Goal: Task Accomplishment & Management: Use online tool/utility

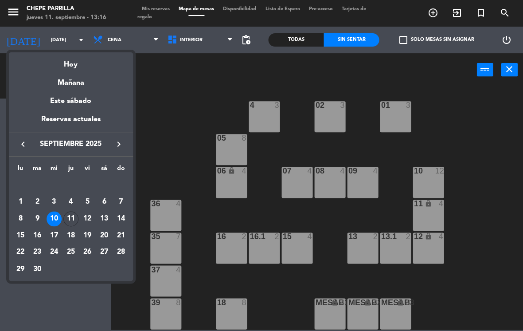
scroll to position [33, 0]
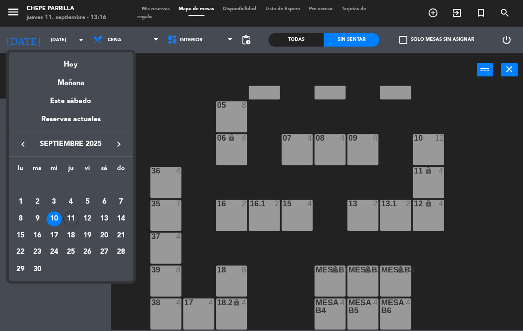
click at [70, 67] on div "Hoy" at bounding box center [71, 61] width 124 height 18
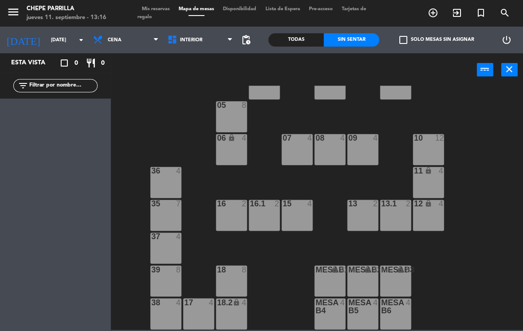
type input "[DEMOGRAPHIC_DATA][DATE]"
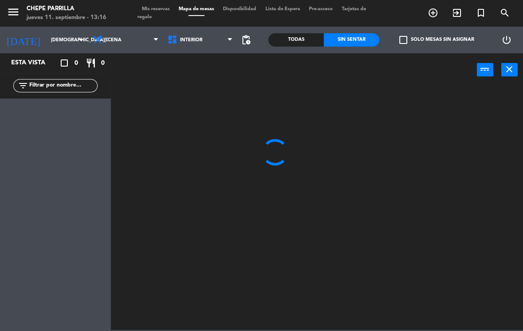
scroll to position [0, 0]
click at [115, 44] on span "Cena" at bounding box center [126, 40] width 74 height 20
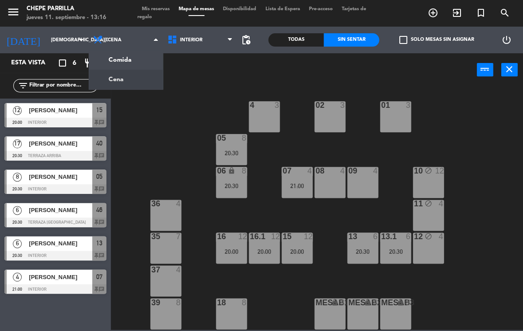
click at [138, 141] on div "02 3 4 3 01 3 05 8 20:30 06 lock 8 20:30 07 4 21:00 09 4 10 block 12 08 4 11 bl…" at bounding box center [319, 208] width 407 height 244
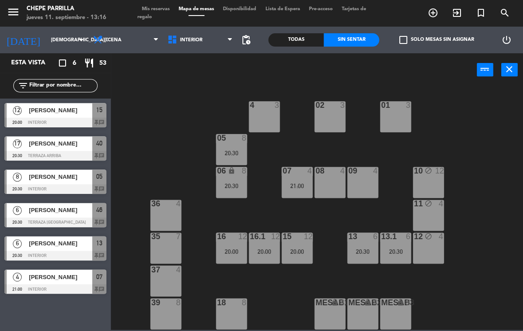
click at [111, 49] on span "Cena" at bounding box center [126, 40] width 74 height 20
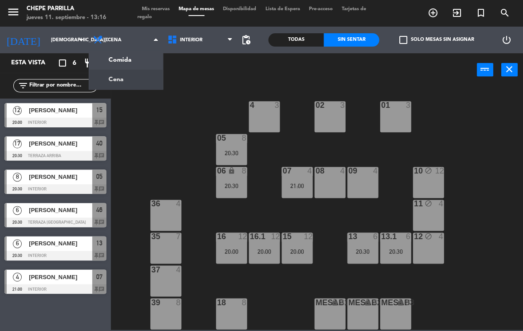
click at [111, 54] on ng-component "menu [PERSON_NAME] [DATE] 11. septiembre - 13:16 Mis reservas Mapa de mesas Dis…" at bounding box center [261, 164] width 523 height 329
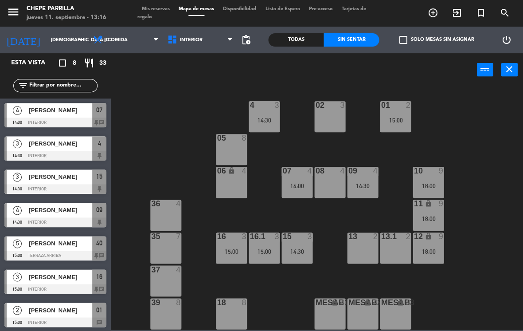
click at [430, 194] on div "10 9 18:00" at bounding box center [428, 182] width 31 height 31
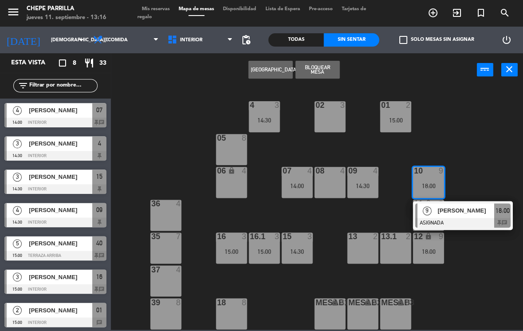
click at [445, 219] on div at bounding box center [462, 223] width 95 height 10
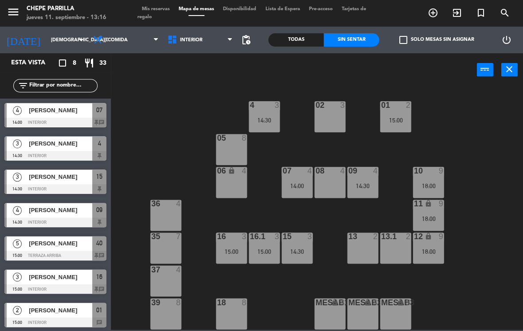
scroll to position [35, 0]
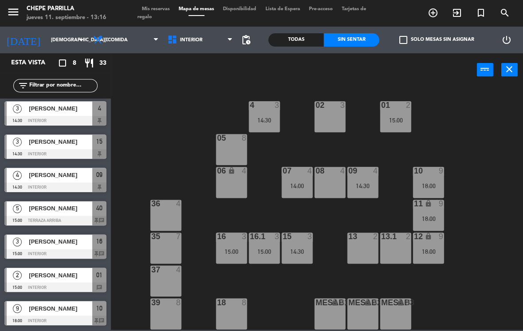
click at [298, 241] on div "15 3" at bounding box center [297, 236] width 31 height 9
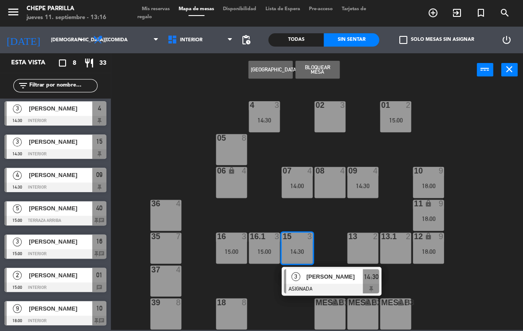
click at [326, 274] on span "[PERSON_NAME]" at bounding box center [334, 275] width 57 height 9
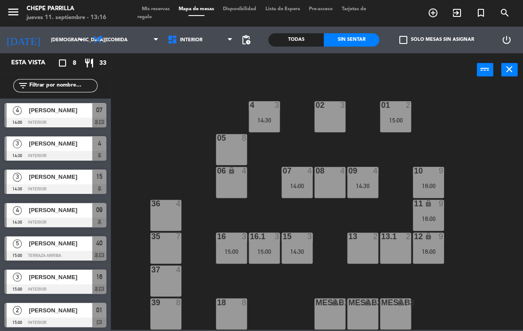
click at [297, 257] on div "15 3 14:30" at bounding box center [297, 247] width 31 height 31
click at [263, 299] on div "02 3 4 3 14:30 01 2 15:00 05 8 06 lock 4 07 4 14:00 09 4 14:30 10 9 18:00 08 4 …" at bounding box center [319, 208] width 407 height 244
click at [264, 256] on div "16.1 3 15:00" at bounding box center [264, 247] width 31 height 31
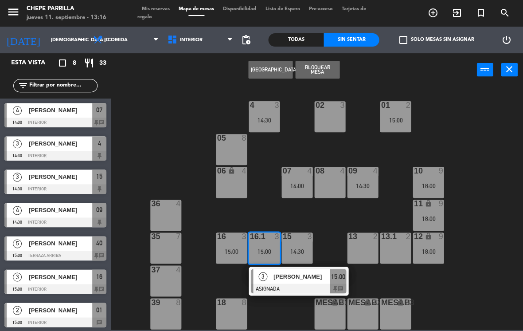
click at [298, 288] on div at bounding box center [298, 288] width 95 height 10
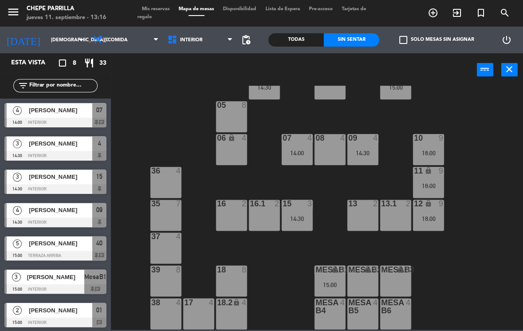
scroll to position [28, 0]
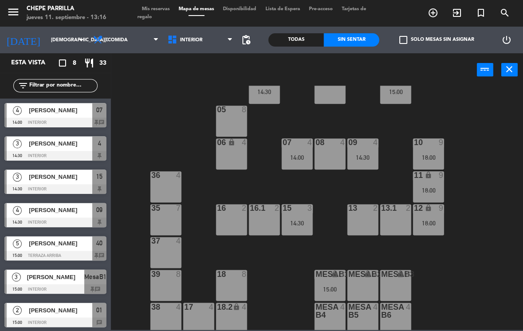
click at [330, 286] on div "15:00" at bounding box center [329, 289] width 31 height 6
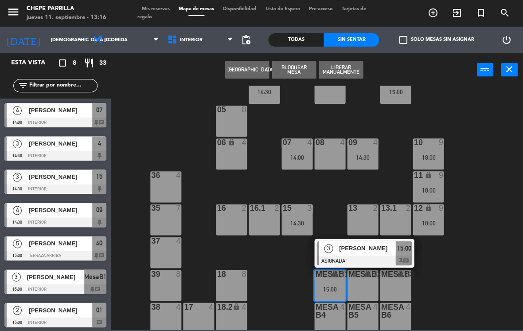
click at [347, 247] on span "[PERSON_NAME]" at bounding box center [367, 247] width 57 height 9
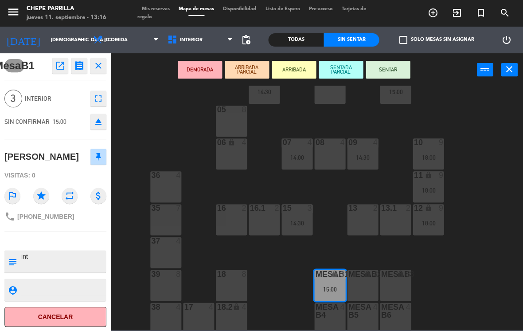
click at [59, 66] on icon "open_in_new" at bounding box center [60, 65] width 11 height 11
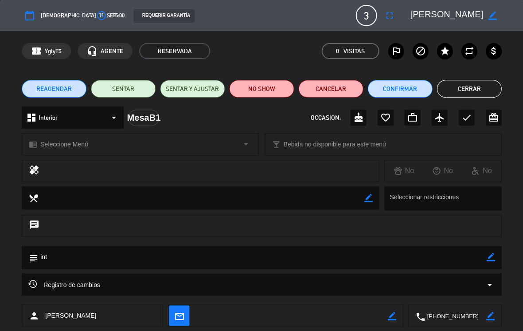
click at [473, 279] on div "Registro de cambios arrow_drop_down" at bounding box center [261, 284] width 466 height 11
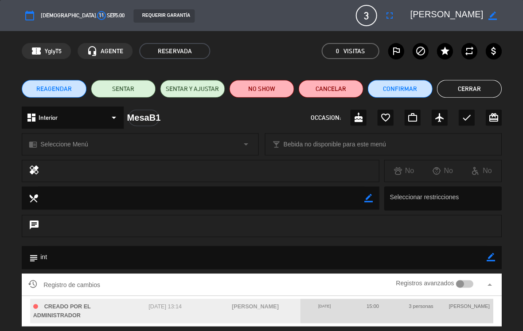
scroll to position [0, 0]
click at [477, 93] on button "Cerrar" at bounding box center [469, 89] width 65 height 18
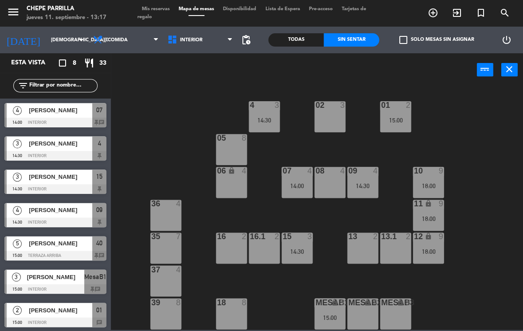
click at [470, 215] on div "02 3 4 3 14:30 01 2 15:00 05 8 06 lock 4 07 4 14:00 09 4 14:30 10 9 18:00 08 4 …" at bounding box center [319, 208] width 407 height 244
click at [364, 185] on div "14:30" at bounding box center [362, 186] width 31 height 6
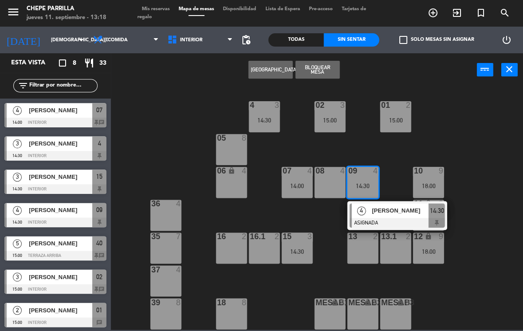
click at [384, 223] on div at bounding box center [396, 223] width 95 height 10
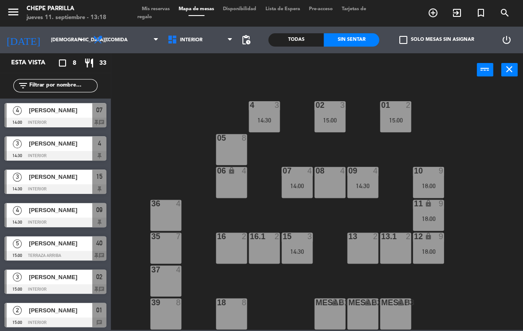
click at [352, 179] on div "09 4 14:30" at bounding box center [362, 182] width 31 height 31
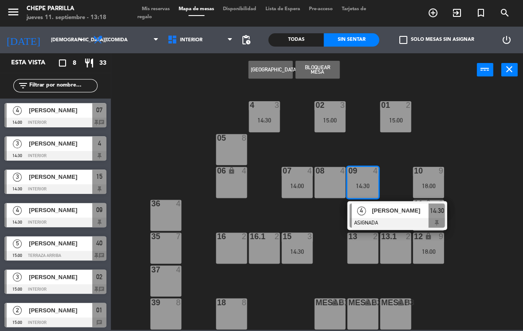
click at [396, 215] on div "[PERSON_NAME]" at bounding box center [400, 210] width 58 height 15
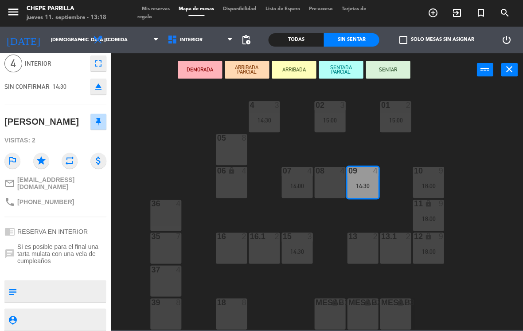
scroll to position [39, 0]
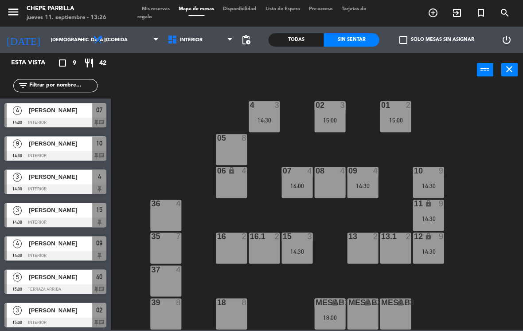
click at [430, 185] on div "14:30" at bounding box center [428, 186] width 31 height 6
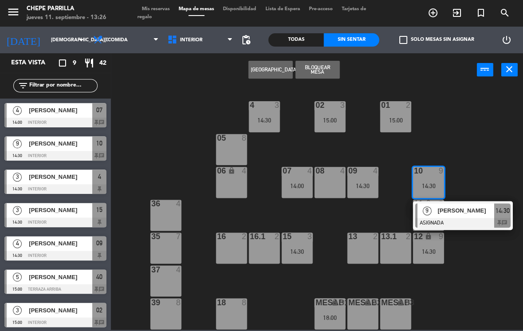
click at [477, 219] on div at bounding box center [462, 223] width 95 height 10
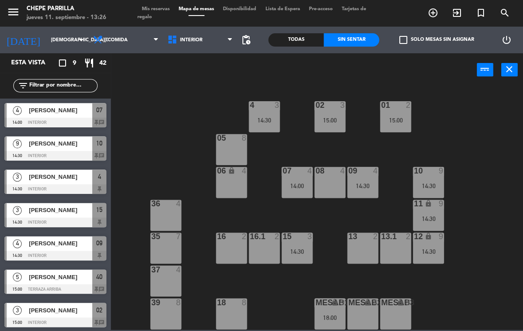
click at [362, 184] on div "14:30" at bounding box center [362, 186] width 31 height 6
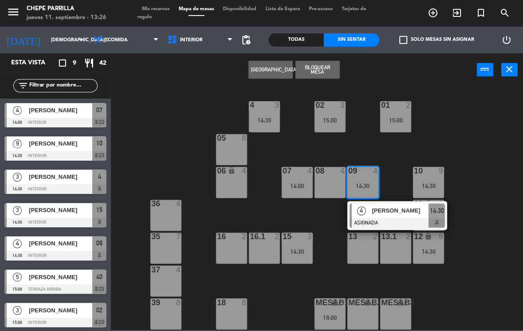
click at [420, 205] on div "[PERSON_NAME]" at bounding box center [400, 210] width 58 height 15
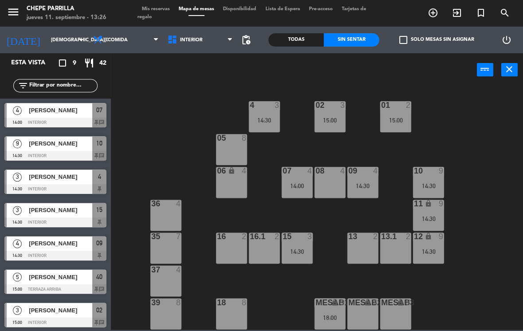
click at [299, 185] on div "14:00" at bounding box center [297, 186] width 31 height 6
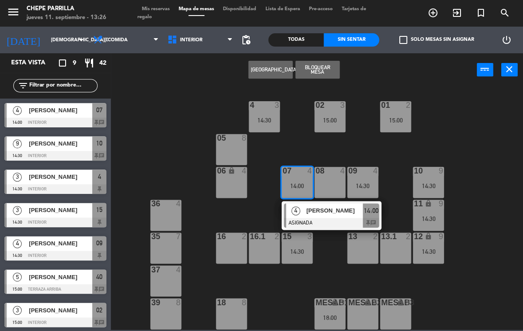
click at [351, 221] on div at bounding box center [331, 223] width 95 height 10
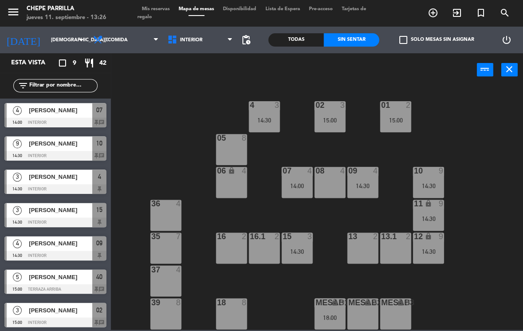
click at [309, 250] on div "14:30" at bounding box center [297, 251] width 31 height 6
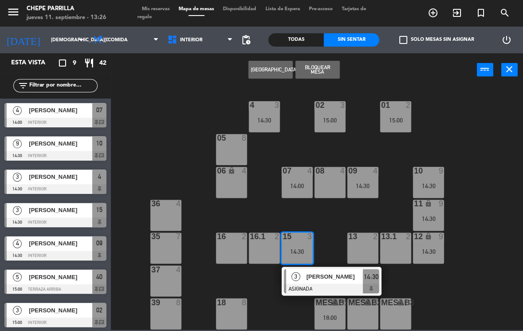
click at [470, 147] on div "02 3 15:00 4 3 14:30 01 2 15:00 05 8 06 lock 4 07 4 14:00 09 4 14:30 10 9 14:30…" at bounding box center [319, 208] width 407 height 244
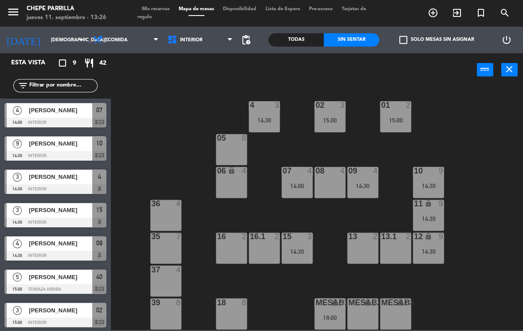
click at [399, 121] on div "15:00" at bounding box center [395, 120] width 31 height 6
click at [504, 207] on div "02 3 15:00 4 3 14:30 01 2 15:00 05 8 06 lock 4 07 4 14:00 09 4 14:30 10 9 14:30…" at bounding box center [319, 208] width 407 height 244
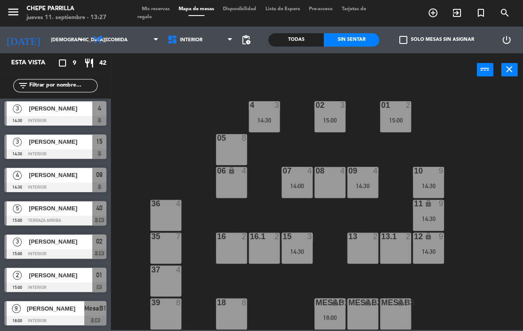
scroll to position [68, 0]
click at [25, 309] on div "9" at bounding box center [17, 308] width 20 height 15
click at [114, 47] on span "Comida" at bounding box center [126, 40] width 74 height 20
click at [106, 82] on ng-component "menu [PERSON_NAME] [DATE] 11. septiembre - 13:27 Mis reservas Mapa de mesas Dis…" at bounding box center [261, 164] width 523 height 329
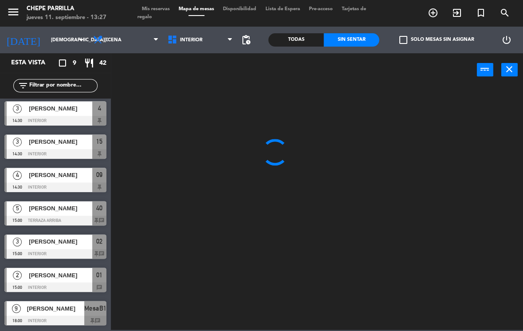
scroll to position [0, 0]
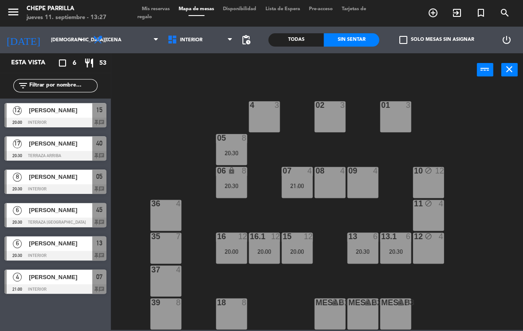
click at [137, 49] on span "Cena" at bounding box center [126, 40] width 74 height 20
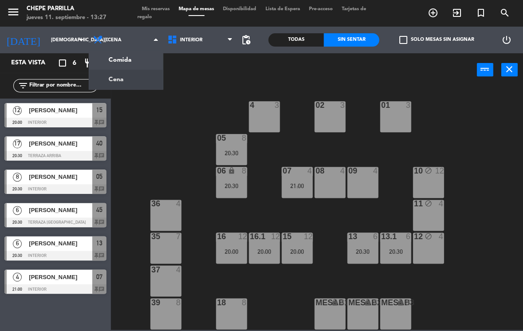
click at [144, 56] on ng-component "menu [PERSON_NAME] [DATE] 11. septiembre - 13:27 Mis reservas Mapa de mesas Dis…" at bounding box center [261, 164] width 523 height 329
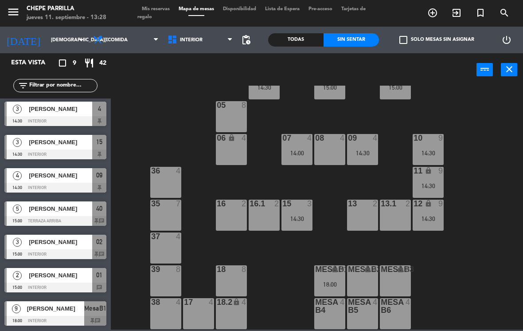
scroll to position [33, 0]
click at [302, 150] on div "14:00" at bounding box center [297, 153] width 31 height 6
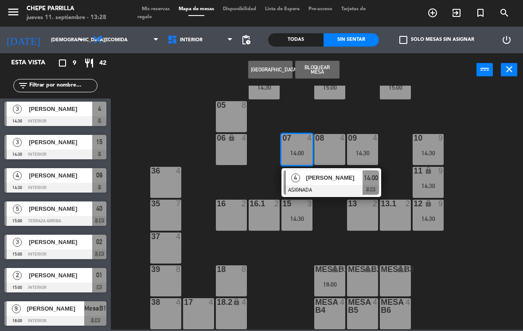
click at [347, 182] on span "[PERSON_NAME]" at bounding box center [334, 177] width 57 height 9
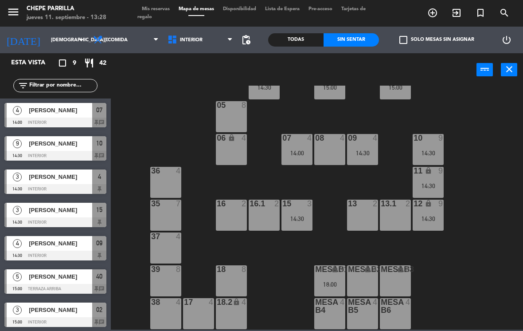
click at [363, 156] on div "14:30" at bounding box center [362, 153] width 31 height 6
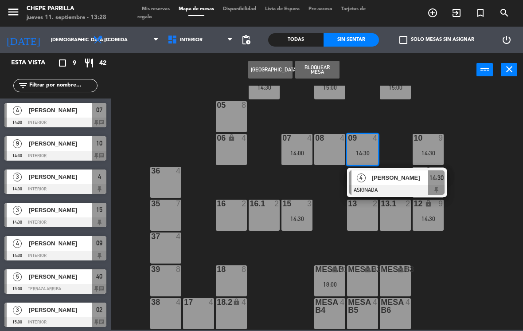
click at [401, 183] on div "[PERSON_NAME]" at bounding box center [400, 177] width 58 height 15
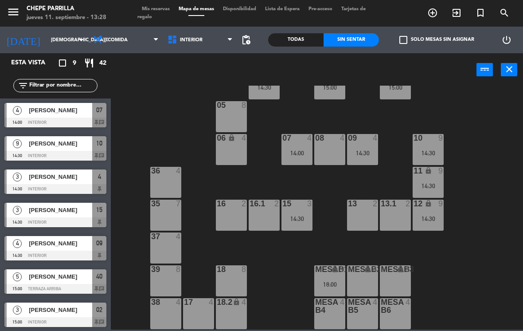
click at [435, 12] on icon "add_circle_outline" at bounding box center [432, 13] width 11 height 11
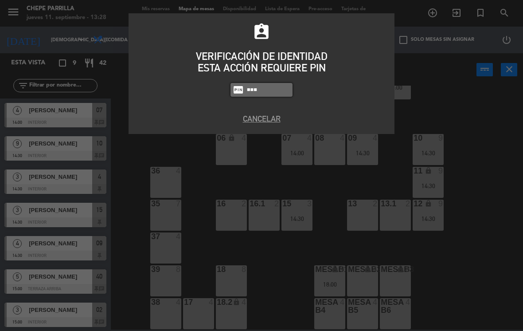
type input "5809"
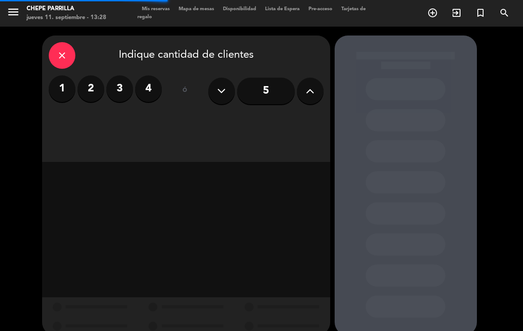
click at [145, 82] on label "4" at bounding box center [148, 88] width 27 height 27
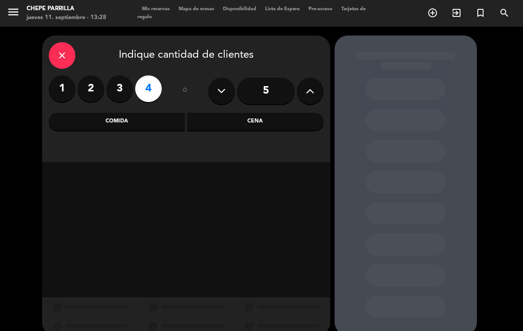
click at [115, 121] on div "Comida" at bounding box center [117, 122] width 137 height 18
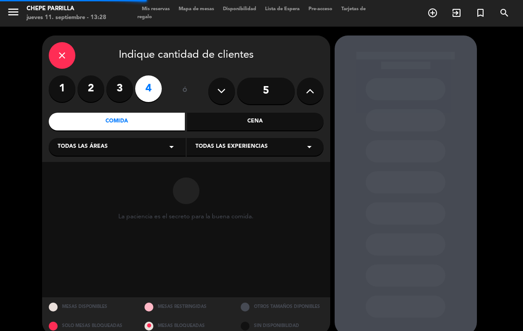
click at [85, 144] on span "Todas las áreas" at bounding box center [83, 146] width 50 height 9
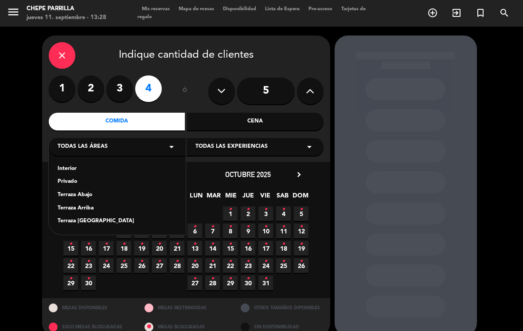
click at [66, 169] on div "Interior" at bounding box center [117, 168] width 119 height 9
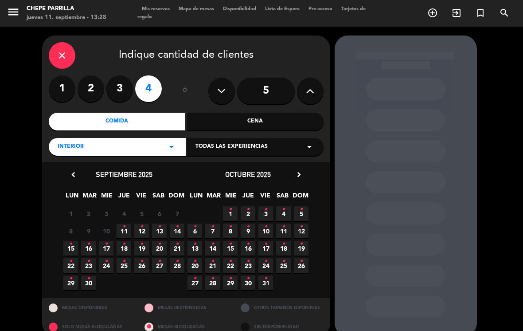
click at [123, 229] on icon "•" at bounding box center [123, 226] width 3 height 14
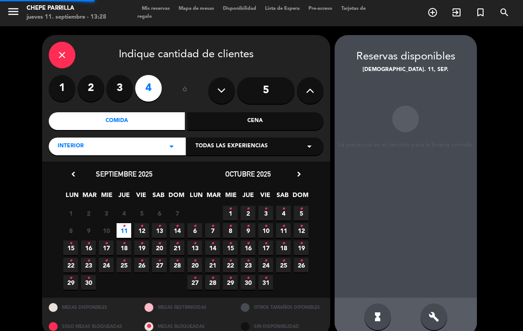
scroll to position [14, 0]
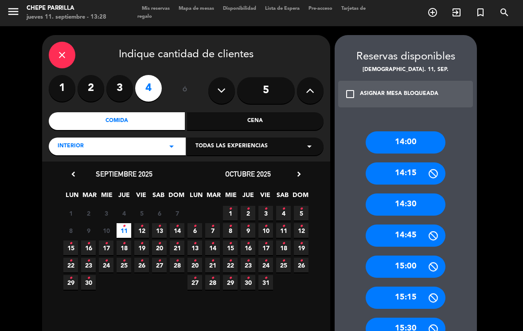
click at [422, 131] on div "14:00" at bounding box center [406, 142] width 80 height 22
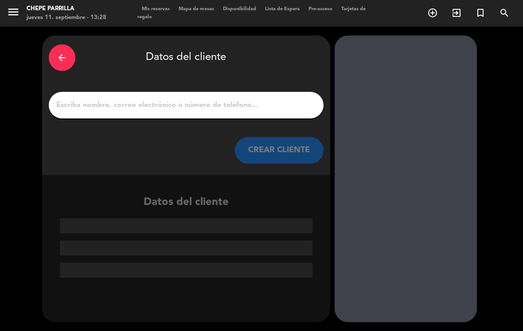
click at [97, 99] on input "1" at bounding box center [186, 105] width 262 height 12
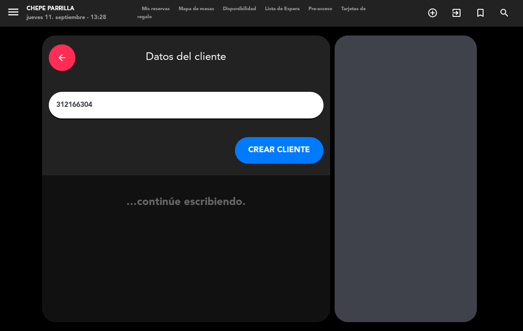
type input "3121663046"
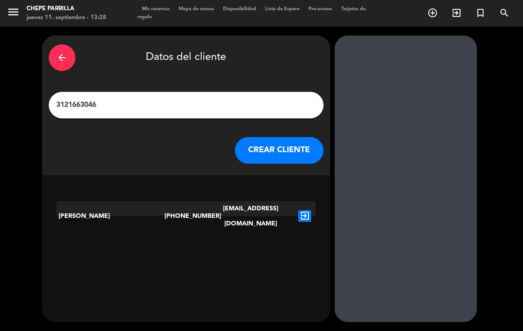
click at [309, 210] on icon "exit_to_app" at bounding box center [304, 216] width 13 height 12
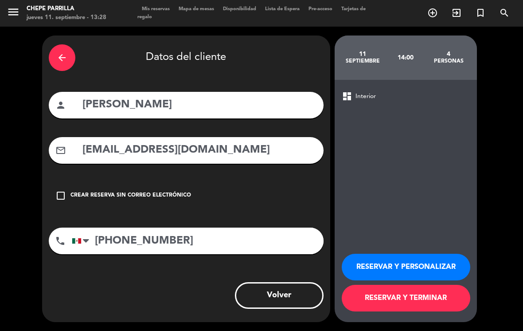
click at [444, 262] on button "RESERVAR Y PERSONALIZAR" at bounding box center [406, 267] width 129 height 27
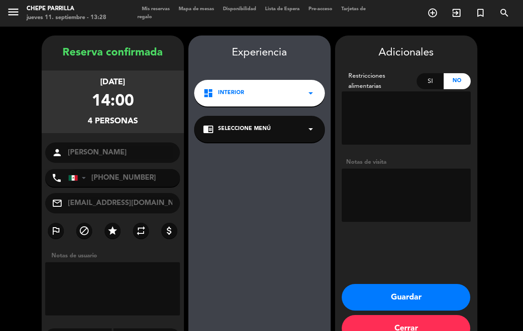
click at [406, 182] on textarea at bounding box center [406, 194] width 129 height 53
type textarea "Int"
click at [417, 284] on button "Guardar" at bounding box center [406, 297] width 129 height 27
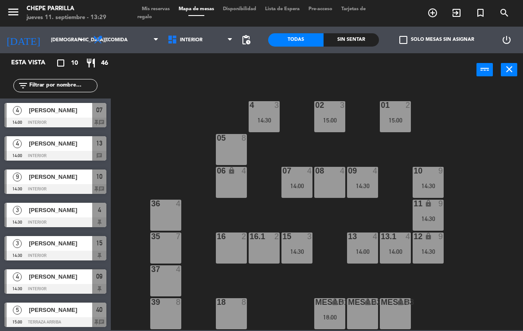
click at [69, 81] on input "text" at bounding box center [62, 86] width 69 height 10
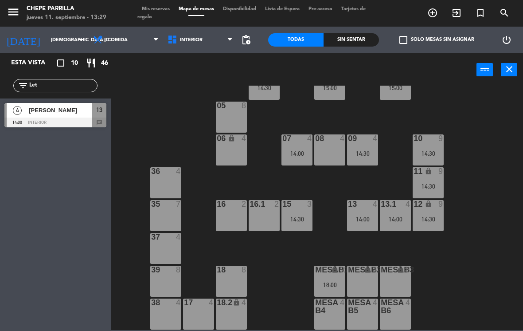
scroll to position [32, 0]
type input "Let"
click at [305, 216] on div "14:30" at bounding box center [297, 219] width 31 height 6
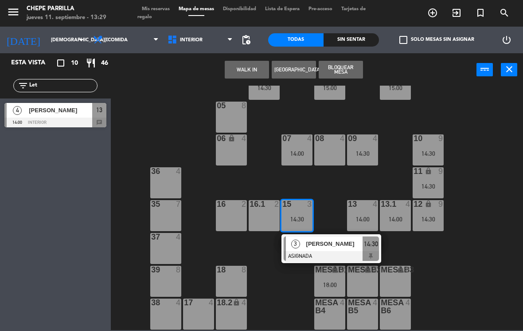
click at [360, 250] on div "[PERSON_NAME]" at bounding box center [334, 243] width 58 height 15
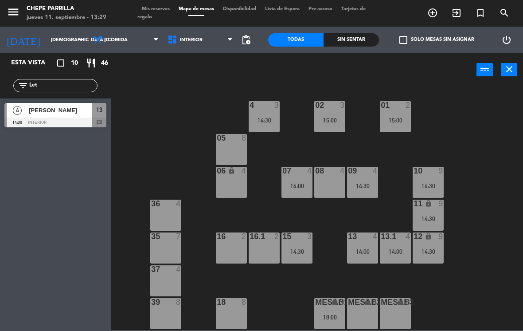
scroll to position [0, 0]
click at [128, 38] on span "Comida" at bounding box center [126, 40] width 74 height 20
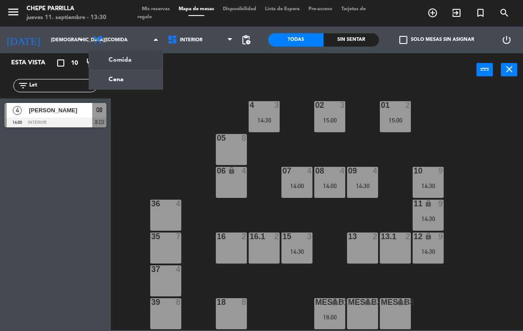
click at [181, 101] on div "02 3 15:00 4 3 14:30 01 2 15:00 05 8 06 lock 4 07 4 14:00 09 4 14:30 10 9 14:30…" at bounding box center [319, 208] width 407 height 244
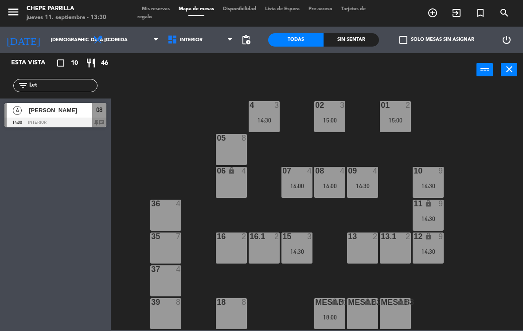
click at [154, 10] on span "Mis reservas" at bounding box center [155, 9] width 37 height 5
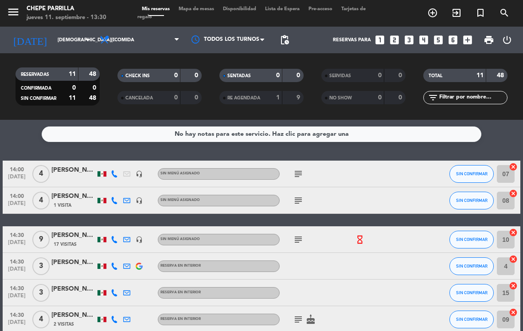
click at [289, 160] on div "subject" at bounding box center [317, 173] width 74 height 26
click at [303, 168] on icon "subject" at bounding box center [298, 173] width 11 height 11
click at [296, 195] on icon "subject" at bounding box center [298, 200] width 11 height 11
click at [296, 234] on icon "subject" at bounding box center [298, 239] width 11 height 11
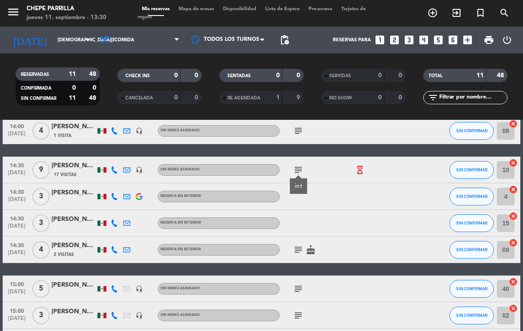
scroll to position [73, 0]
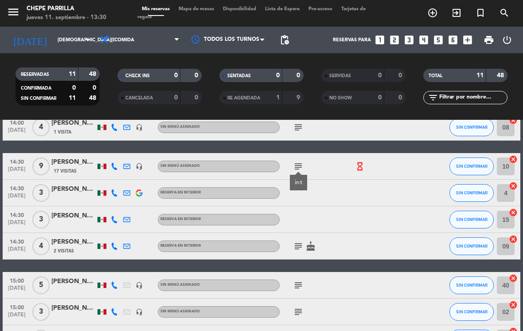
click at [293, 238] on div "subject cake" at bounding box center [317, 246] width 74 height 26
click at [293, 233] on div "subject cake" at bounding box center [317, 246] width 74 height 26
click at [299, 241] on icon "subject" at bounding box center [298, 246] width 11 height 11
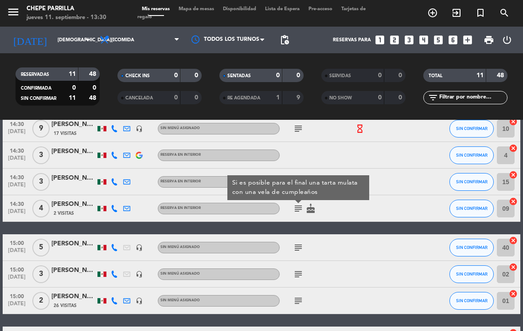
scroll to position [112, 0]
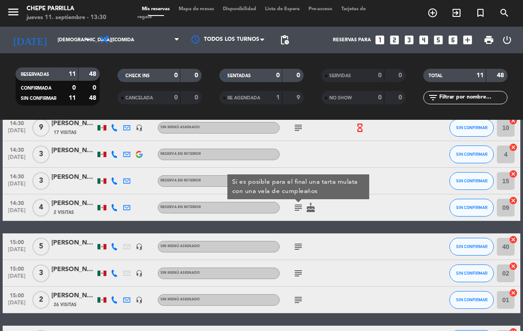
click at [293, 241] on icon "subject" at bounding box center [298, 246] width 11 height 11
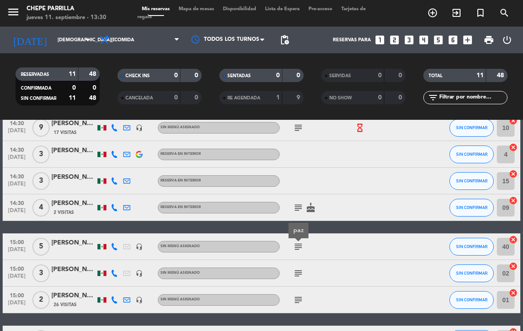
click at [294, 268] on icon "subject" at bounding box center [298, 273] width 11 height 11
click at [293, 294] on icon "subject" at bounding box center [298, 299] width 11 height 11
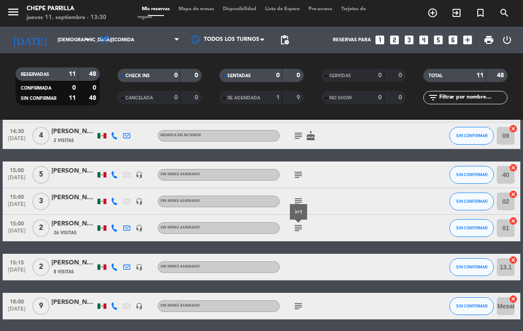
scroll to position [194, 0]
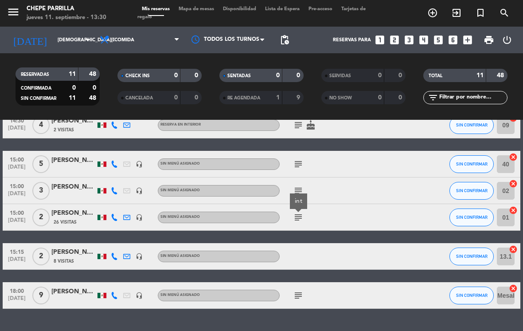
click at [301, 290] on icon "subject" at bounding box center [298, 295] width 11 height 11
click at [154, 30] on span "Comida" at bounding box center [139, 40] width 89 height 20
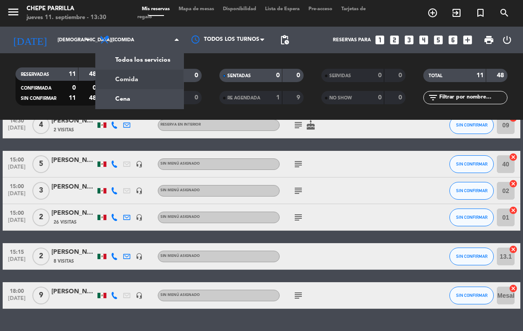
click at [145, 88] on div "menu [PERSON_NAME] [DATE] 11. septiembre - 13:30 Mis reservas Mapa de mesas Dis…" at bounding box center [261, 60] width 523 height 120
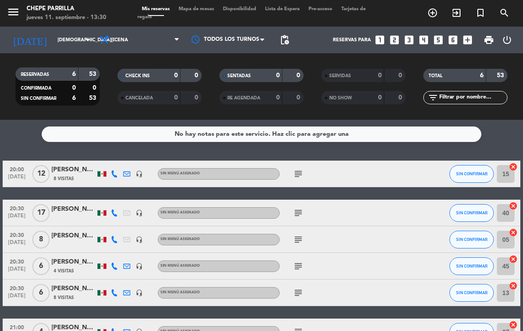
scroll to position [0, 0]
click at [296, 168] on icon "subject" at bounding box center [298, 173] width 11 height 11
click at [297, 207] on icon "subject" at bounding box center [298, 212] width 11 height 11
click at [301, 235] on div "subject" at bounding box center [317, 239] width 74 height 26
click at [293, 234] on icon "subject" at bounding box center [298, 239] width 11 height 11
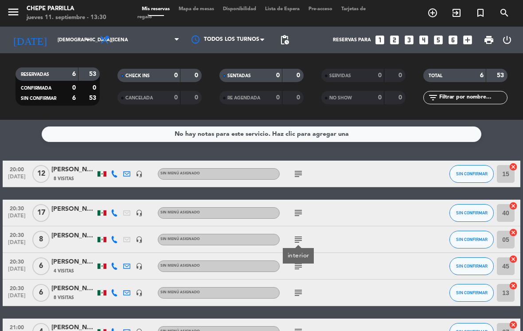
click at [296, 261] on icon "subject" at bounding box center [298, 266] width 11 height 11
click at [300, 287] on icon "subject" at bounding box center [298, 292] width 11 height 11
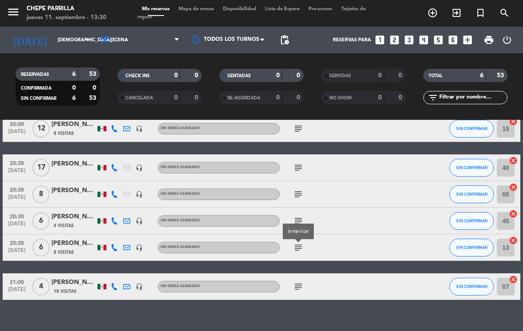
scroll to position [45, 0]
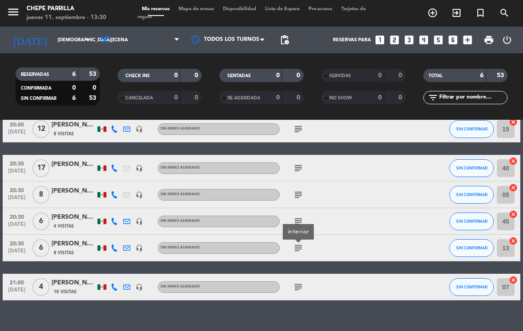
click at [301, 282] on icon "subject" at bounding box center [298, 287] width 11 height 11
click at [146, 33] on span "Cena" at bounding box center [139, 40] width 89 height 20
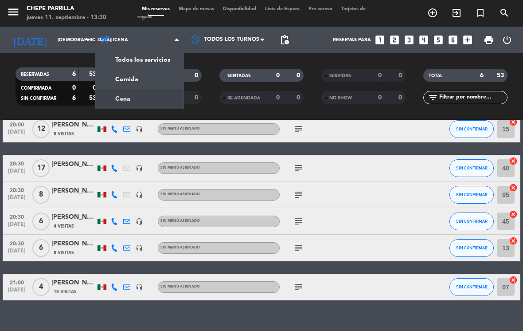
click at [139, 66] on div "menu [PERSON_NAME] [DATE] 11. septiembre - 13:30 Mis reservas Mapa de mesas Dis…" at bounding box center [261, 60] width 523 height 120
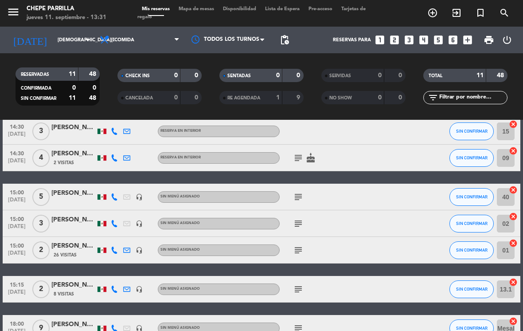
scroll to position [160, 0]
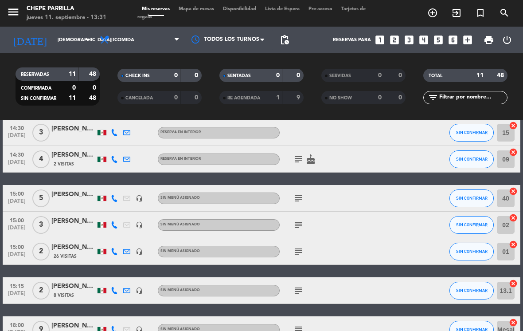
click at [293, 157] on icon "subject" at bounding box center [298, 159] width 11 height 11
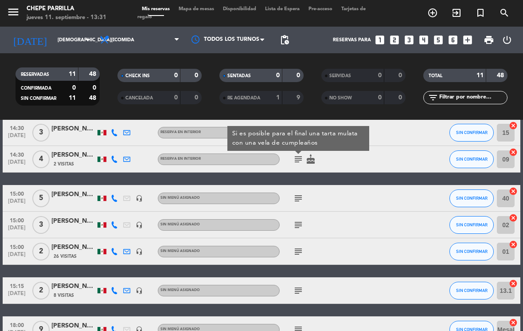
click at [372, 161] on div at bounding box center [366, 159] width 24 height 26
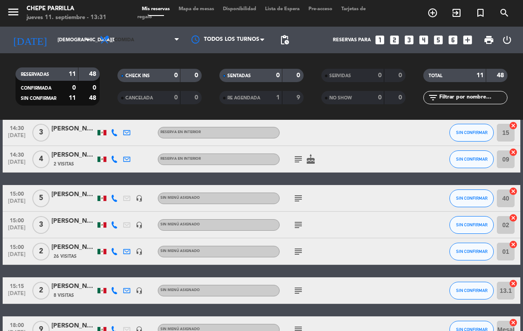
click at [146, 44] on span "Comida" at bounding box center [139, 40] width 89 height 20
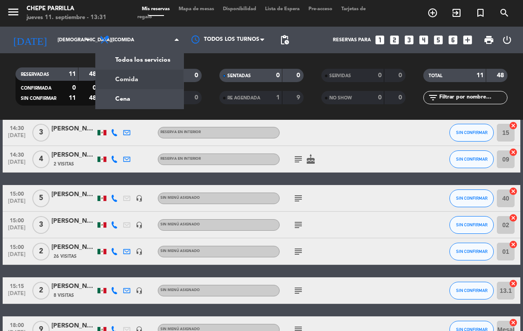
click at [146, 98] on div "menu [PERSON_NAME] [DATE] 11. septiembre - 13:31 Mis reservas Mapa de mesas Dis…" at bounding box center [261, 60] width 523 height 120
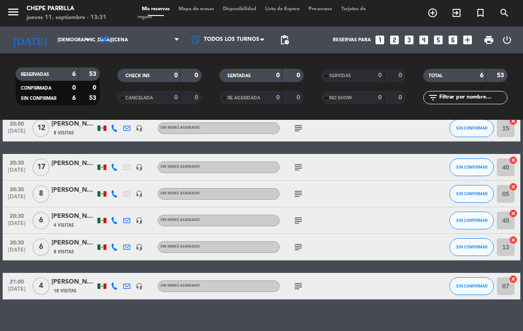
scroll to position [45, 0]
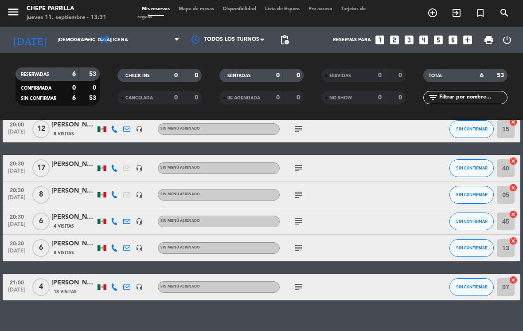
click at [301, 290] on icon "subject" at bounding box center [298, 287] width 11 height 11
click at [301, 243] on icon "subject" at bounding box center [298, 248] width 11 height 11
click at [296, 223] on icon "subject" at bounding box center [298, 221] width 11 height 11
click at [301, 209] on div "subject LA PAZ" at bounding box center [317, 221] width 74 height 26
click at [299, 189] on icon "subject" at bounding box center [298, 194] width 11 height 11
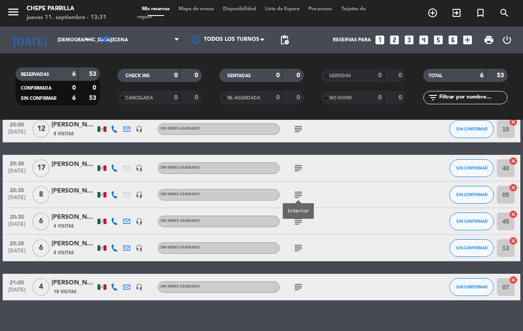
click at [297, 166] on icon "subject" at bounding box center [298, 168] width 11 height 11
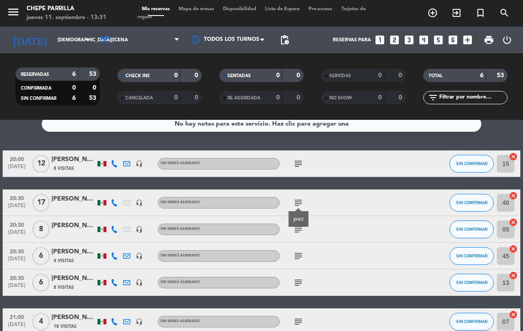
click at [299, 160] on icon "subject" at bounding box center [298, 163] width 11 height 11
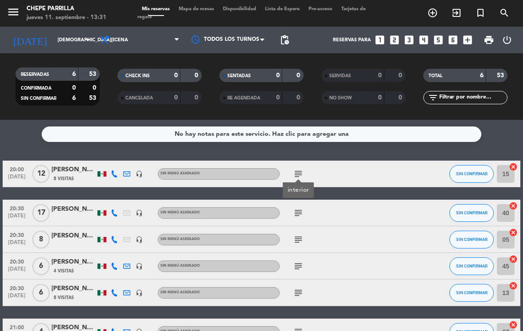
scroll to position [0, 0]
click at [359, 209] on div at bounding box center [366, 213] width 24 height 26
click at [336, 183] on div "subject" at bounding box center [317, 173] width 74 height 26
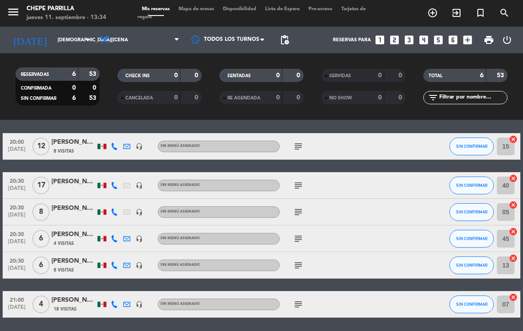
scroll to position [30, 0]
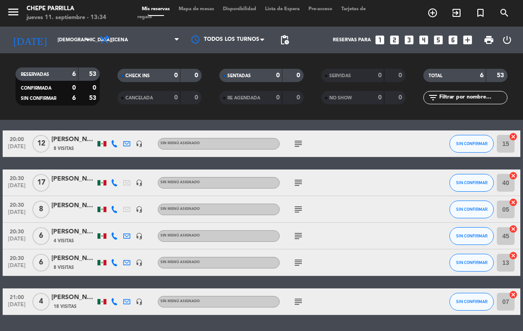
click at [303, 144] on icon "subject" at bounding box center [298, 143] width 11 height 11
click at [300, 175] on div "subject" at bounding box center [317, 182] width 74 height 26
click at [302, 184] on icon "subject" at bounding box center [298, 182] width 11 height 11
click at [302, 211] on icon "subject" at bounding box center [298, 209] width 11 height 11
click at [297, 234] on icon "subject" at bounding box center [298, 236] width 11 height 11
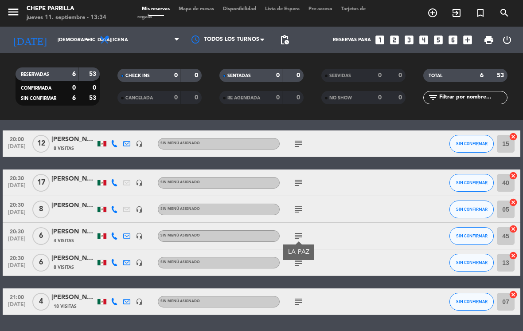
click at [299, 261] on icon "subject" at bounding box center [298, 262] width 11 height 11
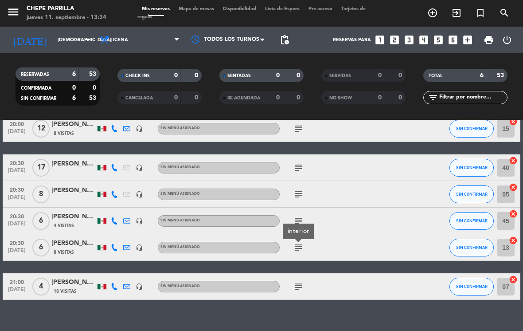
scroll to position [45, 0]
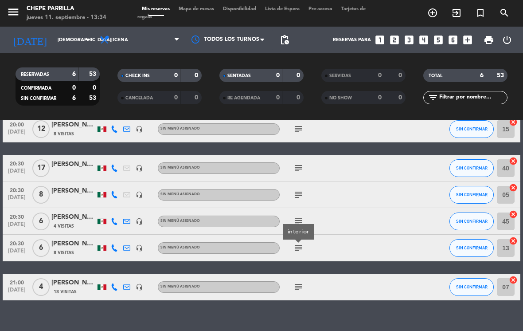
click at [150, 44] on span "Cena" at bounding box center [139, 40] width 89 height 20
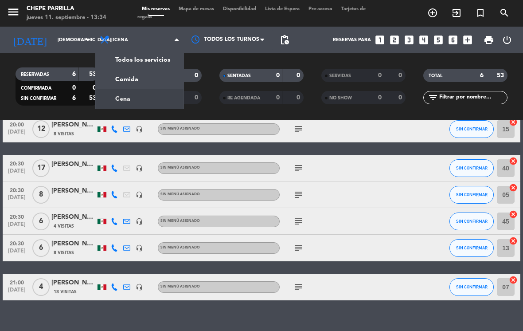
click at [141, 95] on div "menu [PERSON_NAME] [DATE] 11. septiembre - 13:34 Mis reservas Mapa de mesas Dis…" at bounding box center [261, 60] width 523 height 120
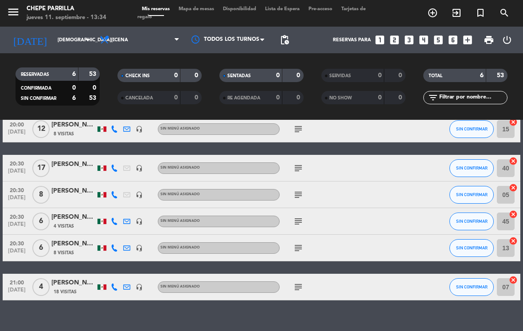
click at [204, 21] on div "menu [PERSON_NAME] [DATE] 11. septiembre - 13:34 Mis reservas Mapa de mesas Dis…" at bounding box center [261, 13] width 523 height 27
click at [203, 11] on span "Mapa de mesas" at bounding box center [196, 9] width 44 height 5
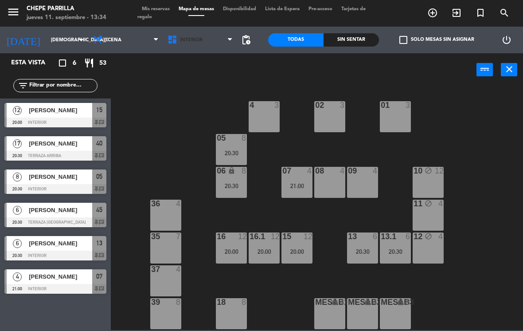
click at [184, 33] on span "Interior" at bounding box center [200, 40] width 74 height 20
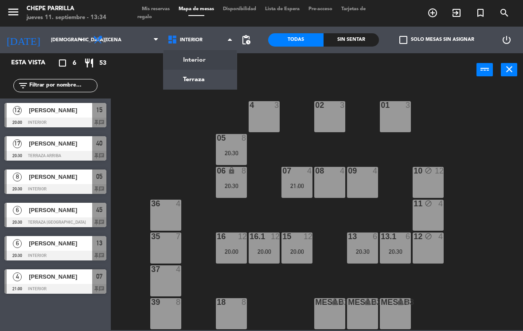
click at [200, 78] on ng-component "menu [PERSON_NAME] [DATE] 11. septiembre - 13:34 Mis reservas Mapa de mesas Dis…" at bounding box center [261, 165] width 523 height 330
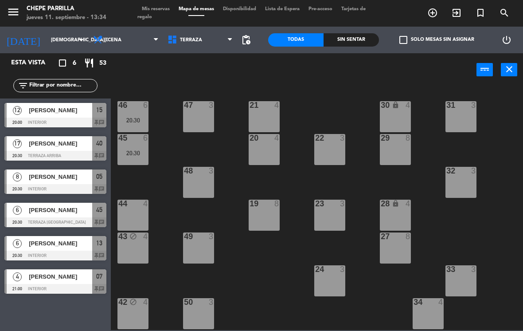
click at [207, 48] on span "Terraza" at bounding box center [200, 40] width 74 height 20
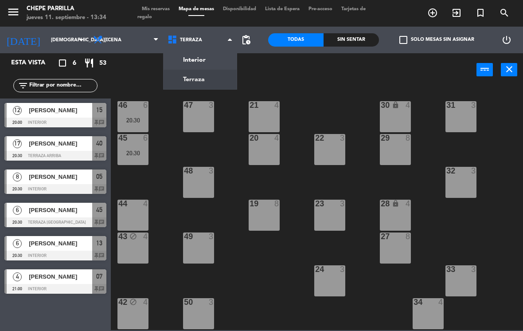
click at [190, 70] on ng-component "menu [PERSON_NAME] [DATE] 11. septiembre - 13:34 Mis reservas Mapa de mesas Dis…" at bounding box center [261, 165] width 523 height 330
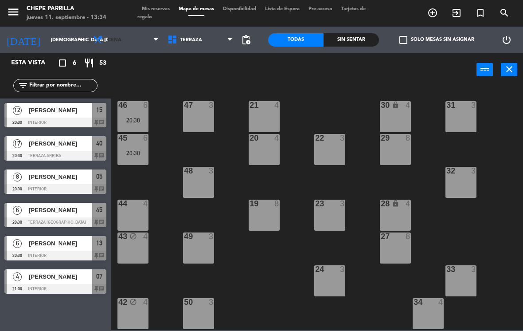
click at [123, 39] on span "Cena" at bounding box center [126, 40] width 74 height 20
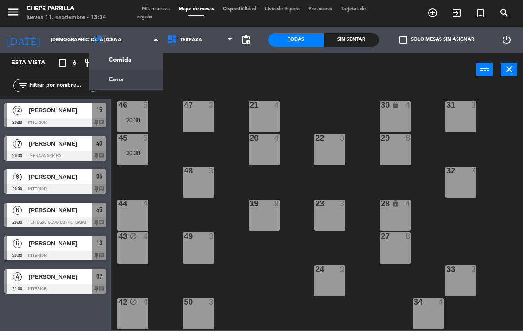
click at [191, 39] on span "Terraza" at bounding box center [191, 40] width 22 height 6
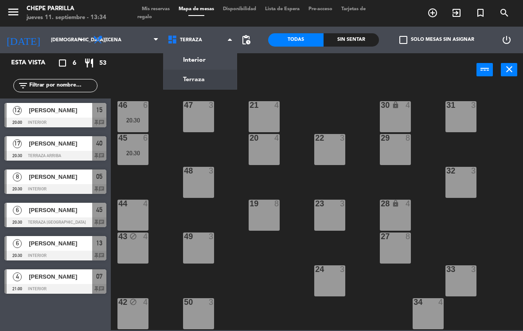
click at [185, 64] on ng-component "menu [PERSON_NAME] [DATE] 11. septiembre - 13:34 Mis reservas Mapa de mesas Dis…" at bounding box center [261, 165] width 523 height 330
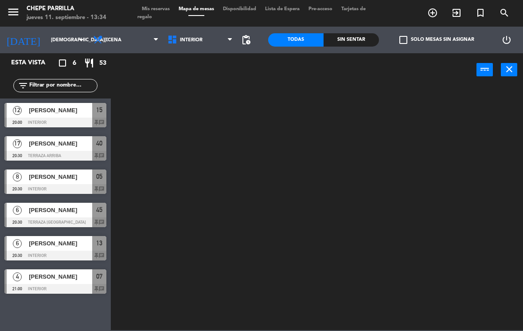
click at [194, 39] on span "Interior" at bounding box center [191, 40] width 23 height 6
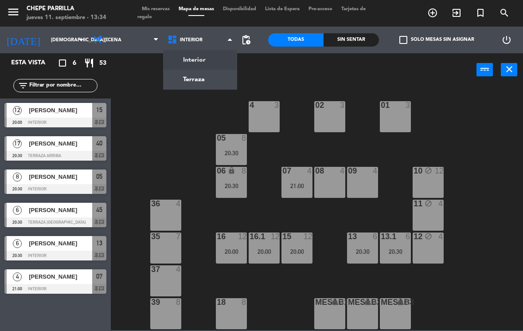
click at [127, 43] on span "Cena" at bounding box center [126, 40] width 74 height 20
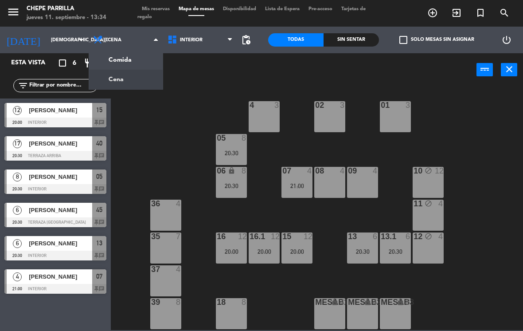
click at [127, 58] on ng-component "menu [PERSON_NAME] [DATE] 11. septiembre - 13:34 Mis reservas Mapa de mesas Dis…" at bounding box center [261, 165] width 523 height 330
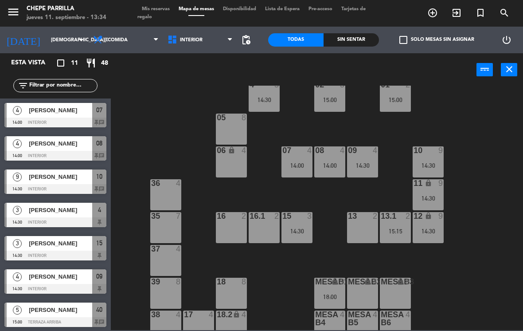
scroll to position [21, 0]
click at [397, 235] on div "13.1 2 15:15" at bounding box center [395, 226] width 31 height 31
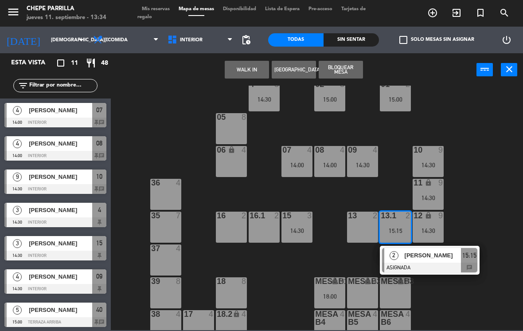
click at [397, 225] on div "13.1 2 15:15" at bounding box center [395, 226] width 31 height 31
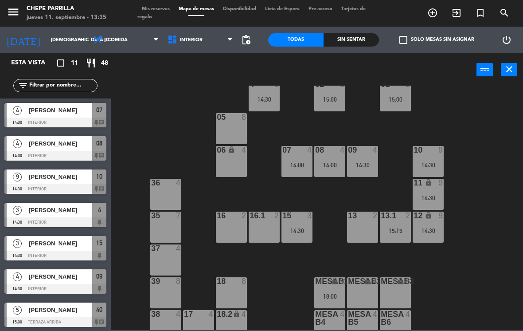
click at [397, 224] on div "13.1 2 15:15" at bounding box center [395, 226] width 31 height 31
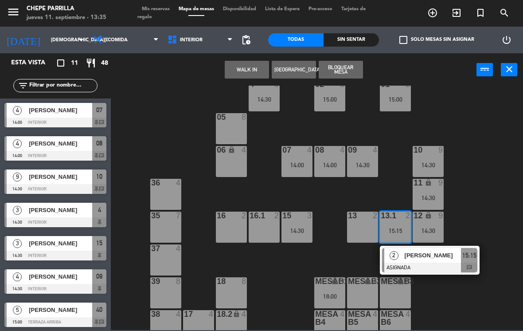
click at [419, 256] on span "[PERSON_NAME]" at bounding box center [433, 254] width 57 height 9
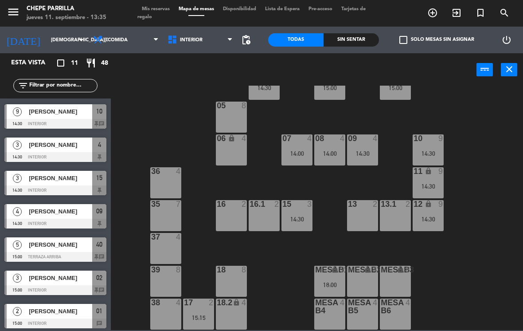
scroll to position [32, 0]
click at [193, 308] on div "17 2 15:15" at bounding box center [198, 313] width 31 height 31
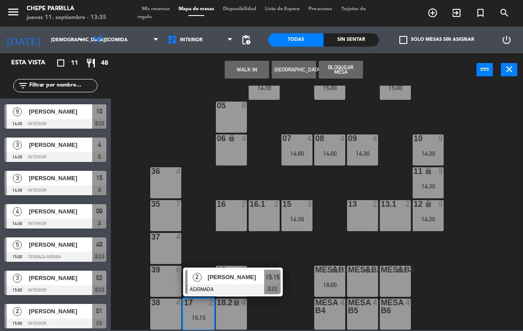
click at [231, 285] on div at bounding box center [232, 289] width 95 height 10
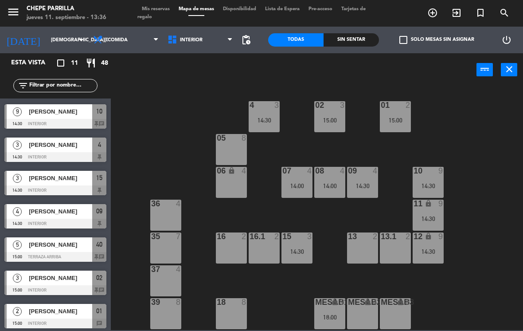
scroll to position [0, 0]
click at [186, 44] on span "Interior" at bounding box center [200, 40] width 74 height 20
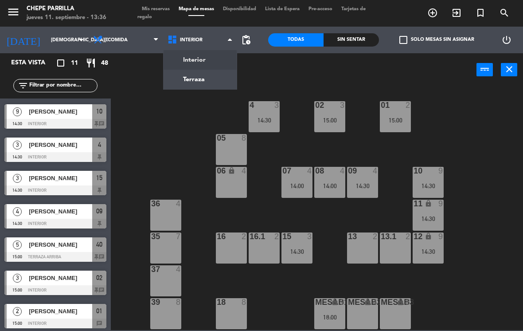
click at [188, 75] on ng-component "menu [PERSON_NAME] [DATE] 11. septiembre - 13:36 Mis reservas Mapa de mesas Dis…" at bounding box center [261, 165] width 523 height 330
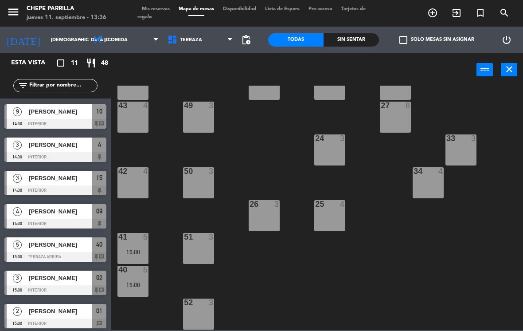
scroll to position [131, 0]
click at [134, 254] on div "15:00" at bounding box center [132, 252] width 31 height 6
click at [176, 216] on div "21 4 30 lock 4 46 4 47 3 31 3 20 4 22 3 29 8 45 4 32 3 48 3 19 8 23 3 28 lock 4…" at bounding box center [319, 208] width 407 height 244
click at [127, 36] on span "Comida" at bounding box center [126, 40] width 74 height 20
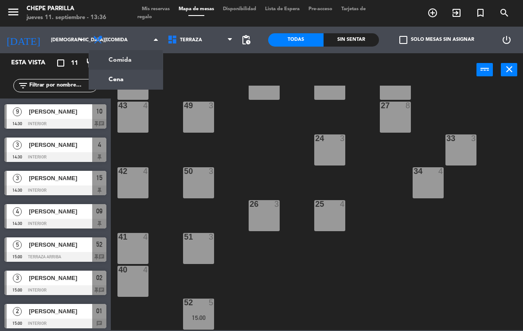
click at [200, 305] on div at bounding box center [199, 302] width 15 height 8
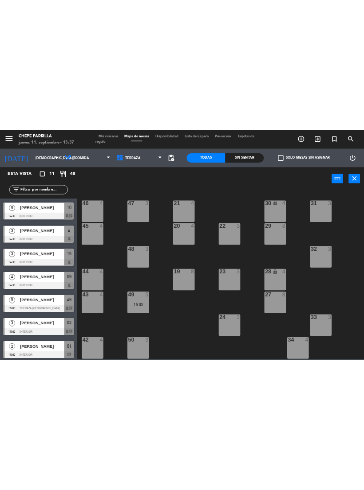
scroll to position [0, 0]
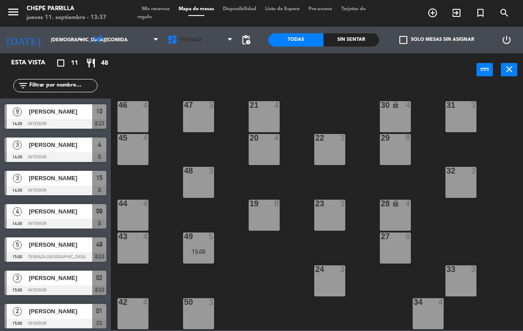
click at [187, 38] on span "Terraza" at bounding box center [191, 40] width 22 height 6
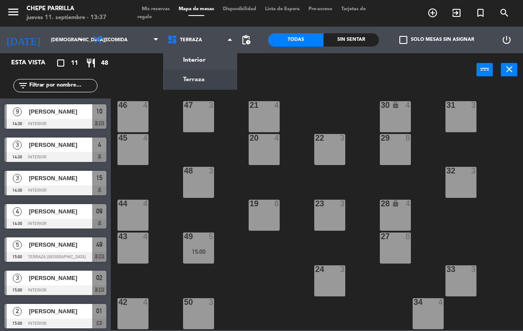
click at [187, 60] on ng-component "menu [PERSON_NAME] [DATE] 11. septiembre - 13:37 Mis reservas Mapa de mesas Dis…" at bounding box center [261, 165] width 523 height 330
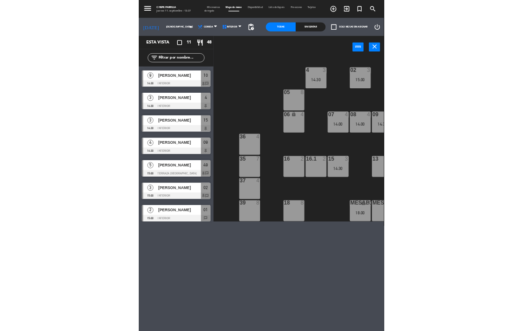
scroll to position [1, 0]
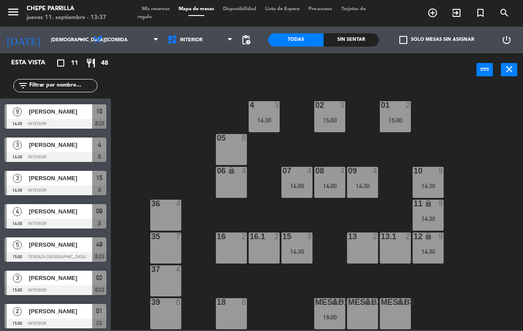
click at [324, 184] on div "14:00" at bounding box center [329, 186] width 31 height 6
click at [486, 215] on div "02 3 15:00 4 3 14:30 01 2 15:00 05 8 06 lock 4 07 4 14:00 09 4 14:30 10 9 14:30…" at bounding box center [319, 208] width 407 height 244
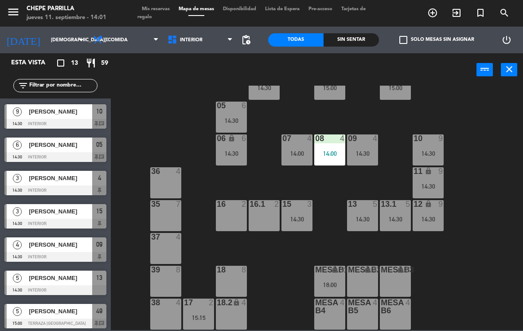
scroll to position [32, 0]
click at [298, 148] on div "07 4 14:00" at bounding box center [297, 149] width 31 height 31
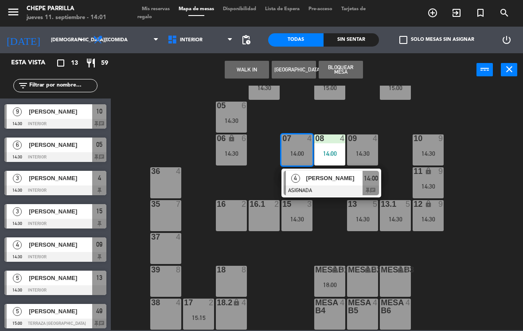
click at [317, 177] on span "[PERSON_NAME]" at bounding box center [334, 177] width 57 height 9
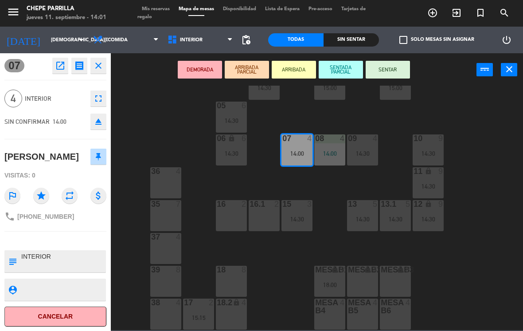
click at [233, 209] on div "16 2" at bounding box center [231, 215] width 31 height 31
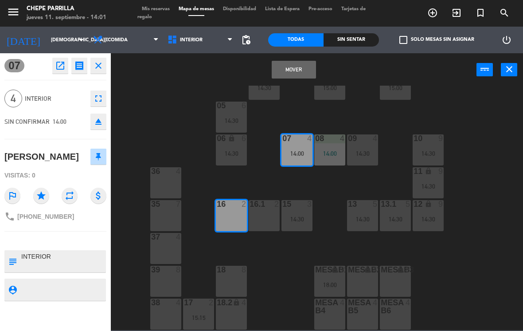
click at [292, 65] on button "Mover" at bounding box center [294, 70] width 44 height 18
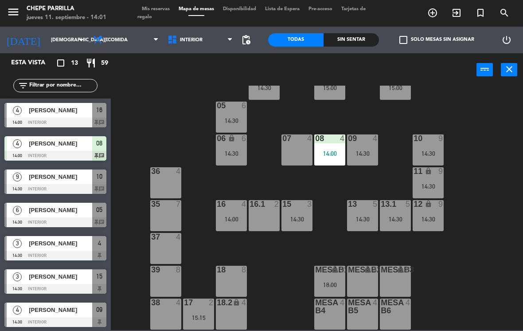
click at [298, 140] on div at bounding box center [297, 138] width 15 height 8
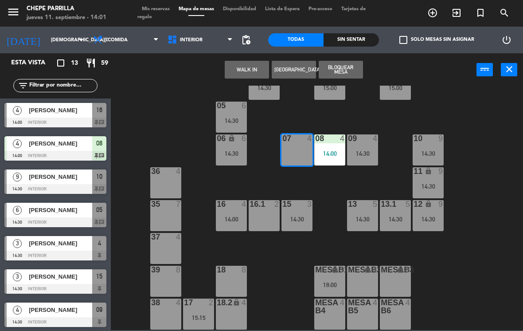
click at [243, 61] on button "WALK IN" at bounding box center [247, 70] width 44 height 18
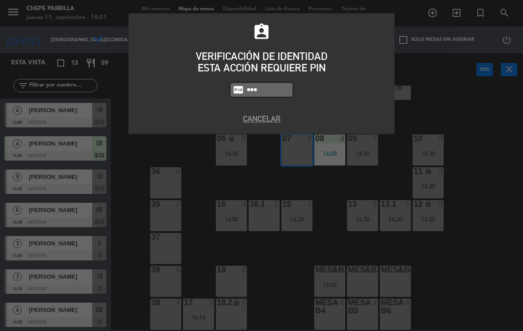
type input "9567"
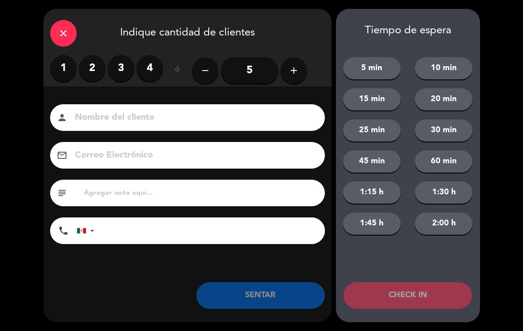
click at [121, 69] on label "3" at bounding box center [121, 68] width 27 height 27
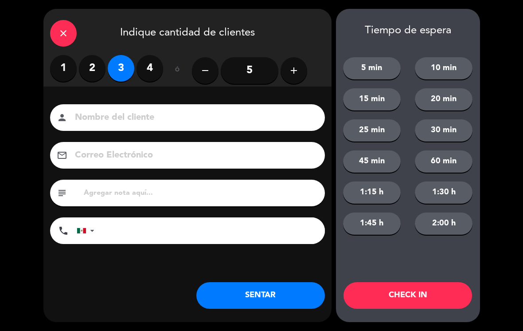
click at [152, 114] on input at bounding box center [193, 118] width 239 height 16
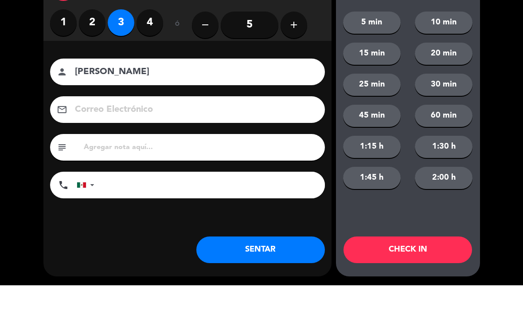
type input "[PERSON_NAME]"
click at [23, 88] on div "close Indique cantidad de clientes 1 2 3 4 ó remove 5 add Nombre del cliente pe…" at bounding box center [261, 165] width 523 height 331
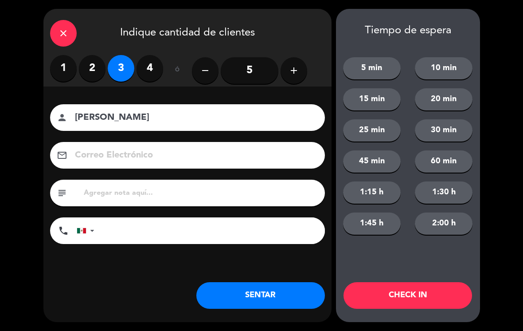
click at [258, 294] on button "SENTAR" at bounding box center [260, 295] width 129 height 27
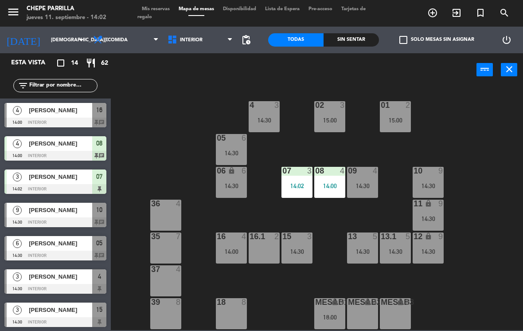
scroll to position [0, 0]
click at [334, 109] on div at bounding box center [330, 105] width 15 height 8
click at [484, 201] on div "02 3 15:00 4 3 14:30 01 2 15:00 05 6 14:30 06 lock 6 14:30 07 3 14:02 09 4 14:3…" at bounding box center [319, 208] width 407 height 244
click at [322, 113] on div "02 3 15:00" at bounding box center [329, 116] width 31 height 31
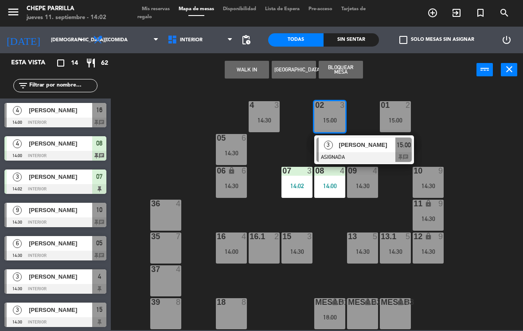
click at [369, 149] on span "[PERSON_NAME]" at bounding box center [367, 144] width 57 height 9
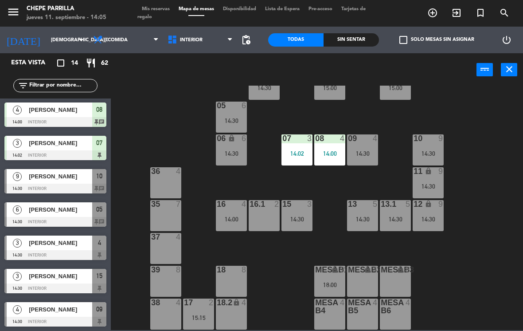
scroll to position [32, 0]
click at [210, 301] on div "2" at bounding box center [211, 302] width 5 height 8
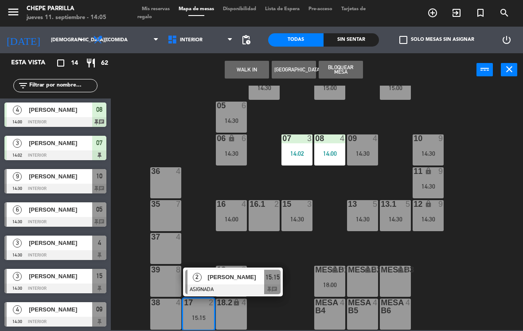
click at [215, 278] on span "[PERSON_NAME]" at bounding box center [236, 276] width 57 height 9
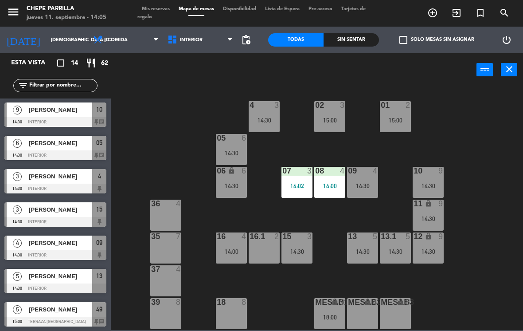
scroll to position [0, 0]
click at [485, 168] on div "02 3 15:00 4 3 14:30 01 2 15:00 05 6 14:30 06 lock 6 14:30 07 3 14:02 09 4 14:3…" at bounding box center [319, 208] width 407 height 244
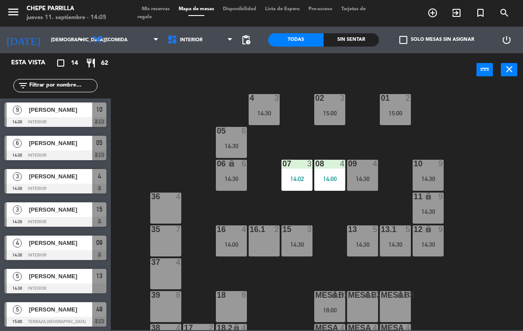
scroll to position [7, 0]
click at [225, 236] on div "16 4 14:00" at bounding box center [231, 241] width 31 height 31
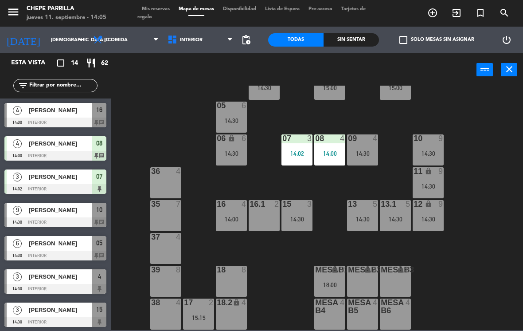
scroll to position [32, 0]
click at [201, 315] on div "15:15" at bounding box center [198, 317] width 31 height 6
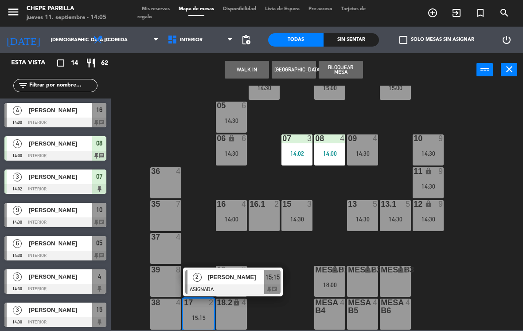
click at [212, 277] on span "[PERSON_NAME]" at bounding box center [236, 276] width 57 height 9
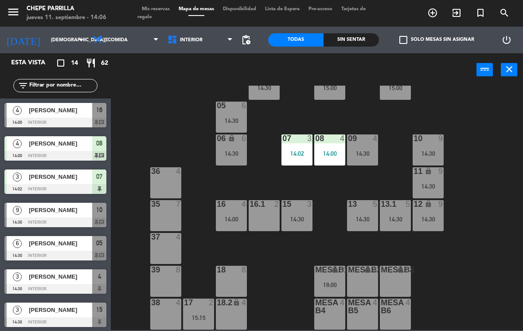
scroll to position [100, 0]
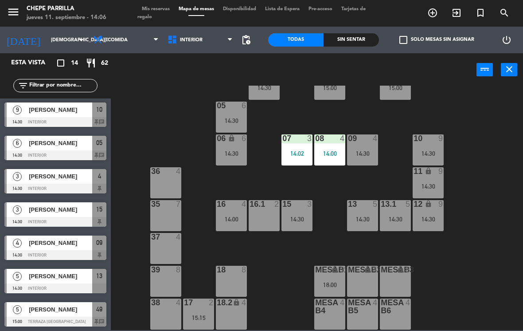
click at [125, 39] on span "Comida" at bounding box center [126, 40] width 74 height 20
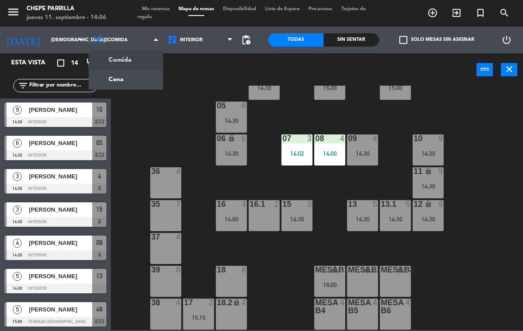
click at [201, 42] on span "Interior" at bounding box center [200, 40] width 74 height 20
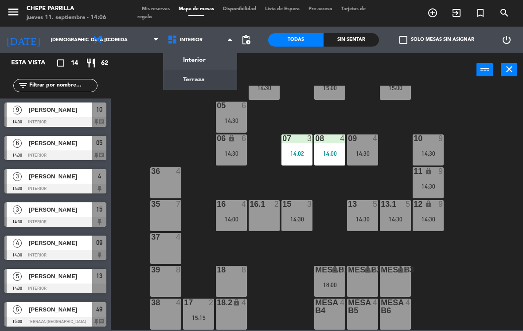
click at [188, 76] on ng-component "menu [PERSON_NAME] [DATE] 11. septiembre - 14:06 Mis reservas Mapa de mesas Dis…" at bounding box center [261, 165] width 523 height 330
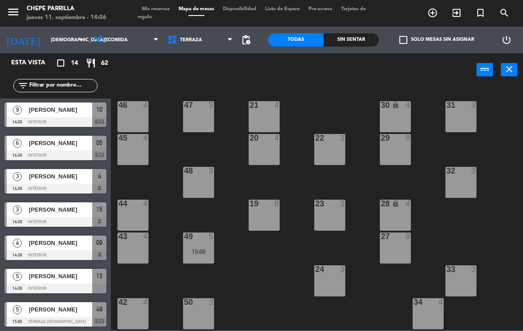
scroll to position [0, 0]
click at [205, 114] on div "47 3" at bounding box center [198, 116] width 31 height 31
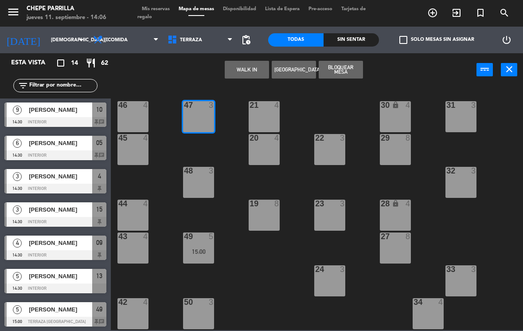
click at [241, 67] on button "WALK IN" at bounding box center [247, 70] width 44 height 18
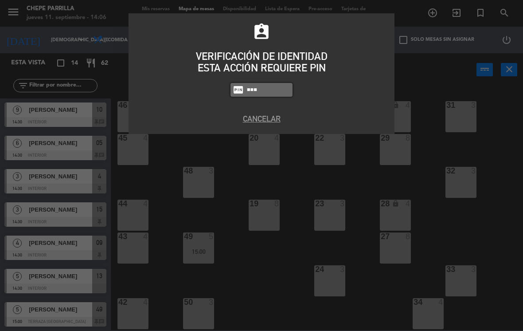
type input "9567"
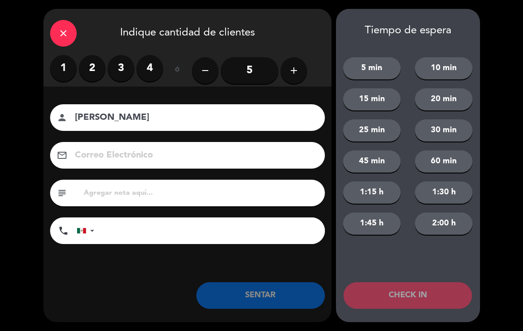
type input "[PERSON_NAME]"
click at [95, 69] on label "2" at bounding box center [92, 68] width 27 height 27
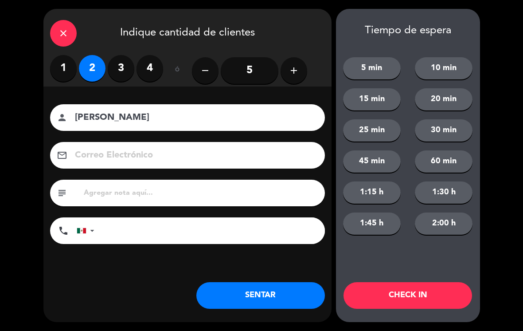
click at [277, 297] on button "SENTAR" at bounding box center [260, 295] width 129 height 27
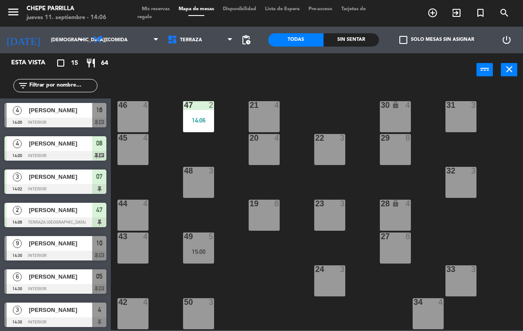
click at [191, 44] on span "Terraza" at bounding box center [200, 40] width 74 height 20
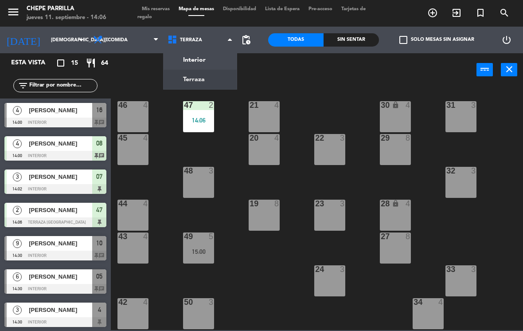
click at [191, 50] on div "Interior Terraza Terraza Interior Terraza" at bounding box center [200, 40] width 74 height 27
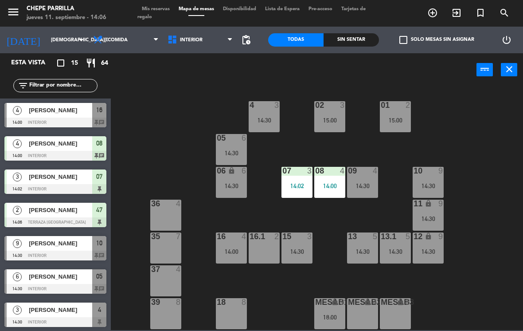
click at [404, 123] on div "15:00" at bounding box center [395, 120] width 31 height 6
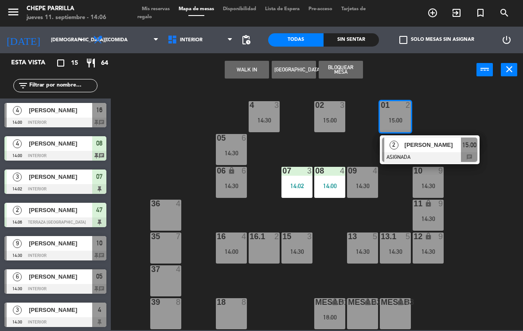
click at [413, 150] on div "[PERSON_NAME]" at bounding box center [433, 144] width 58 height 15
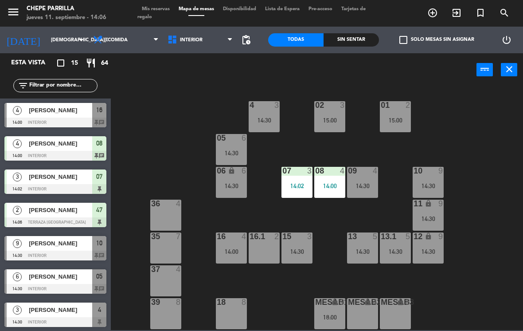
scroll to position [78, 0]
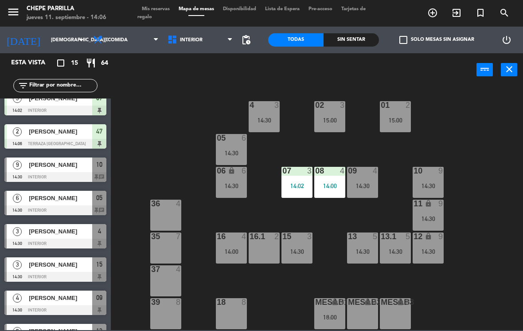
click at [334, 112] on div "02 3 15:00" at bounding box center [329, 116] width 31 height 31
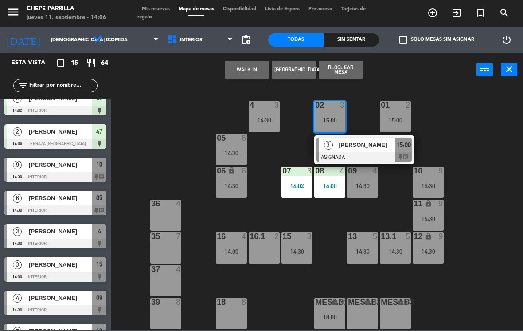
click at [364, 152] on div at bounding box center [364, 157] width 95 height 10
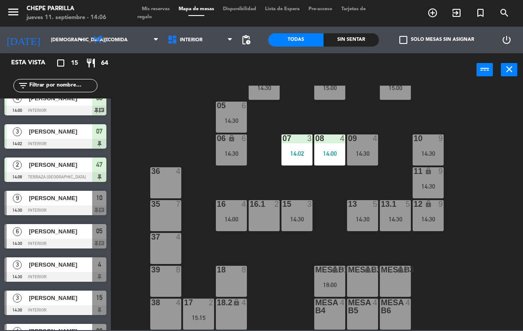
scroll to position [32, 0]
click at [199, 312] on div "17 2 15:15" at bounding box center [198, 313] width 31 height 31
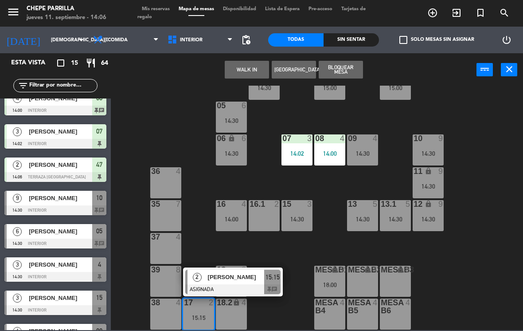
click at [230, 286] on div at bounding box center [232, 289] width 95 height 10
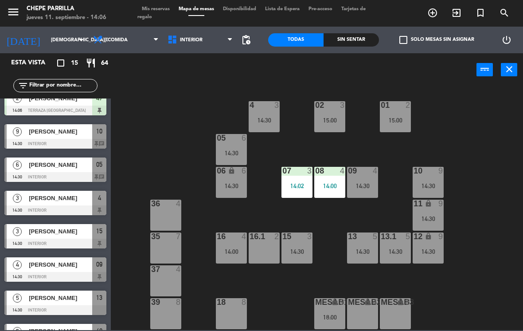
scroll to position [0, 0]
click at [333, 117] on div "15:00" at bounding box center [329, 120] width 31 height 6
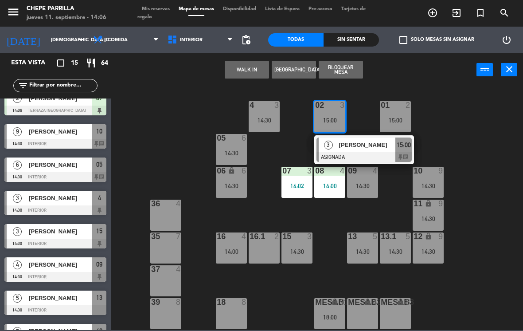
click at [368, 152] on div at bounding box center [364, 157] width 95 height 10
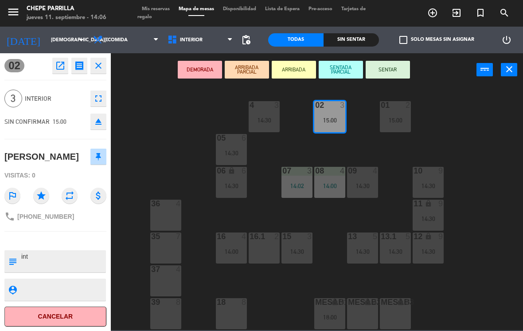
click at [59, 67] on icon "open_in_new" at bounding box center [60, 65] width 11 height 11
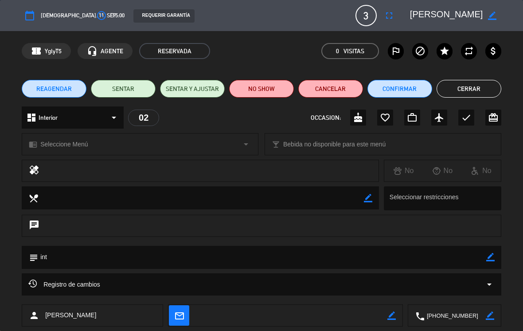
click at [495, 288] on div "Registro de cambios arrow_drop_down" at bounding box center [262, 284] width 480 height 22
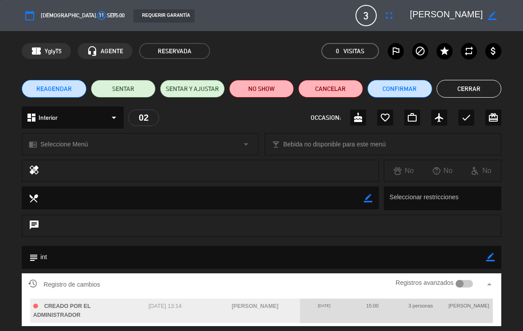
click at [470, 86] on button "Cerrar" at bounding box center [469, 89] width 65 height 18
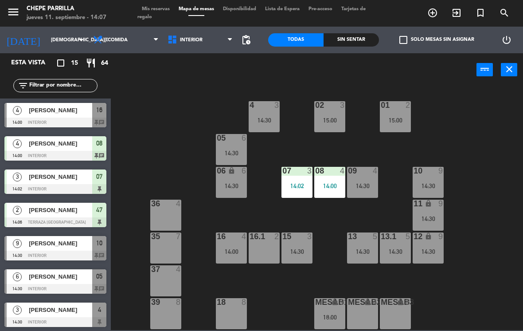
scroll to position [45, 0]
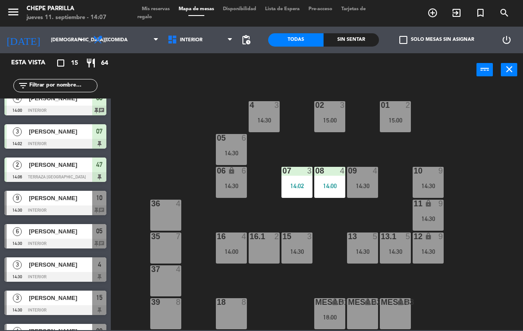
click at [401, 123] on div "15:00" at bounding box center [395, 120] width 31 height 6
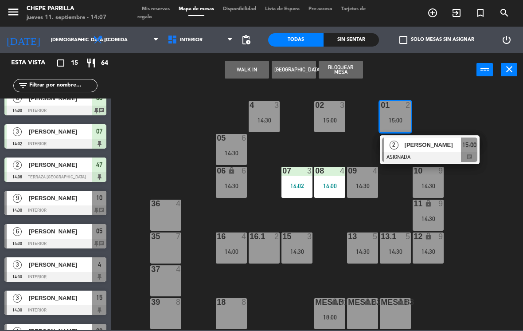
click at [445, 151] on div "[PERSON_NAME]" at bounding box center [433, 144] width 58 height 15
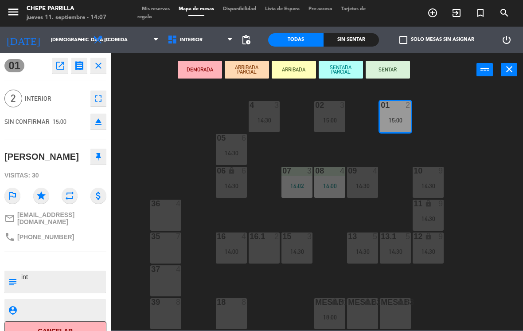
click at [60, 68] on icon "open_in_new" at bounding box center [60, 65] width 11 height 11
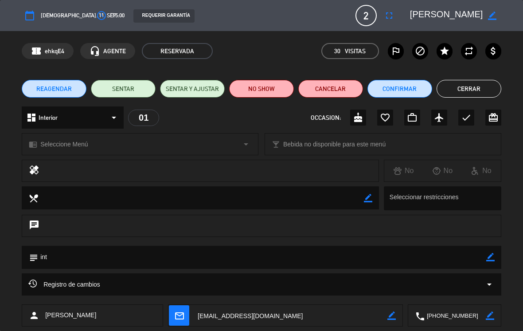
click at [490, 290] on div "Registro de cambios arrow_drop_down" at bounding box center [262, 284] width 480 height 22
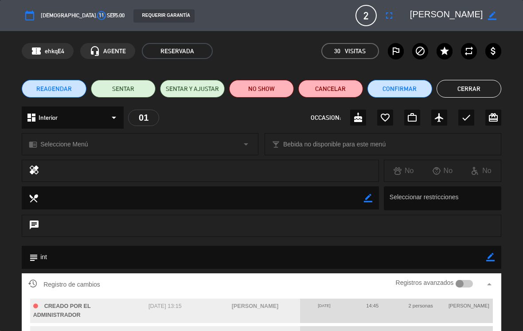
click at [488, 97] on button "Cerrar" at bounding box center [469, 89] width 65 height 18
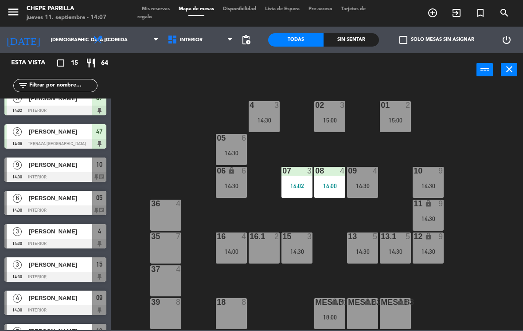
scroll to position [0, 0]
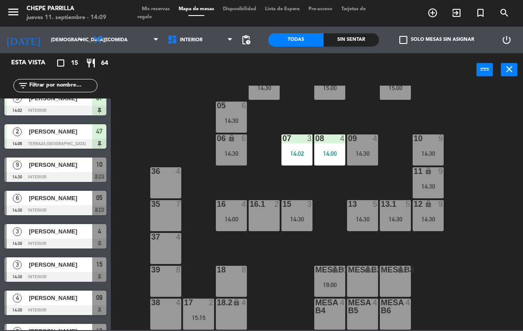
click at [43, 86] on input "text" at bounding box center [62, 86] width 69 height 10
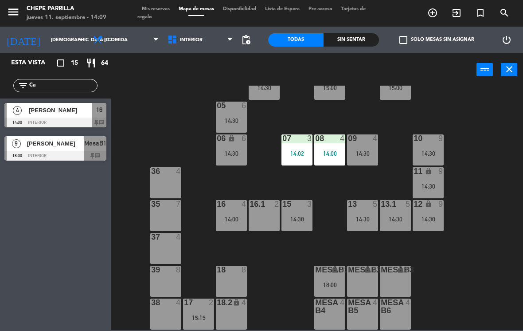
type input "Ca"
click at [487, 100] on div "02 3 15:00 4 3 14:30 01 2 15:00 05 6 14:30 06 lock 6 14:30 07 3 14:02 09 4 14:3…" at bounding box center [319, 208] width 407 height 244
click at [35, 109] on span "[PERSON_NAME]" at bounding box center [60, 110] width 63 height 9
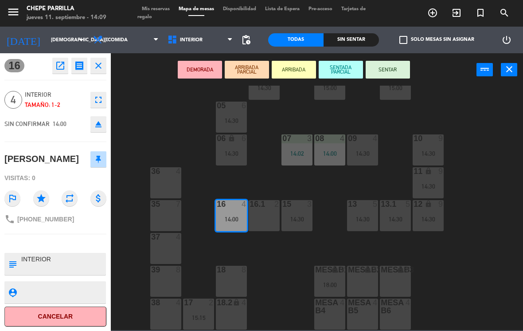
click at [387, 68] on button "SENTAR" at bounding box center [388, 70] width 44 height 18
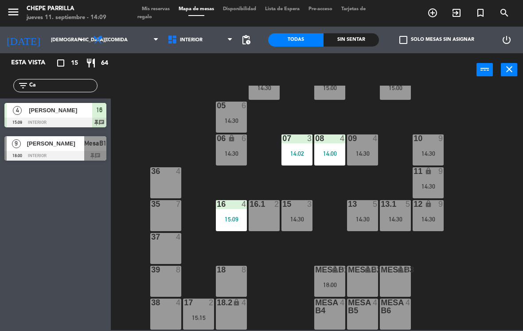
click at [496, 204] on div "02 3 15:00 4 3 14:30 01 2 15:00 05 6 14:30 06 lock 6 14:30 07 3 14:02 09 4 14:3…" at bounding box center [319, 208] width 407 height 244
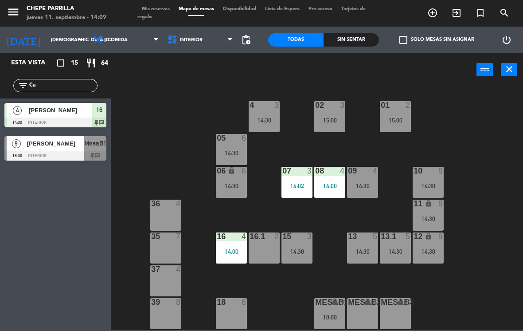
click at [477, 266] on div "02 3 15:00 4 3 14:30 01 2 15:00 05 6 14:30 06 lock 6 14:30 07 3 14:02 09 4 14:3…" at bounding box center [319, 208] width 407 height 244
click at [294, 250] on div "14:30" at bounding box center [297, 251] width 31 height 6
click at [499, 249] on div "02 3 15:00 4 3 14:30 01 2 15:00 05 6 14:30 06 lock 6 14:30 07 3 14:02 09 4 14:3…" at bounding box center [319, 208] width 407 height 244
click at [295, 243] on div "15 3 14:30" at bounding box center [297, 247] width 31 height 31
click at [454, 295] on div "02 3 15:00 4 3 14:30 01 2 15:00 05 6 14:30 06 lock 6 14:30 07 3 14:02 09 4 14:3…" at bounding box center [319, 208] width 407 height 244
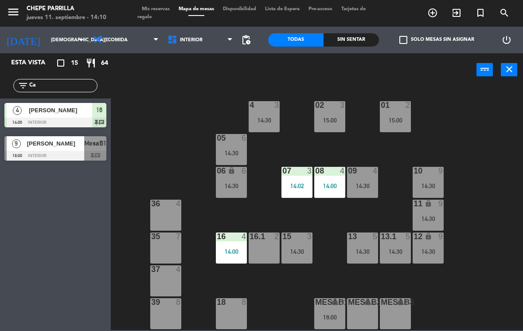
scroll to position [0, 0]
click at [48, 88] on input "Ca" at bounding box center [62, 86] width 69 height 10
type input "C"
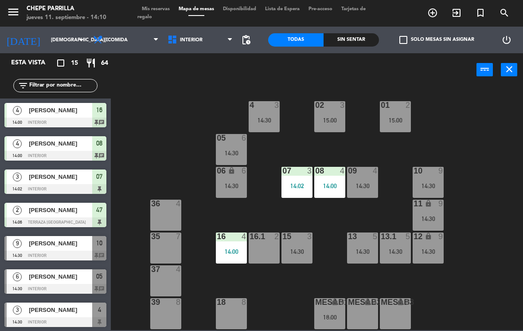
click at [508, 112] on div "02 3 15:00 4 3 14:30 01 2 15:00 05 6 14:30 06 lock 6 14:30 07 3 14:02 09 4 14:3…" at bounding box center [319, 208] width 407 height 244
click at [197, 40] on span "Interior" at bounding box center [191, 40] width 23 height 6
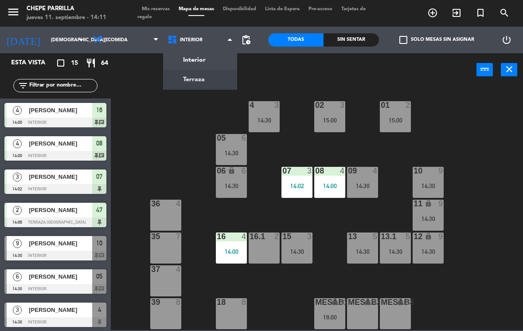
click at [199, 77] on ng-component "menu [PERSON_NAME] [DATE] 11. septiembre - 14:11 Mis reservas Mapa de mesas Dis…" at bounding box center [261, 165] width 523 height 330
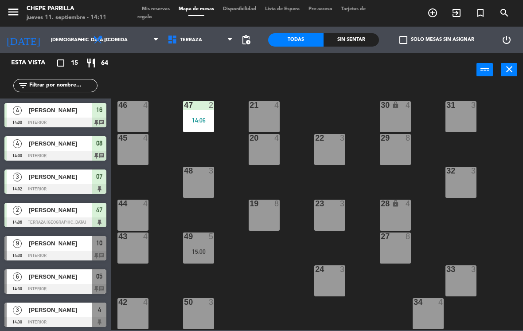
click at [196, 42] on span "Terraza" at bounding box center [191, 40] width 22 height 6
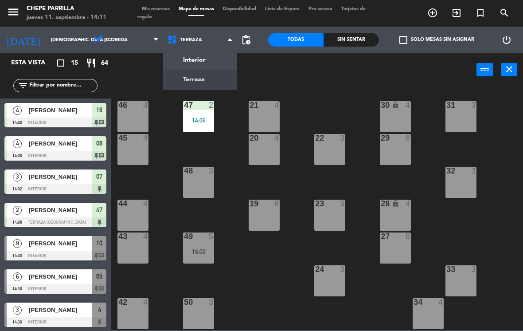
click at [204, 60] on ng-component "menu [PERSON_NAME] [DATE] 11. septiembre - 14:11 Mis reservas Mapa de mesas Dis…" at bounding box center [261, 165] width 523 height 330
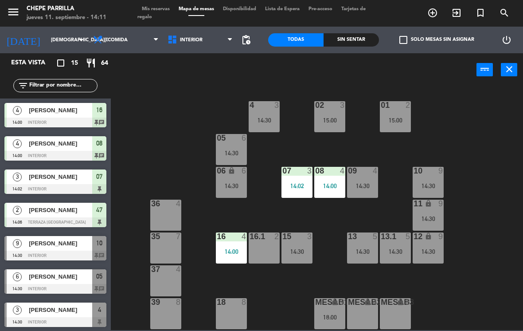
click at [258, 250] on div "16.1 2" at bounding box center [264, 247] width 31 height 31
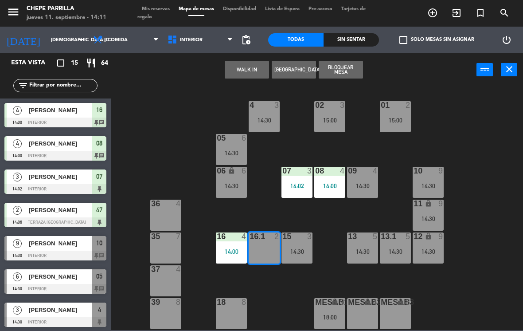
click at [247, 61] on button "WALK IN" at bounding box center [247, 70] width 44 height 18
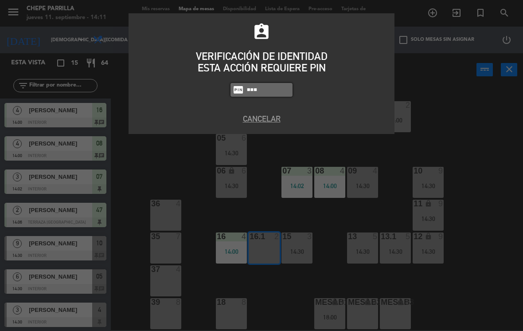
type input "9567"
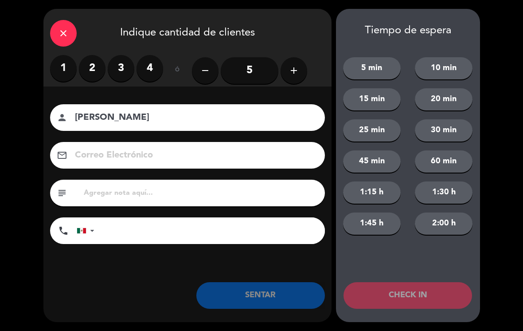
type input "[PERSON_NAME]"
click at [64, 67] on label "1" at bounding box center [63, 68] width 27 height 27
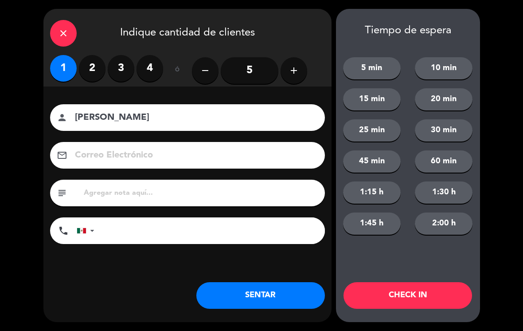
click at [264, 288] on button "SENTAR" at bounding box center [260, 295] width 129 height 27
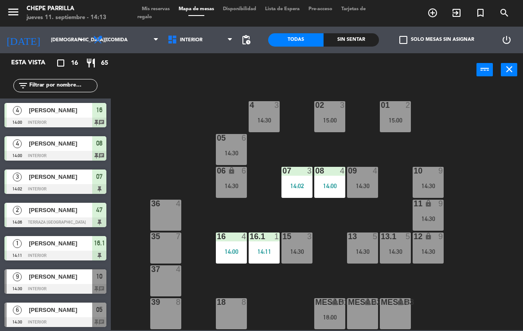
click at [361, 39] on div "Sin sentar" at bounding box center [351, 39] width 55 height 13
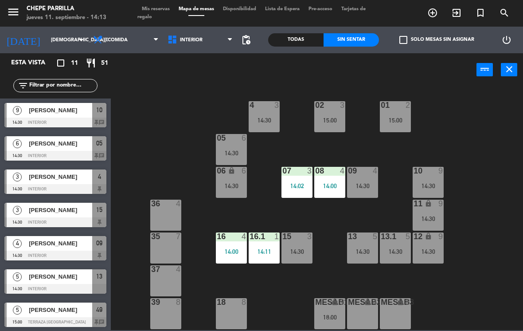
click at [356, 33] on div "Sin sentar" at bounding box center [351, 39] width 55 height 13
click at [430, 31] on div "check_box_outline_blank Solo mesas sin asignar" at bounding box center [434, 40] width 111 height 27
click at [442, 36] on label "check_box_outline_blank Solo mesas sin asignar" at bounding box center [436, 40] width 75 height 8
click at [437, 40] on input "check_box_outline_blank Solo mesas sin asignar" at bounding box center [437, 40] width 0 height 0
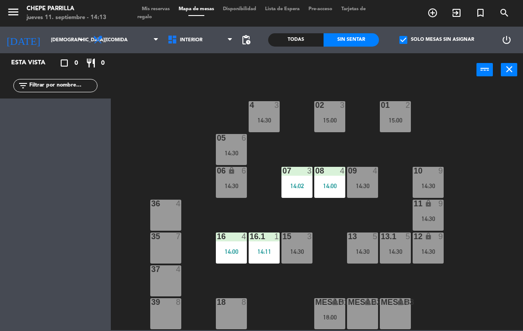
click at [436, 39] on label "check_box Solo mesas sin asignar" at bounding box center [436, 40] width 75 height 8
click at [437, 40] on input "check_box Solo mesas sin asignar" at bounding box center [437, 40] width 0 height 0
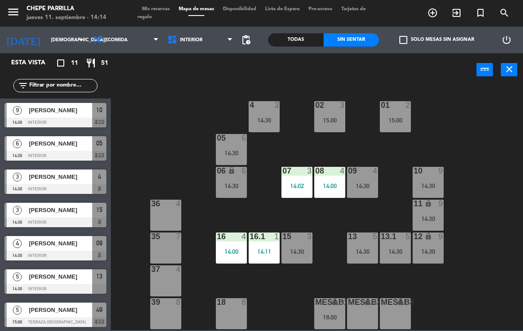
scroll to position [0, 0]
click at [193, 36] on span "Interior" at bounding box center [200, 40] width 74 height 20
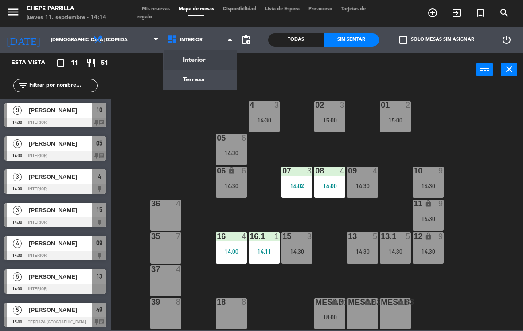
click at [189, 77] on ng-component "menu [PERSON_NAME] [DATE] 11. septiembre - 14:14 Mis reservas Mapa de mesas Dis…" at bounding box center [261, 165] width 523 height 330
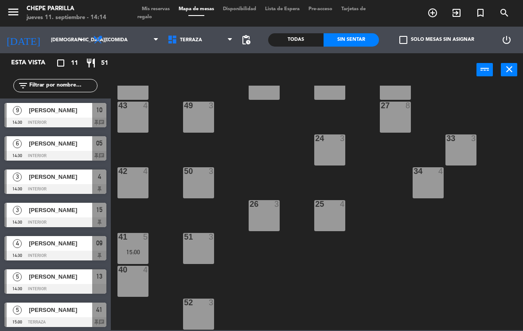
click at [135, 244] on div "41 5 15:00" at bounding box center [132, 248] width 31 height 31
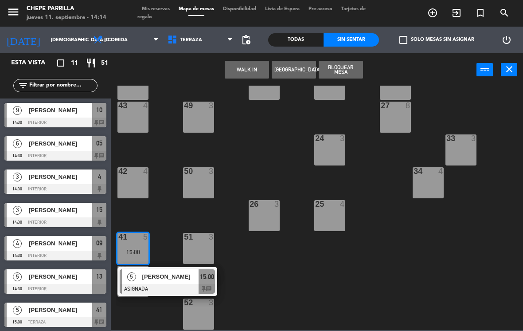
click at [142, 244] on div "41 5 15:00" at bounding box center [132, 248] width 31 height 31
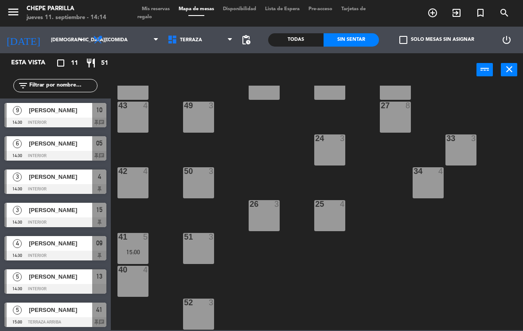
click at [141, 247] on div "41 5 15:00" at bounding box center [132, 248] width 31 height 31
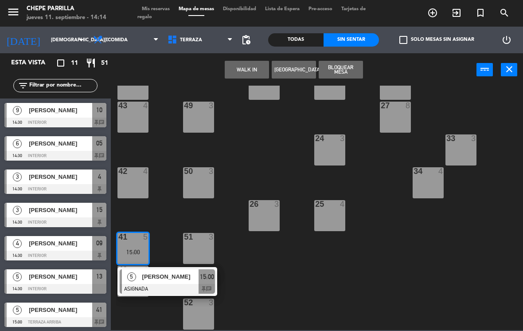
click at [158, 276] on span "[PERSON_NAME]" at bounding box center [170, 276] width 57 height 9
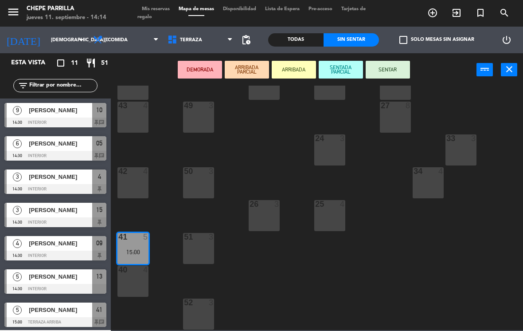
click at [135, 276] on div "40 4" at bounding box center [132, 281] width 31 height 31
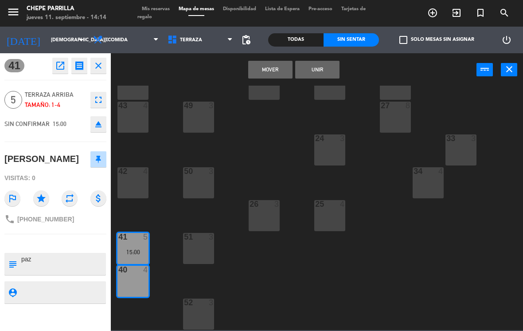
click at [323, 70] on button "Unir" at bounding box center [317, 70] width 44 height 18
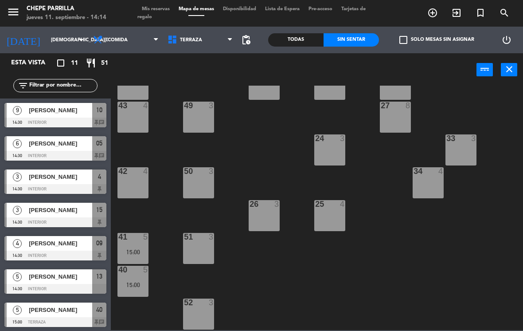
click at [207, 39] on span "Terraza" at bounding box center [200, 40] width 74 height 20
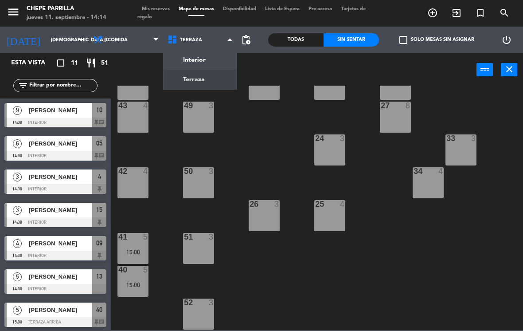
click at [130, 41] on span "Comida" at bounding box center [126, 40] width 74 height 20
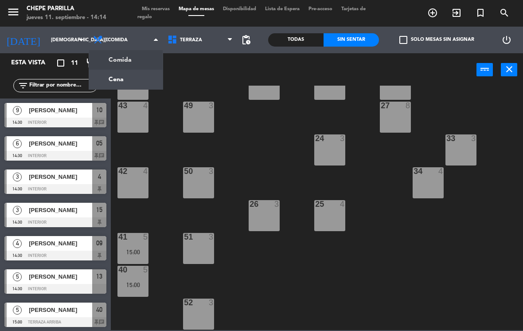
click at [124, 85] on ng-component "menu [PERSON_NAME] [DATE] 11. septiembre - 14:14 Mis reservas Mapa de mesas Dis…" at bounding box center [261, 165] width 523 height 330
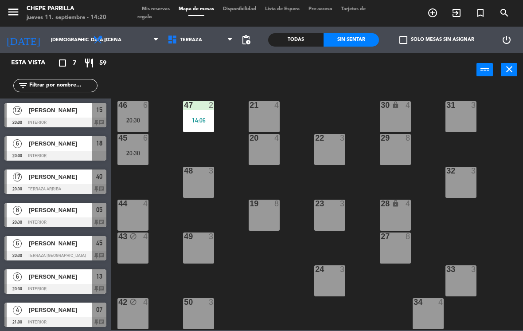
click at [133, 39] on span "Cena" at bounding box center [126, 40] width 74 height 20
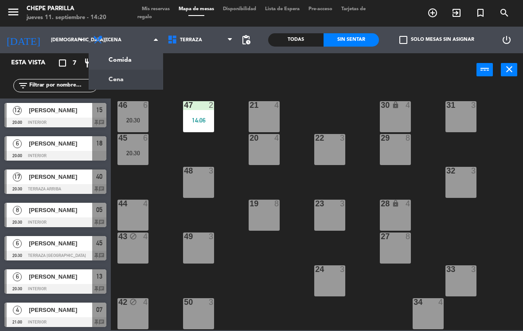
click at [125, 65] on ng-component "menu [PERSON_NAME] [DATE] 11. septiembre - 14:20 Mis reservas Mapa de mesas Dis…" at bounding box center [261, 165] width 523 height 330
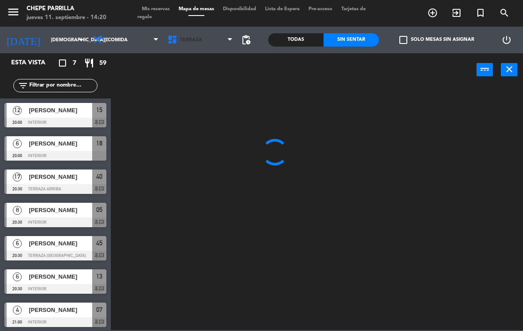
click at [211, 40] on span "Terraza" at bounding box center [200, 40] width 74 height 20
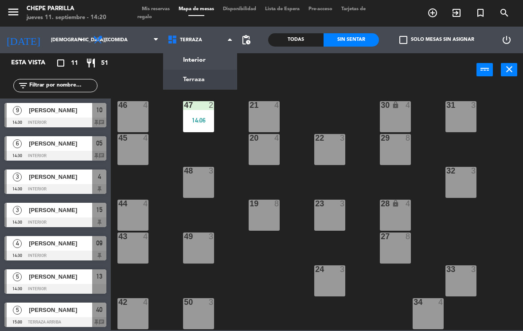
click at [209, 63] on ng-component "menu [PERSON_NAME] [DATE] 11. septiembre - 14:20 Mis reservas Mapa de mesas Dis…" at bounding box center [261, 165] width 523 height 330
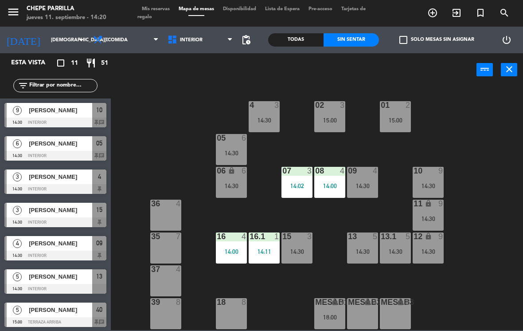
click at [196, 44] on span "Interior" at bounding box center [200, 40] width 74 height 20
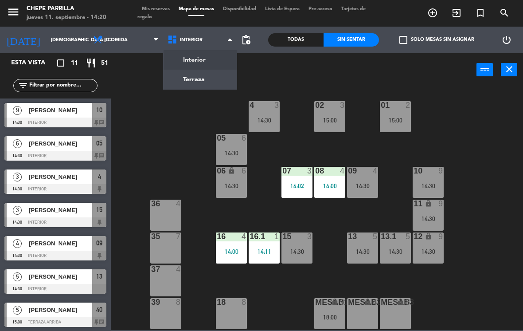
click at [199, 80] on ng-component "menu [PERSON_NAME] [DATE] 11. septiembre - 14:20 Mis reservas Mapa de mesas Dis…" at bounding box center [261, 165] width 523 height 330
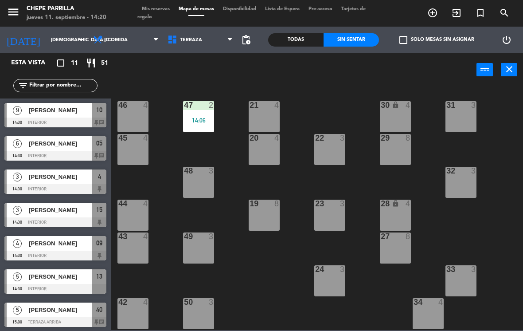
click at [208, 122] on div "14:06" at bounding box center [198, 120] width 31 height 6
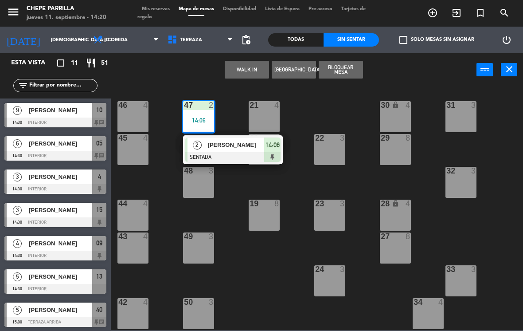
click at [190, 119] on div "14:06" at bounding box center [198, 120] width 31 height 6
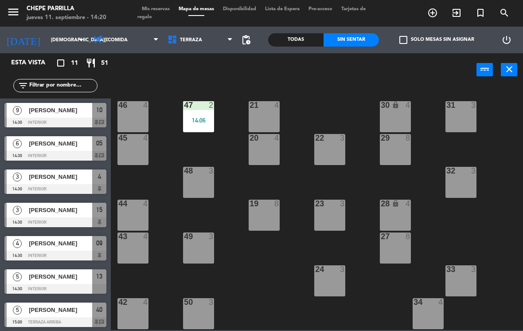
click at [271, 281] on div "21 4 30 lock 4 46 4 47 2 14:06 31 3 20 4 22 3 29 8 45 4 32 3 48 3 19 8 23 3 28 …" at bounding box center [319, 208] width 407 height 244
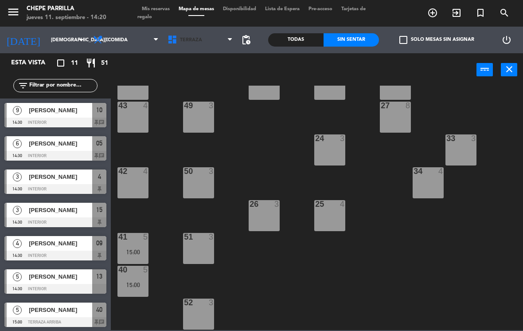
click at [205, 45] on span "Terraza" at bounding box center [200, 40] width 74 height 20
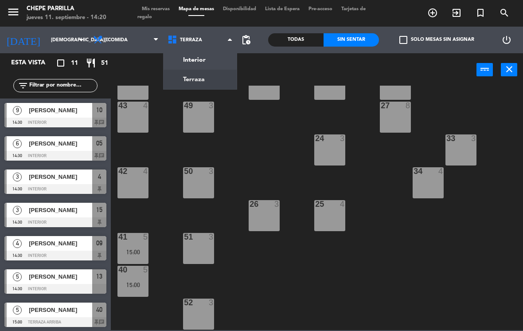
scroll to position [131, 0]
click at [203, 61] on ng-component "menu [PERSON_NAME] [DATE] 11. septiembre - 14:20 Mis reservas Mapa de mesas Dis…" at bounding box center [261, 165] width 523 height 330
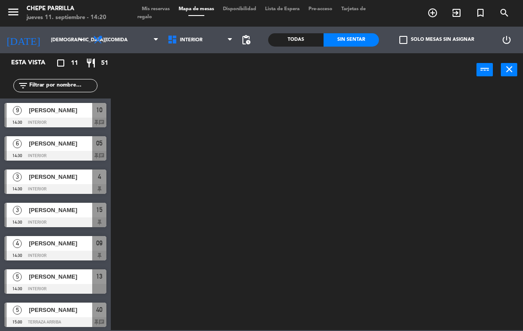
scroll to position [0, 0]
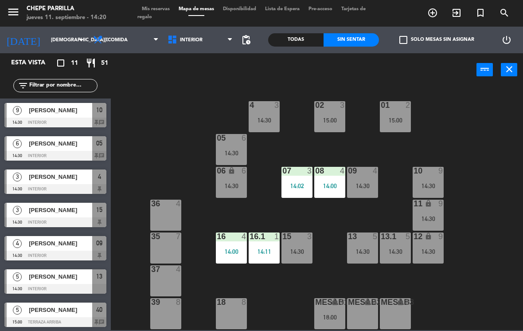
click at [297, 183] on div "14:02" at bounding box center [297, 186] width 31 height 6
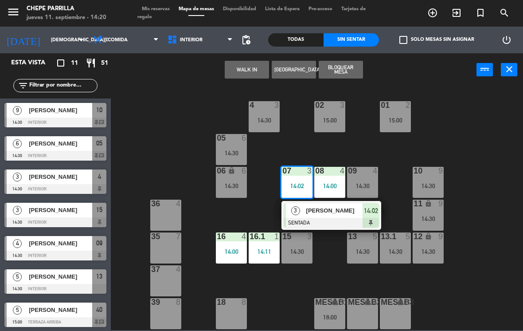
click at [497, 219] on div "02 3 15:00 4 3 14:30 01 2 15:00 05 6 14:30 06 lock 6 14:30 07 3 14:02 3 [PERSON…" at bounding box center [319, 208] width 407 height 244
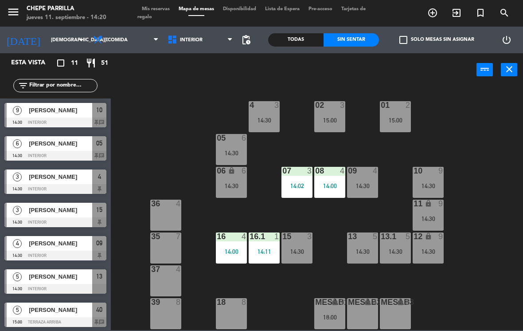
click at [227, 249] on div "14:00" at bounding box center [231, 251] width 31 height 6
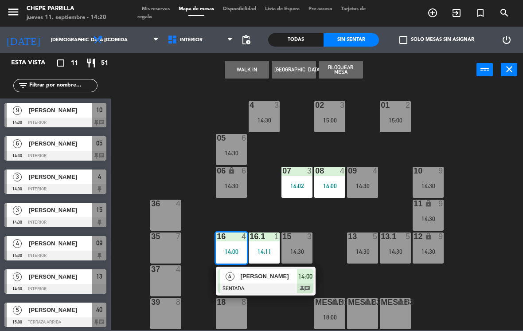
click at [258, 282] on div "[PERSON_NAME]" at bounding box center [269, 276] width 58 height 15
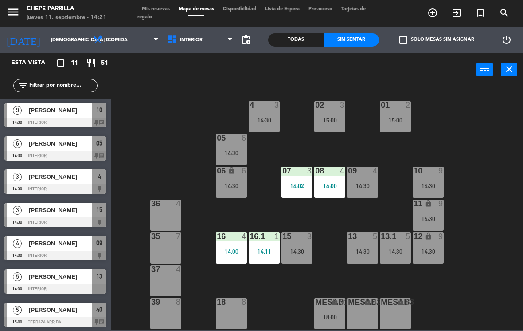
scroll to position [0, 0]
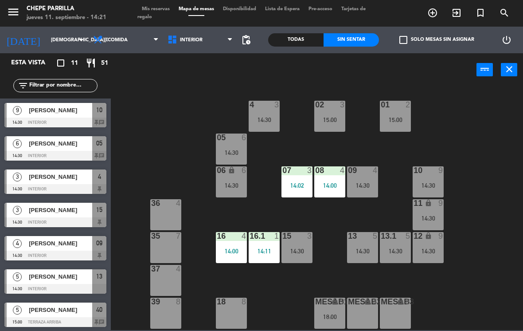
click at [401, 251] on div "14:30" at bounding box center [395, 251] width 31 height 6
click at [499, 213] on div "02 3 15:00 4 3 14:30 01 2 15:00 05 6 14:30 06 lock 6 14:30 07 3 14:02 09 4 14:3…" at bounding box center [319, 208] width 407 height 244
click at [36, 145] on span "[PERSON_NAME]" at bounding box center [60, 143] width 63 height 9
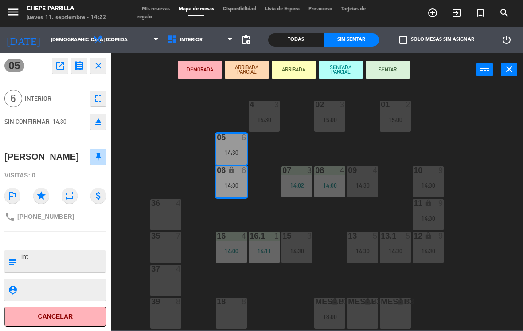
click at [394, 78] on button "SENTAR" at bounding box center [388, 70] width 44 height 18
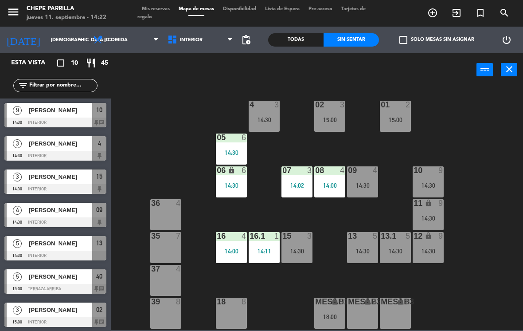
click at [72, 154] on div at bounding box center [55, 156] width 102 height 10
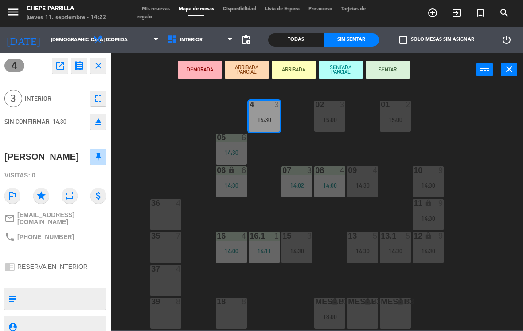
click at [396, 66] on button "SENTAR" at bounding box center [388, 70] width 44 height 18
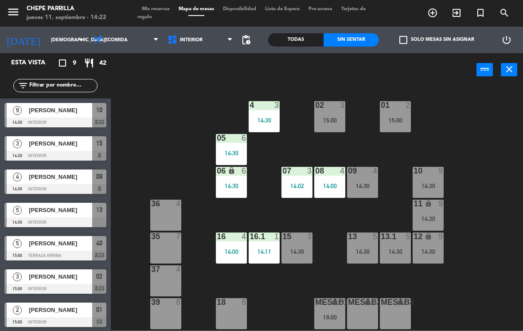
click at [260, 122] on div "14:30" at bounding box center [264, 120] width 31 height 6
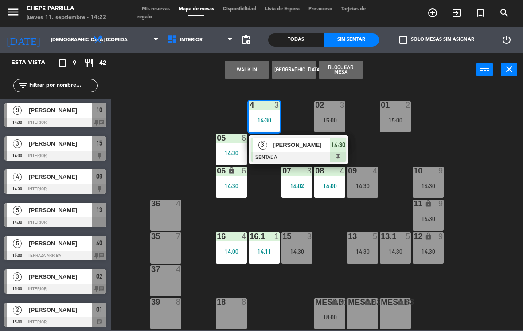
click at [313, 145] on span "[PERSON_NAME]" at bounding box center [302, 144] width 57 height 9
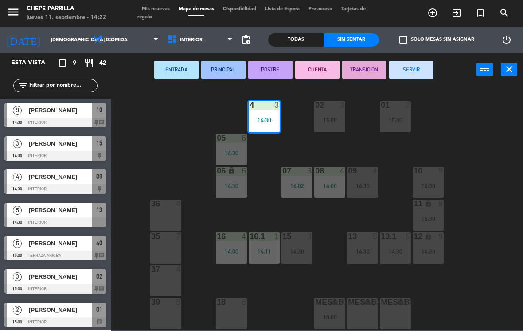
click at [333, 122] on div "15:00" at bounding box center [329, 120] width 31 height 6
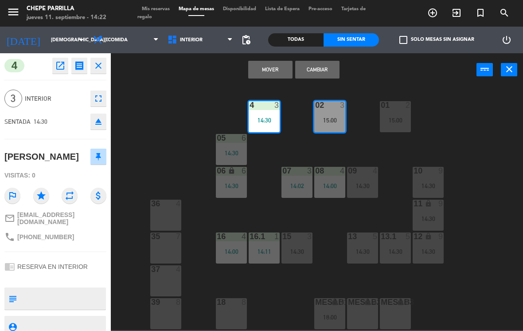
click at [326, 67] on button "Cambiar" at bounding box center [317, 70] width 44 height 18
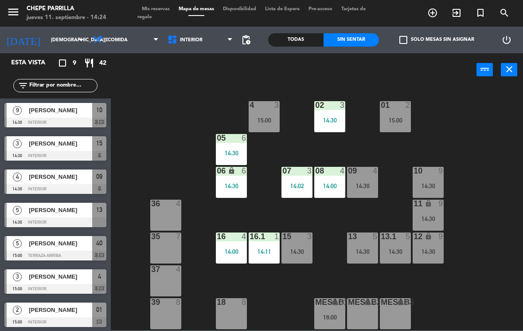
click at [42, 82] on input "text" at bounding box center [62, 86] width 69 height 10
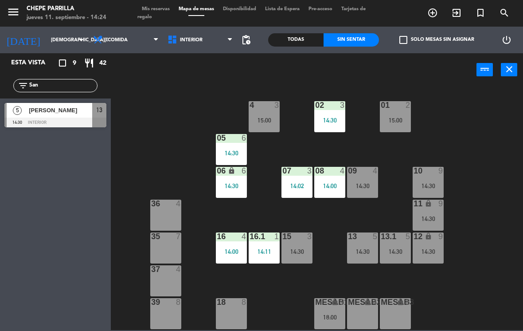
click at [188, 42] on span "Interior" at bounding box center [191, 40] width 23 height 6
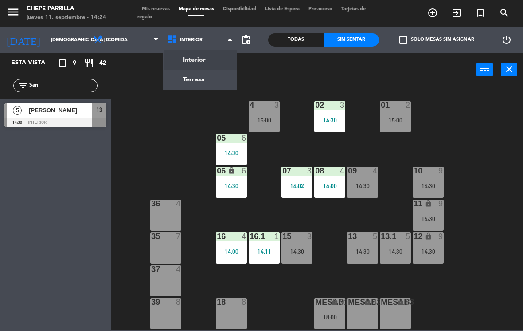
click at [289, 21] on div "menu [PERSON_NAME] [DATE] 11. septiembre - 14:24 Mis reservas Mapa de mesas Dis…" at bounding box center [261, 13] width 523 height 27
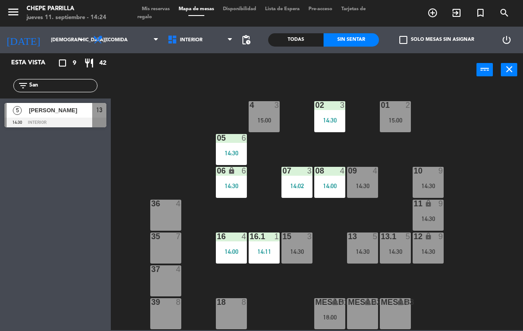
click at [298, 37] on div "Todas" at bounding box center [295, 39] width 55 height 13
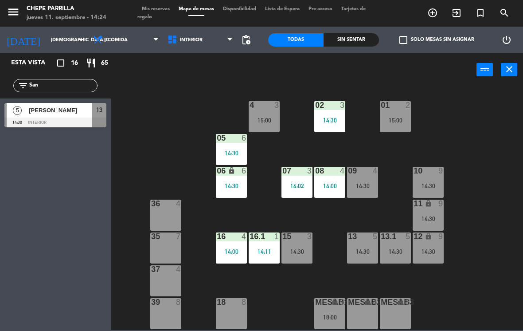
click at [54, 90] on input "San" at bounding box center [62, 86] width 69 height 10
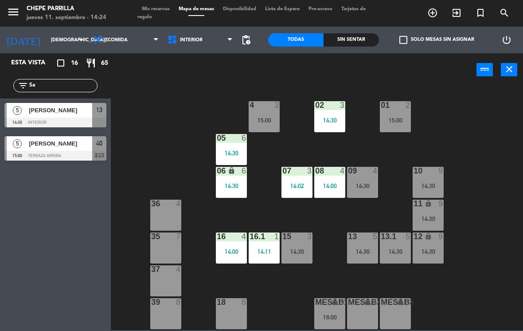
type input "S"
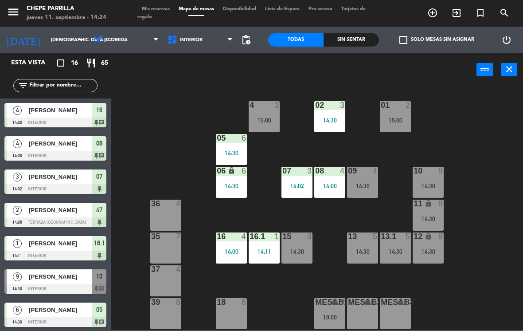
type input "S"
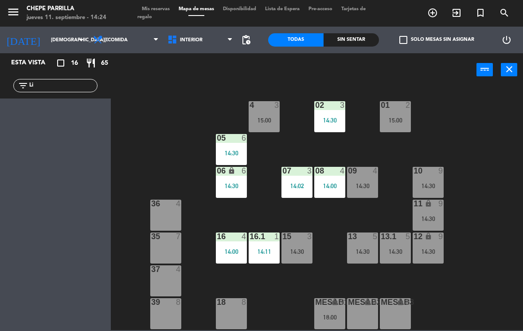
type input "L"
type input "A"
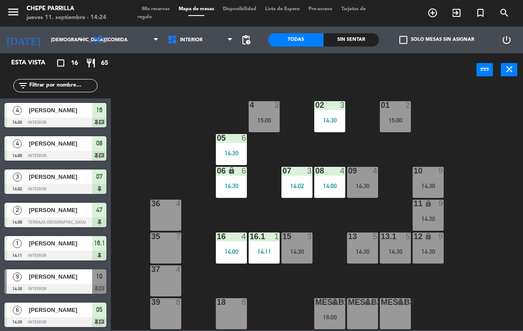
click at [512, 101] on div "02 3 14:30 4 3 15:00 01 2 15:00 05 6 14:30 06 lock 6 14:30 07 3 14:02 09 4 14:3…" at bounding box center [319, 208] width 407 height 244
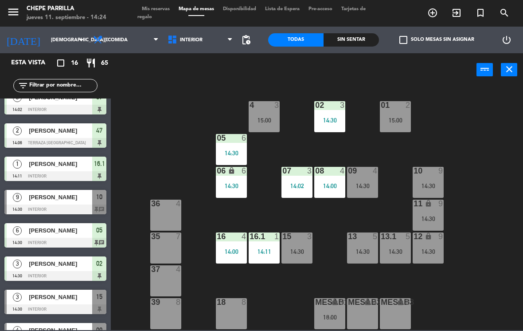
scroll to position [80, 0]
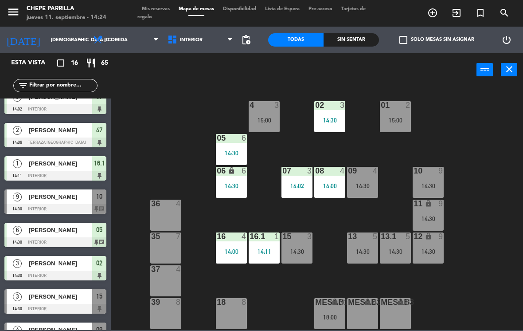
click at [395, 250] on div "14:30" at bounding box center [395, 251] width 31 height 6
click at [482, 227] on div "02 3 14:30 4 3 15:00 01 2 15:00 05 6 14:30 06 lock 6 14:30 07 3 14:02 09 4 14:3…" at bounding box center [319, 208] width 407 height 244
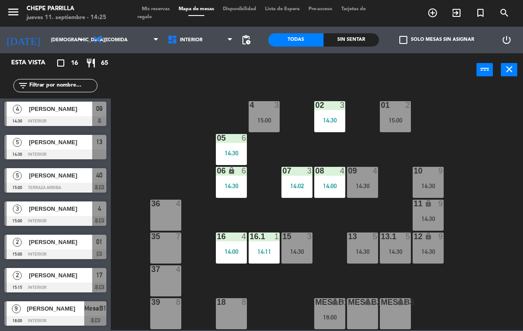
scroll to position [0, 0]
click at [189, 28] on div "Interior Terraza Interior Interior Terraza" at bounding box center [200, 40] width 74 height 27
click at [188, 41] on span "Interior" at bounding box center [191, 40] width 23 height 6
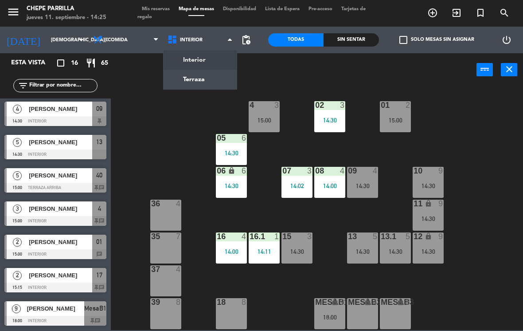
click at [188, 62] on ng-component "menu [PERSON_NAME] [DATE] 11. septiembre - 14:25 Mis reservas Mapa de mesas Dis…" at bounding box center [261, 165] width 523 height 330
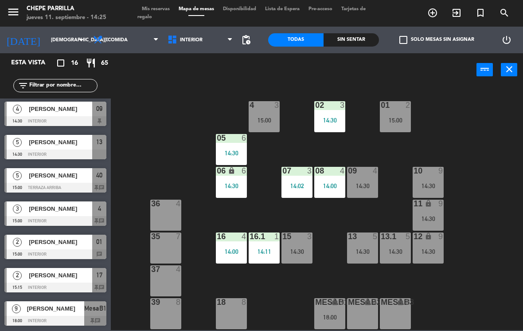
click at [204, 37] on span "Interior" at bounding box center [200, 40] width 74 height 20
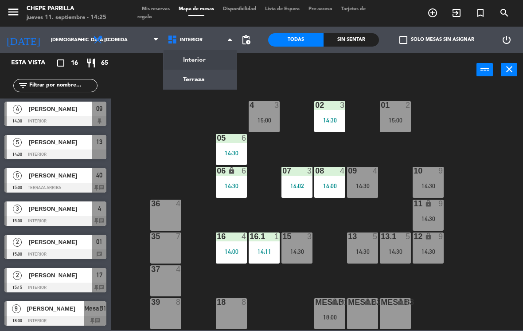
click at [188, 80] on ng-component "menu [PERSON_NAME] [DATE] 11. septiembre - 14:25 Mis reservas Mapa de mesas Dis…" at bounding box center [261, 165] width 523 height 330
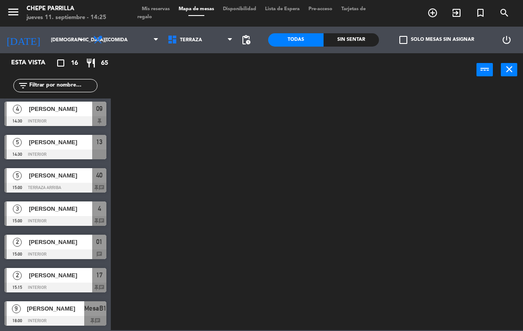
click at [190, 39] on span "Terraza" at bounding box center [191, 40] width 22 height 6
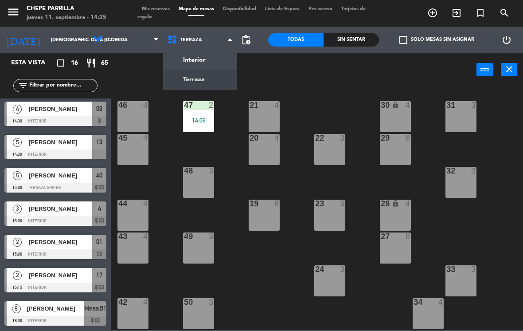
click at [187, 59] on ng-component "menu [PERSON_NAME] [DATE] 11. septiembre - 14:25 Mis reservas Mapa de mesas Dis…" at bounding box center [261, 165] width 523 height 330
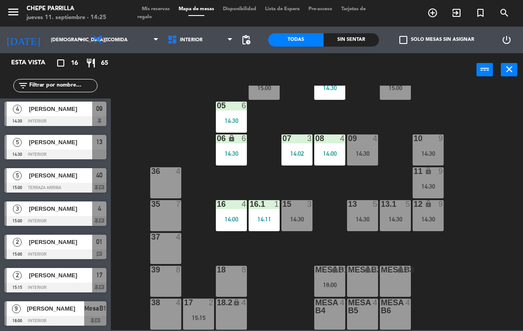
scroll to position [32, 0]
click at [366, 148] on div "09 4 14:30" at bounding box center [362, 149] width 31 height 31
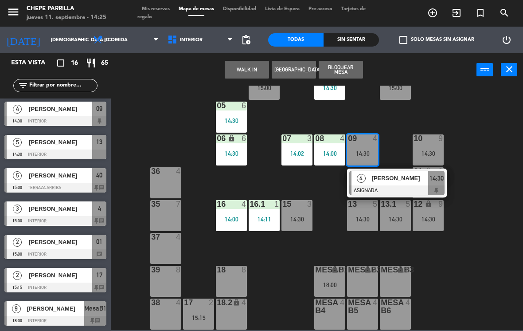
click at [373, 181] on span "[PERSON_NAME]" at bounding box center [400, 177] width 57 height 9
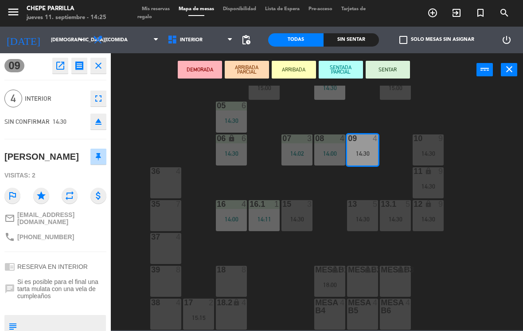
click at [225, 275] on div "18 8" at bounding box center [231, 281] width 31 height 31
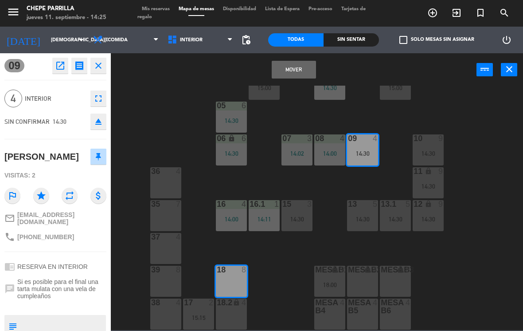
click at [227, 308] on div "18.2 lock 4" at bounding box center [231, 313] width 31 height 31
click at [301, 69] on button "Mover y Unir" at bounding box center [294, 70] width 44 height 18
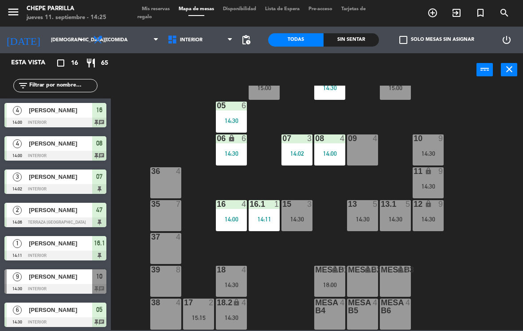
click at [361, 146] on div "09 4" at bounding box center [362, 149] width 31 height 31
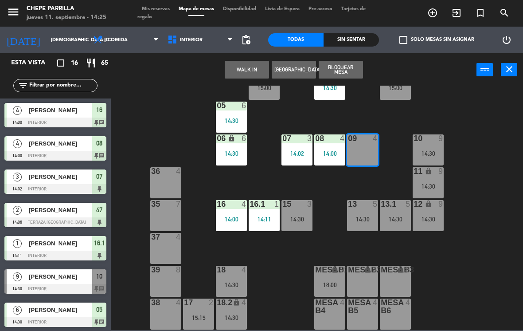
click at [243, 67] on button "WALK IN" at bounding box center [247, 70] width 44 height 18
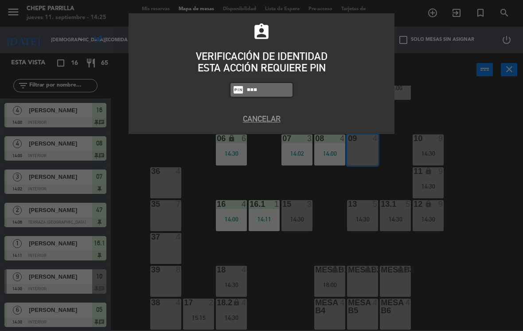
type input "9567"
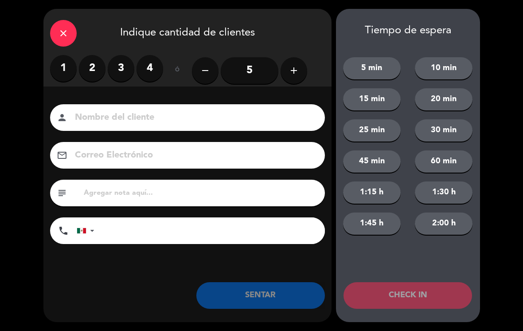
click at [124, 70] on label "3" at bounding box center [121, 68] width 27 height 27
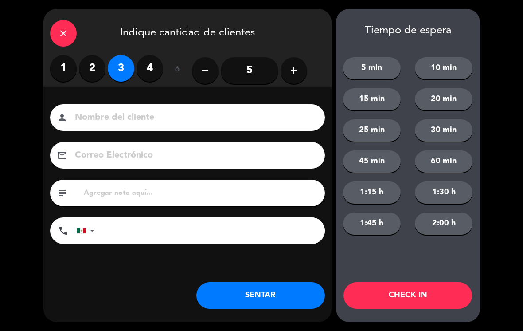
click at [107, 110] on input at bounding box center [193, 118] width 239 height 16
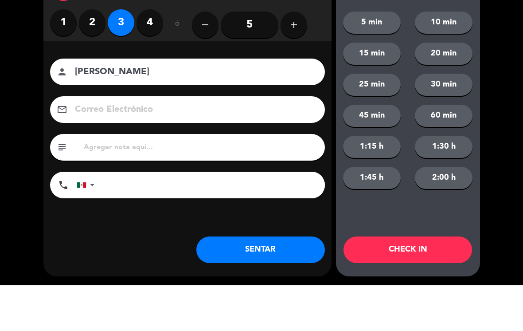
type input "[PERSON_NAME]"
click at [3, 96] on div "close Indique cantidad de clientes 1 2 3 4 ó remove 5 add Nombre del cliente pe…" at bounding box center [261, 165] width 523 height 331
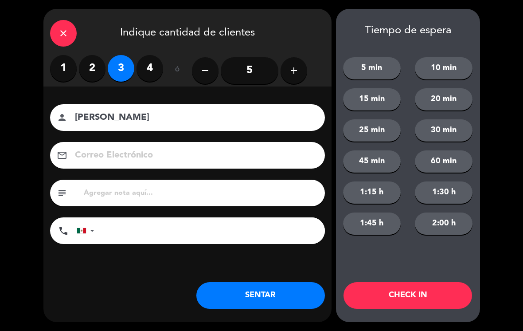
click at [277, 294] on button "SENTAR" at bounding box center [260, 295] width 129 height 27
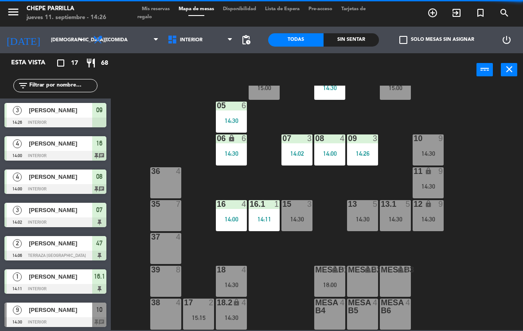
click at [267, 291] on div "02 3 14:30 4 3 15:00 01 2 15:00 05 6 14:30 06 lock 6 14:30 07 3 14:02 09 3 14:2…" at bounding box center [319, 208] width 407 height 244
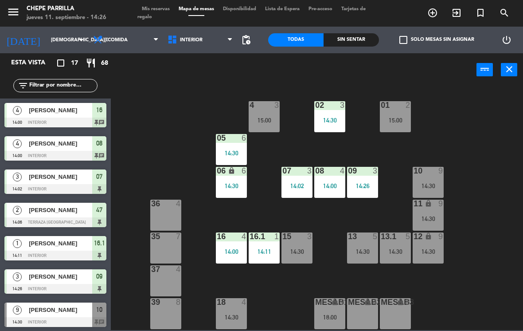
click at [189, 44] on span "Interior" at bounding box center [200, 40] width 74 height 20
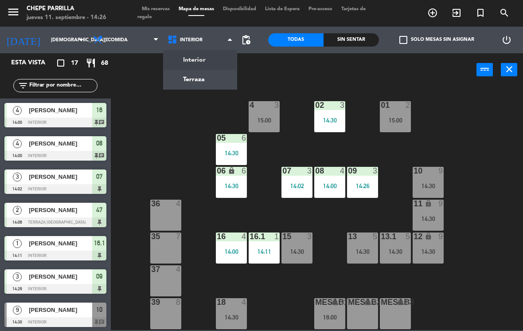
click at [183, 75] on ng-component "menu [PERSON_NAME] [DATE] 11. septiembre - 14:26 Mis reservas Mapa de mesas Dis…" at bounding box center [261, 165] width 523 height 330
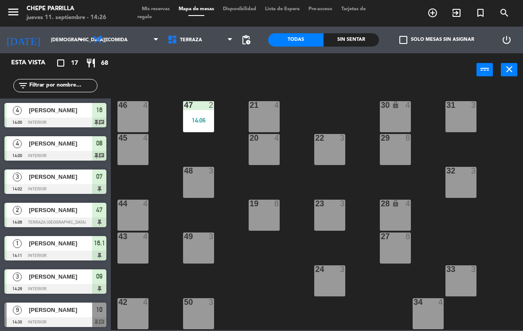
click at [209, 42] on span "Terraza" at bounding box center [200, 40] width 74 height 20
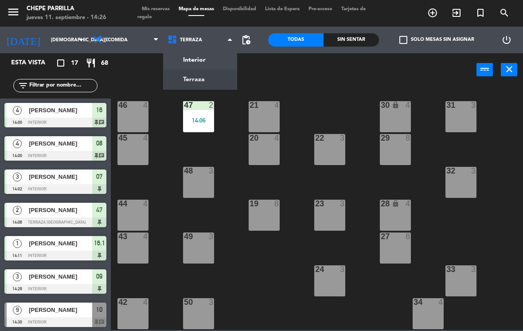
click at [199, 60] on ng-component "menu [PERSON_NAME] [DATE] 11. septiembre - 14:26 Mis reservas Mapa de mesas Dis…" at bounding box center [261, 165] width 523 height 330
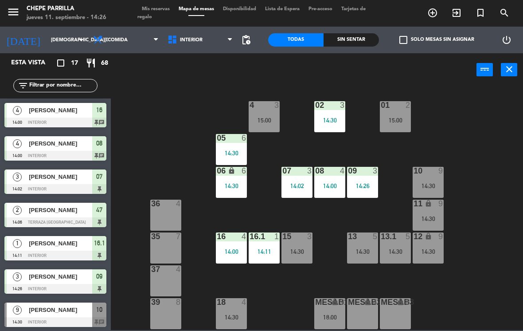
click at [186, 49] on span "Interior" at bounding box center [200, 40] width 74 height 20
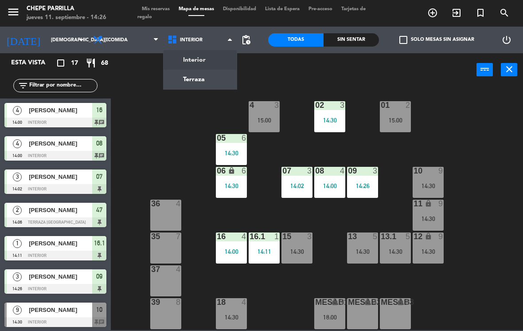
click at [190, 77] on ng-component "menu [PERSON_NAME] [DATE] 11. septiembre - 14:26 Mis reservas Mapa de mesas Dis…" at bounding box center [261, 165] width 523 height 330
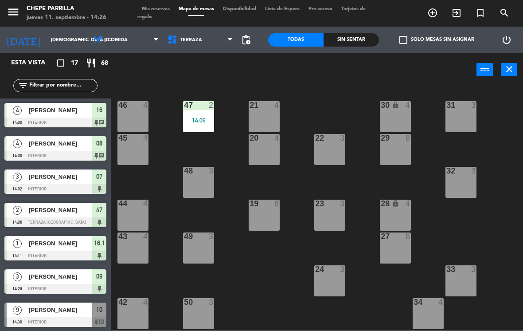
click at [130, 211] on div "44 4" at bounding box center [132, 215] width 31 height 31
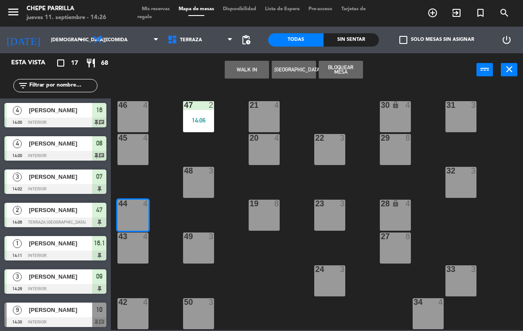
click at [239, 70] on button "WALK IN" at bounding box center [247, 70] width 44 height 18
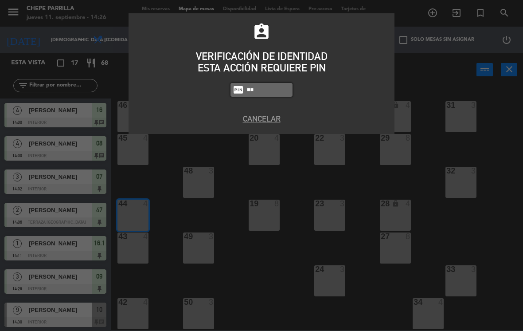
type input "Adad"
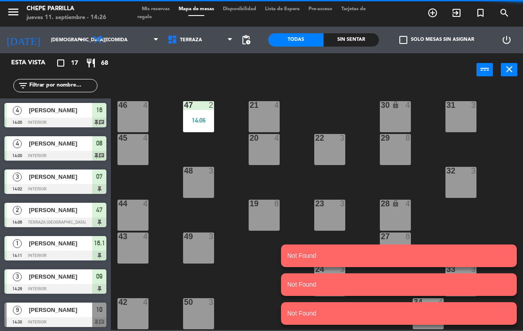
click at [321, 196] on div "21 4 30 lock 4 46 4 47 2 14:06 31 3 20 4 22 3 29 8 45 4 32 3 48 3 19 8 23 3 28 …" at bounding box center [319, 208] width 407 height 244
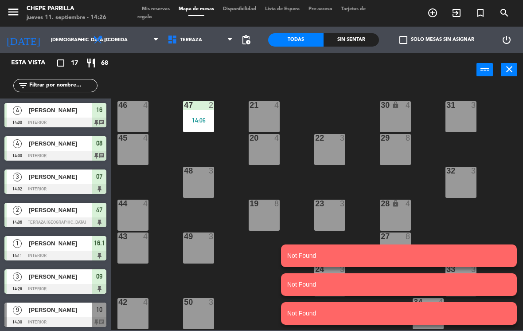
click at [123, 217] on div "44 4" at bounding box center [132, 215] width 31 height 31
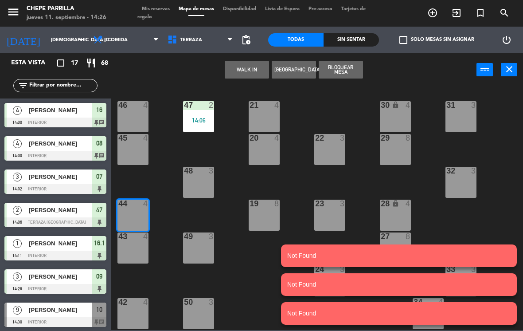
click at [242, 66] on button "WALK IN" at bounding box center [247, 70] width 44 height 18
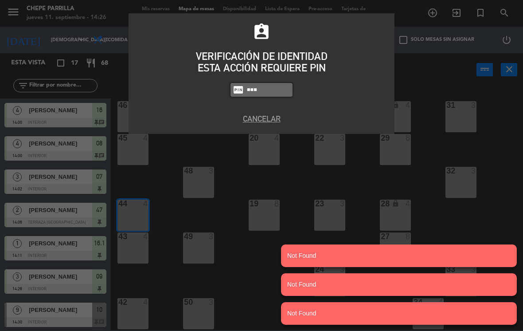
type input "9567"
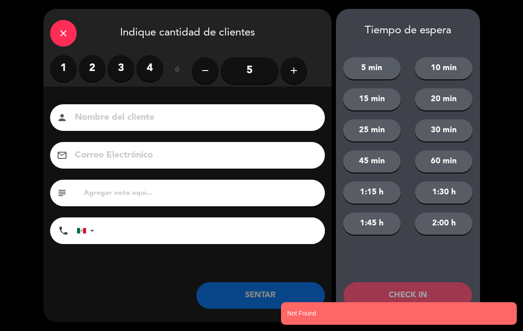
click at [293, 67] on icon "add" at bounding box center [294, 70] width 11 height 11
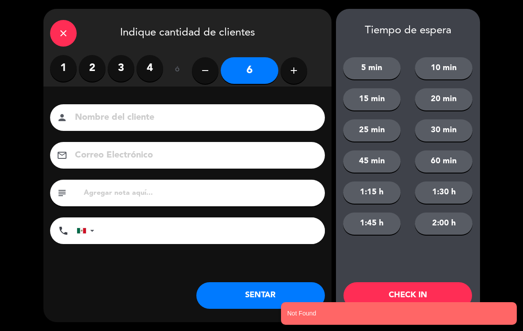
click at [300, 65] on button "add" at bounding box center [294, 70] width 27 height 27
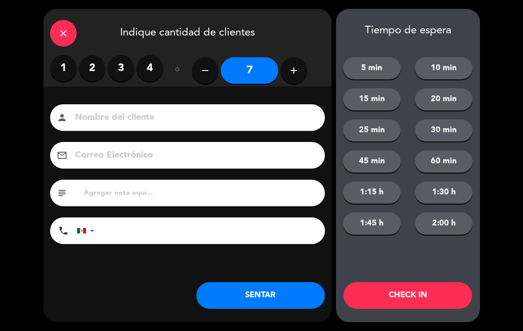
click at [294, 65] on icon "add" at bounding box center [294, 70] width 11 height 11
type input "8"
click at [273, 290] on button "SENTAR" at bounding box center [260, 295] width 129 height 27
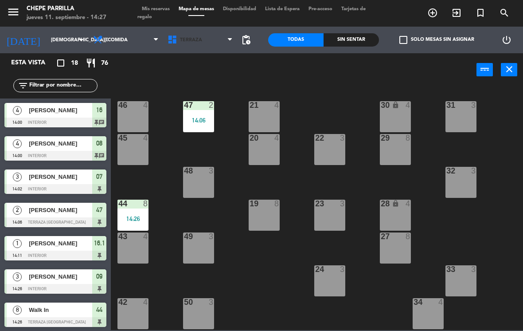
click at [200, 47] on span "Terraza" at bounding box center [200, 40] width 74 height 20
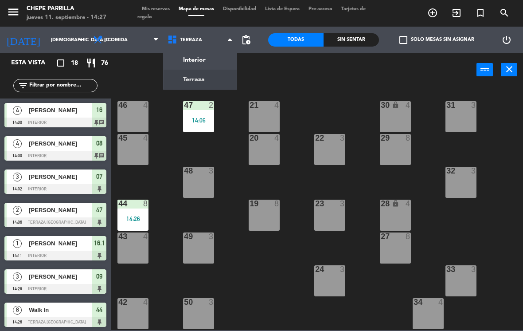
click at [198, 62] on ng-component "menu [PERSON_NAME] [DATE] 11. septiembre - 14:27 Mis reservas Mapa de mesas Dis…" at bounding box center [261, 165] width 523 height 330
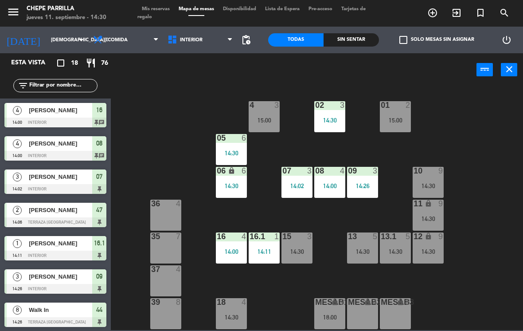
scroll to position [0, 0]
click at [187, 37] on span "Interior" at bounding box center [191, 40] width 23 height 6
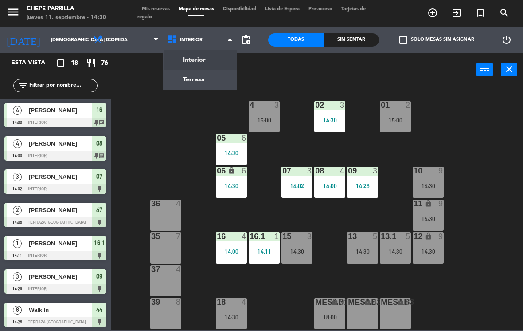
scroll to position [0, 0]
click at [191, 80] on ng-component "menu [PERSON_NAME] [DATE] 11. septiembre - 14:30 Mis reservas Mapa de mesas Dis…" at bounding box center [261, 165] width 523 height 330
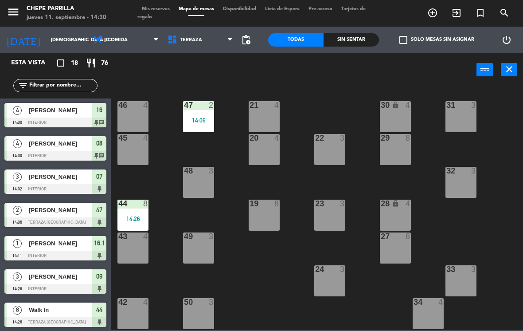
click at [143, 207] on div "8" at bounding box center [145, 204] width 5 height 8
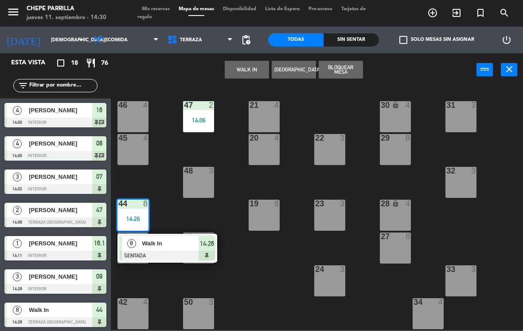
click at [170, 242] on span "Walk In" at bounding box center [170, 243] width 57 height 9
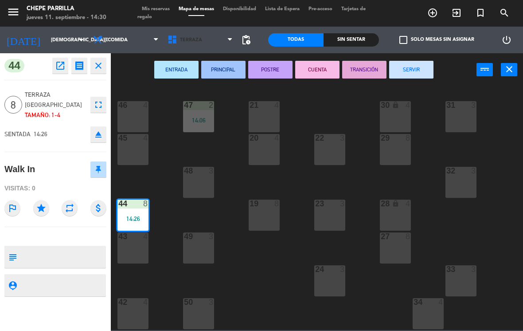
click at [191, 33] on span "Terraza" at bounding box center [200, 40] width 74 height 20
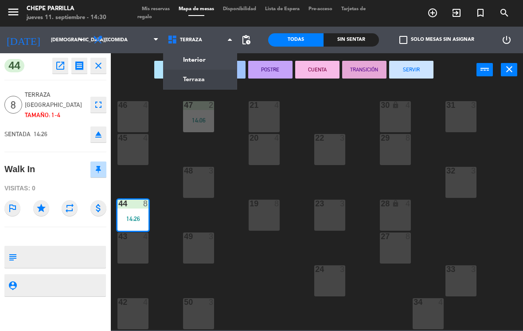
click at [261, 149] on div "20 4" at bounding box center [264, 149] width 31 height 31
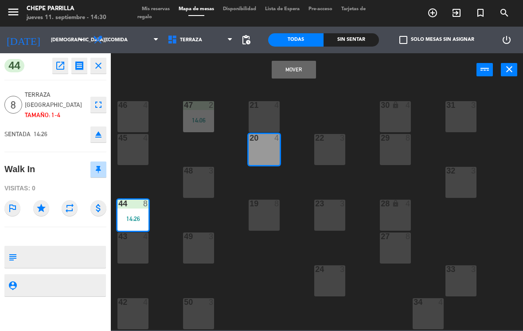
click at [293, 67] on button "Mover" at bounding box center [294, 70] width 44 height 18
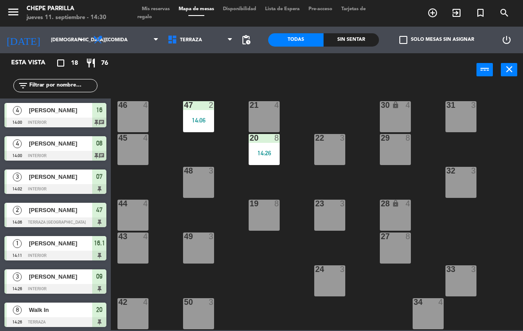
click at [266, 145] on div "20 8 14:26" at bounding box center [264, 149] width 31 height 31
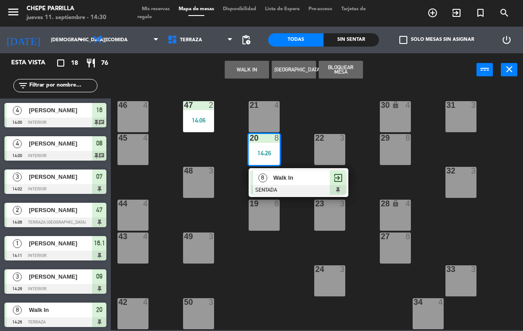
click at [286, 178] on span "Walk In" at bounding box center [302, 177] width 57 height 9
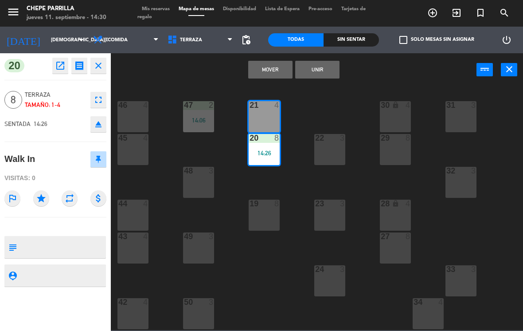
click at [318, 66] on button "Unir" at bounding box center [317, 70] width 44 height 18
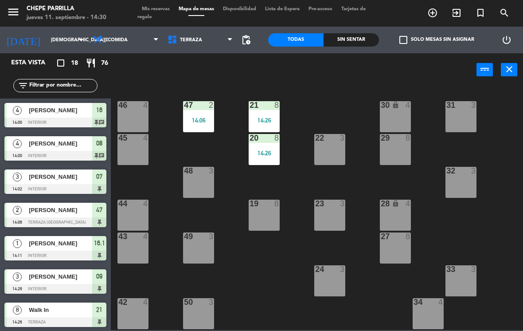
click at [268, 107] on div at bounding box center [264, 105] width 15 height 8
click at [245, 180] on div "21 8 14:26 30 lock 4 46 4 47 2 14:06 31 3 20 8 14:26 22 3 29 8 45 4 32 3 48 3 1…" at bounding box center [319, 208] width 407 height 244
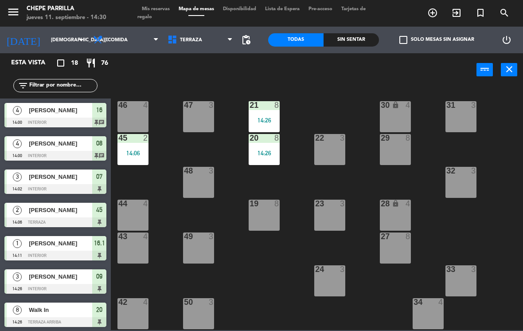
click at [268, 145] on div "20 8 14:26" at bounding box center [264, 149] width 31 height 31
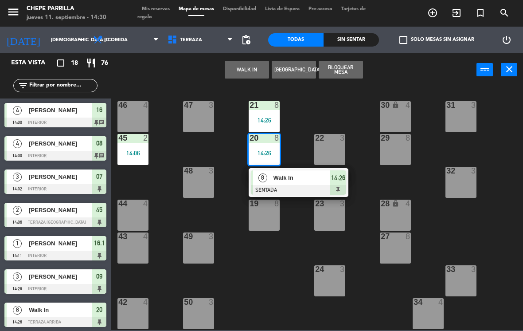
click at [276, 179] on span "Walk In" at bounding box center [302, 177] width 57 height 9
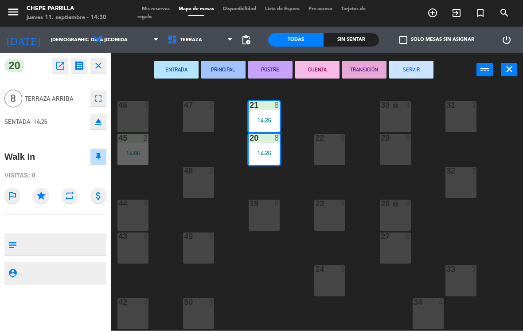
click at [59, 67] on icon "open_in_new" at bounding box center [60, 65] width 11 height 11
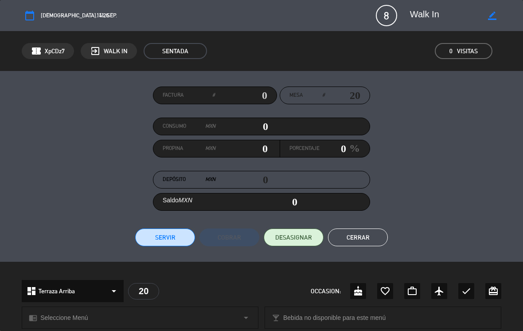
click at [493, 16] on icon "border_color" at bounding box center [492, 16] width 8 height 8
click at [438, 10] on textarea at bounding box center [446, 16] width 73 height 16
type textarea "W"
click at [496, 13] on icon at bounding box center [492, 16] width 8 height 8
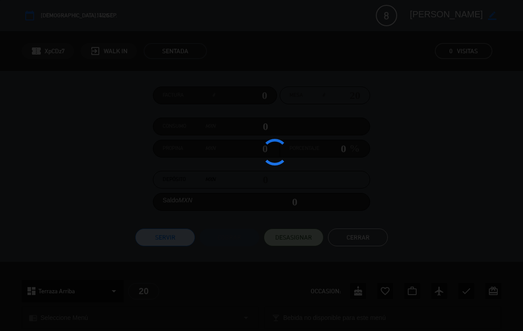
type textarea "[PERSON_NAME]"
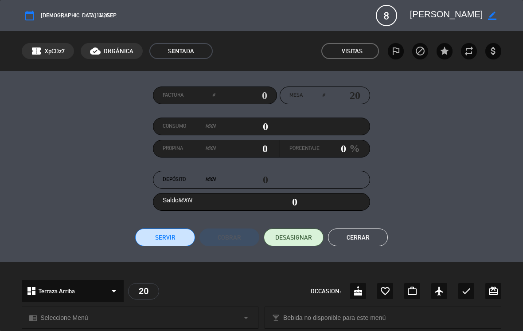
scroll to position [0, 0]
click at [363, 232] on button "Cerrar" at bounding box center [358, 237] width 60 height 18
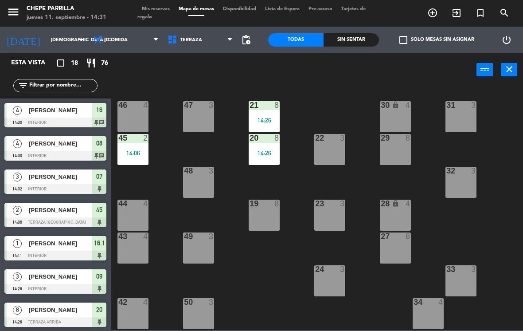
click at [195, 36] on span "Terraza" at bounding box center [200, 40] width 74 height 20
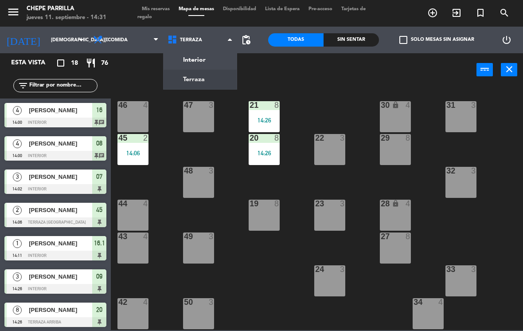
click at [190, 63] on ng-component "menu [PERSON_NAME] [DATE] 11. septiembre - 14:31 Mis reservas Mapa de mesas Dis…" at bounding box center [261, 165] width 523 height 330
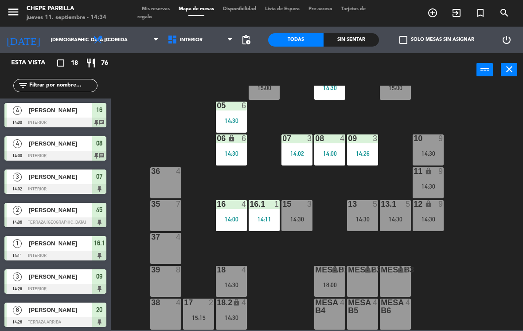
scroll to position [32, 0]
click at [197, 43] on span "Interior" at bounding box center [191, 40] width 23 height 6
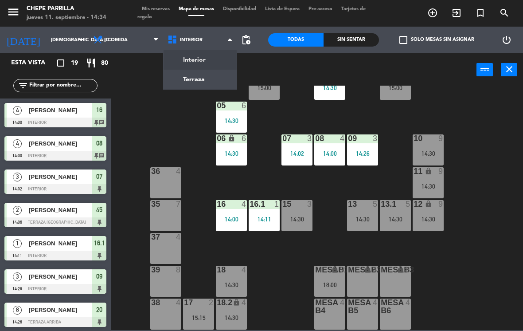
click at [188, 78] on ng-component "menu [PERSON_NAME] [DATE] 11. septiembre - 14:34 Mis reservas Mapa de mesas Dis…" at bounding box center [261, 165] width 523 height 330
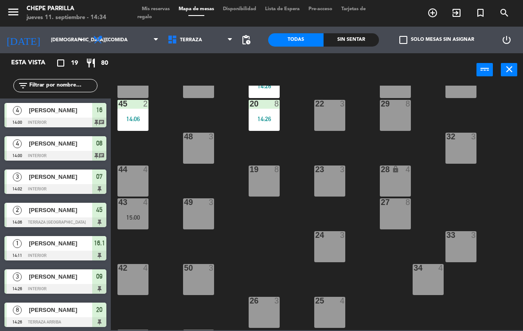
scroll to position [36, 0]
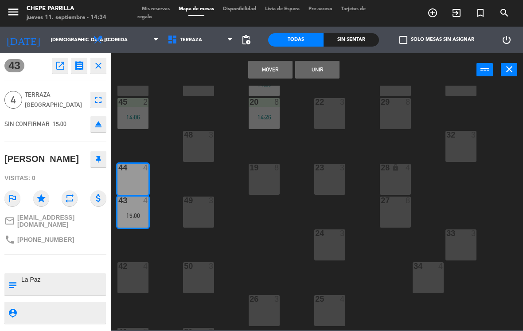
click at [321, 61] on button "Unir" at bounding box center [317, 70] width 44 height 18
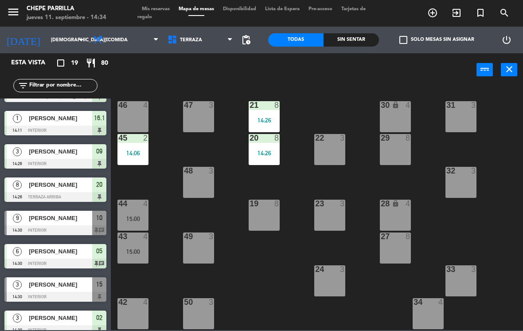
scroll to position [0, 0]
click at [133, 111] on div "46 4" at bounding box center [132, 116] width 31 height 31
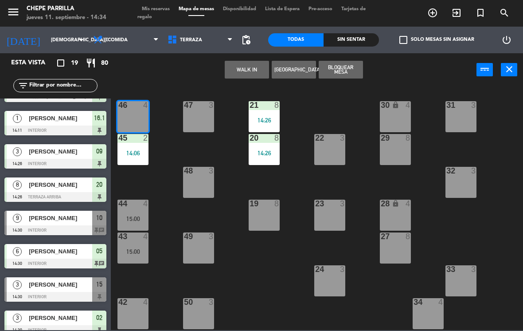
click at [239, 73] on button "WALK IN" at bounding box center [247, 70] width 44 height 18
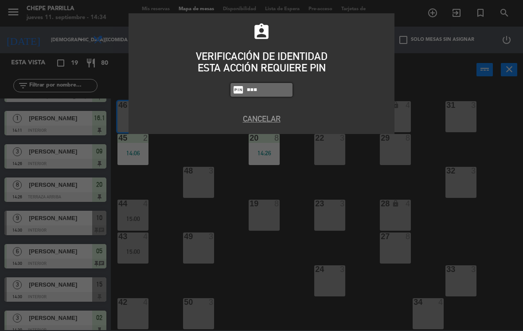
type input "9567"
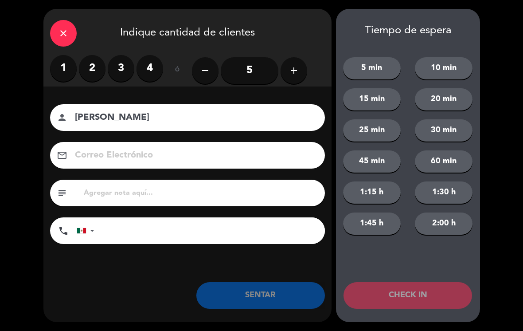
type input "[PERSON_NAME]"
click at [154, 81] on label "4" at bounding box center [150, 68] width 27 height 27
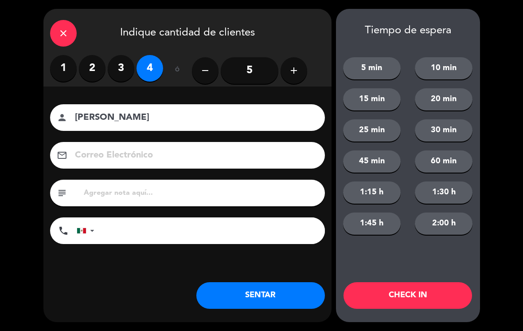
click at [293, 299] on button "SENTAR" at bounding box center [260, 295] width 129 height 27
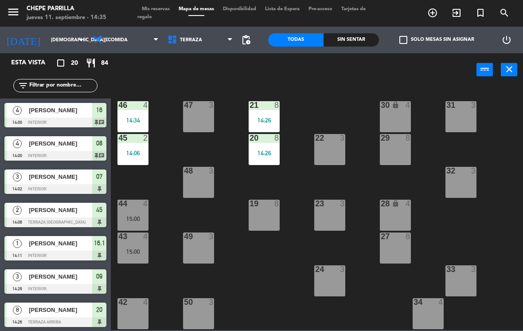
click at [58, 89] on input "text" at bounding box center [62, 86] width 69 height 10
click at [497, 90] on div "21 8 14:26 30 lock 4 46 4 14:34 47 3 31 3 20 8 14:26 22 3 29 8 45 2 14:06 32 3 …" at bounding box center [319, 208] width 407 height 244
click at [183, 32] on span "Terraza" at bounding box center [200, 40] width 74 height 20
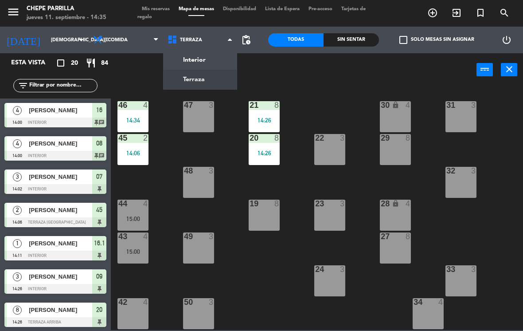
click at [197, 79] on ng-component "menu [PERSON_NAME] [DATE] 11. septiembre - 14:35 Mis reservas Mapa de mesas Dis…" at bounding box center [261, 165] width 523 height 330
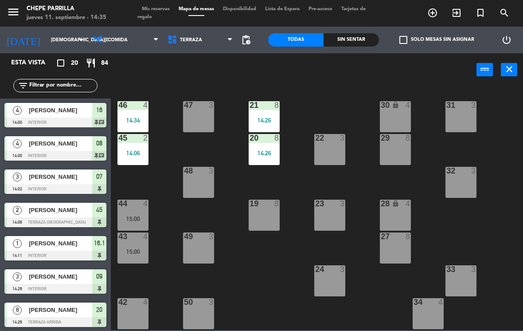
click at [485, 223] on div "21 8 14:26 30 lock 4 46 4 14:34 47 3 31 3 20 8 14:26 22 3 29 8 45 2 14:06 32 3 …" at bounding box center [319, 208] width 407 height 244
click at [183, 35] on span "Terraza" at bounding box center [200, 40] width 74 height 20
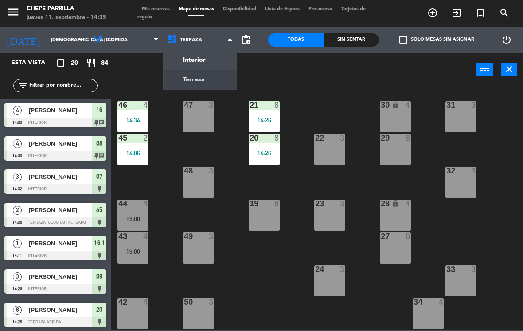
click at [202, 60] on ng-component "menu [PERSON_NAME] [DATE] 11. septiembre - 14:35 Mis reservas Mapa de mesas Dis…" at bounding box center [261, 165] width 523 height 330
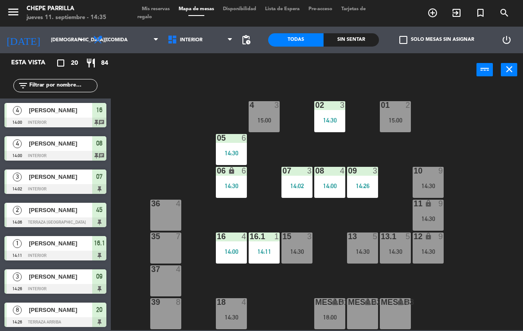
click at [206, 38] on span "Interior" at bounding box center [200, 40] width 74 height 20
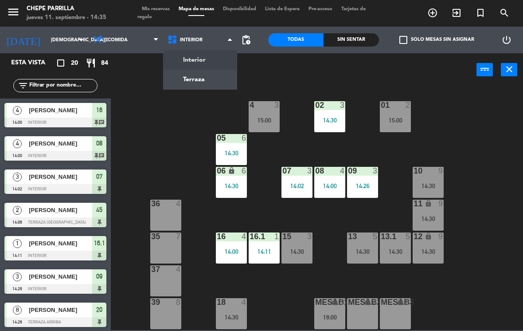
click at [197, 59] on ng-component "menu [PERSON_NAME] [DATE] 11. septiembre - 14:35 Mis reservas Mapa de mesas Dis…" at bounding box center [261, 165] width 523 height 330
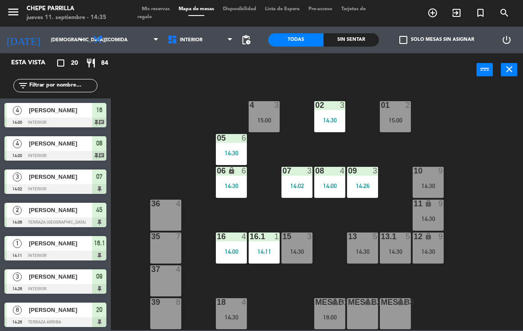
scroll to position [-1, 0]
click at [50, 81] on input "text" at bounding box center [62, 86] width 69 height 10
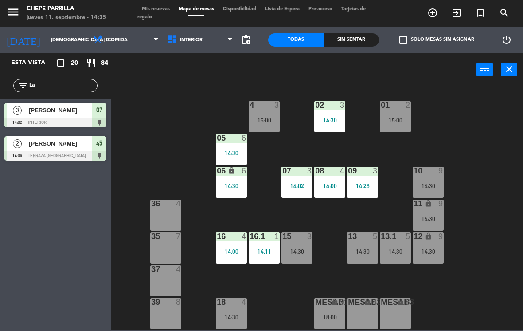
type input "L"
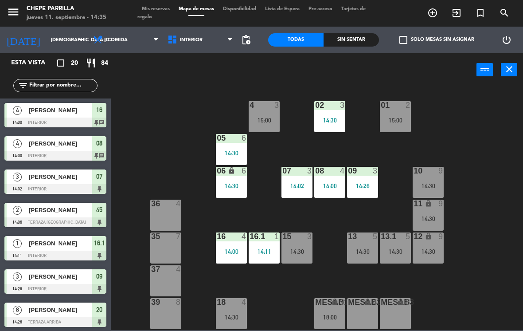
click at [503, 96] on div "02 3 14:30 4 3 15:00 01 2 15:00 05 6 14:30 06 lock 6 14:30 07 3 14:02 09 3 14:2…" at bounding box center [319, 208] width 407 height 244
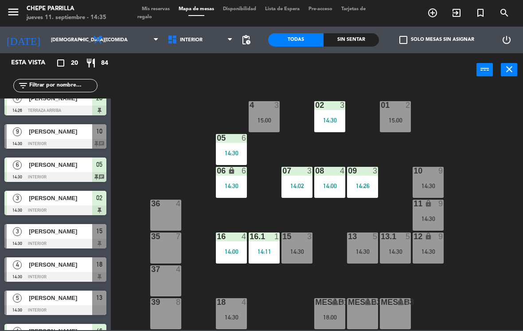
scroll to position [211, 0]
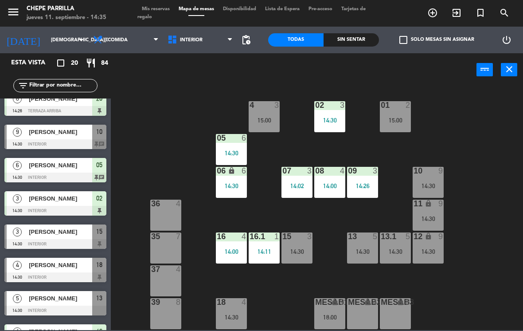
click at [57, 81] on input "text" at bounding box center [62, 86] width 69 height 10
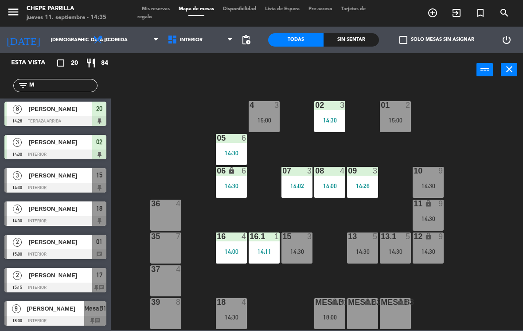
scroll to position [0, 0]
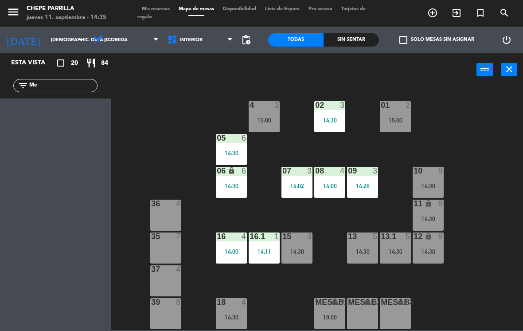
type input "M"
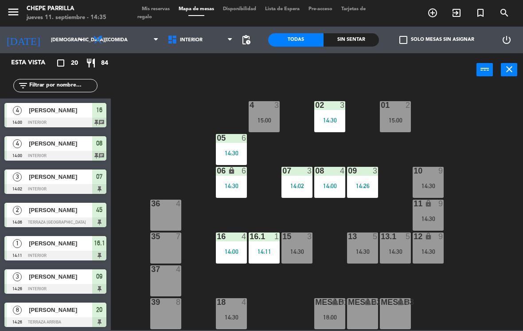
click at [492, 97] on div "02 3 14:30 4 3 15:00 01 2 15:00 05 6 14:30 06 lock 6 14:30 07 3 14:02 09 3 14:2…" at bounding box center [319, 208] width 407 height 244
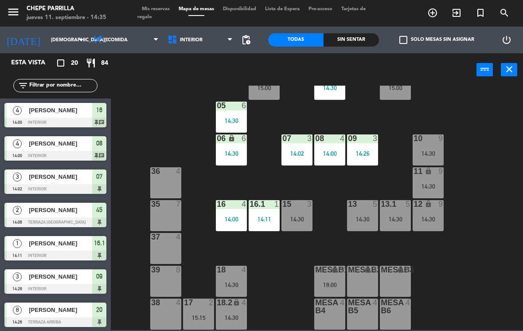
scroll to position [32, 0]
click at [434, 150] on div "14:30" at bounding box center [428, 153] width 31 height 6
click at [456, 244] on div "02 3 14:30 4 3 15:00 01 2 15:00 05 6 14:30 06 lock 6 14:30 07 3 14:02 09 3 14:2…" at bounding box center [319, 208] width 407 height 244
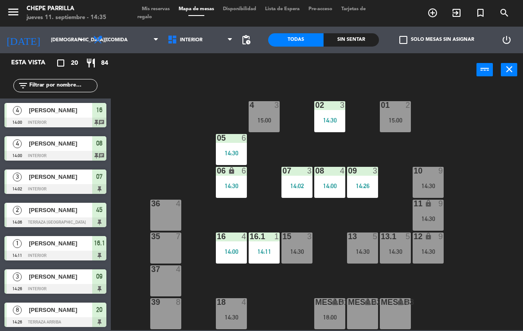
scroll to position [0, 0]
click at [42, 84] on input "text" at bounding box center [62, 86] width 69 height 10
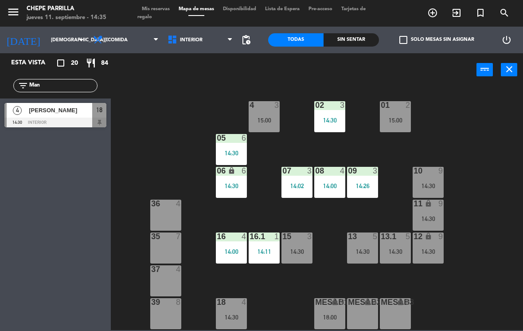
type input "Man"
click at [497, 83] on div "power_input close" at bounding box center [317, 70] width 412 height 34
click at [45, 112] on span "[PERSON_NAME]" at bounding box center [60, 110] width 63 height 9
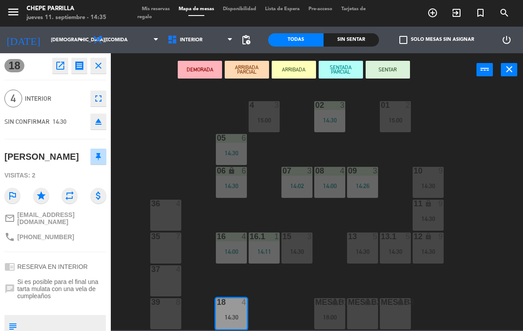
click at [390, 71] on button "SENTAR" at bounding box center [388, 70] width 44 height 18
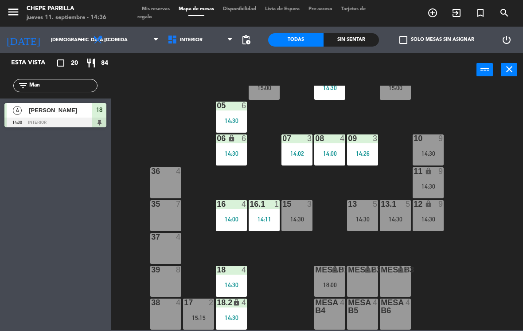
scroll to position [32, 0]
click at [305, 211] on div "15 3 14:30" at bounding box center [297, 215] width 31 height 31
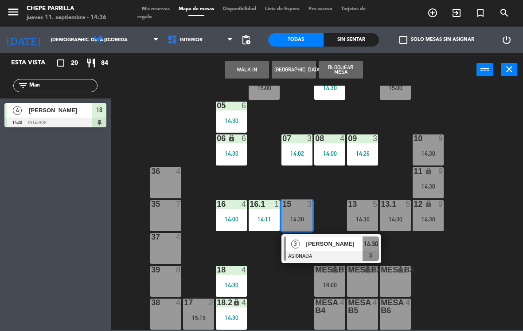
click at [324, 243] on span "[PERSON_NAME]" at bounding box center [334, 243] width 57 height 9
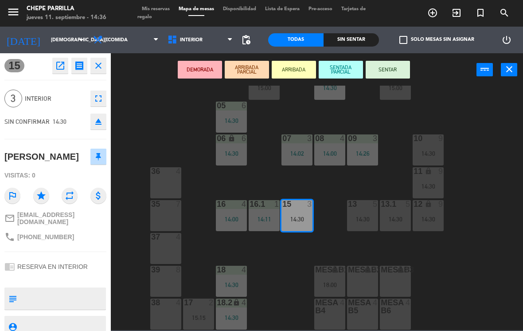
click at [241, 283] on div "14:30" at bounding box center [231, 285] width 31 height 6
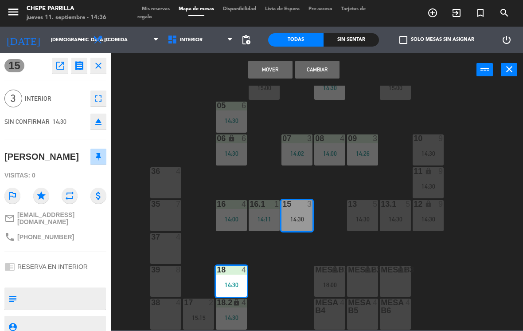
click at [323, 70] on button "Cambiar" at bounding box center [317, 70] width 44 height 18
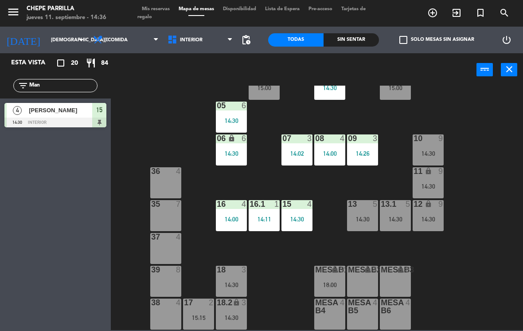
click at [188, 31] on span "Interior" at bounding box center [200, 40] width 74 height 20
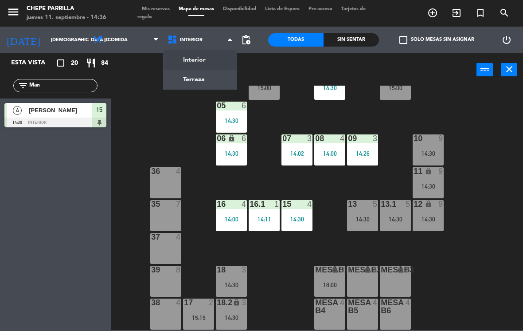
click at [203, 62] on ng-component "menu [PERSON_NAME] [DATE] 11. septiembre - 14:36 Mis reservas Mapa de mesas Dis…" at bounding box center [261, 165] width 523 height 330
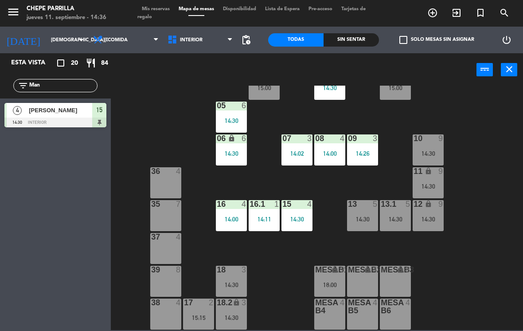
click at [186, 41] on span "Interior" at bounding box center [191, 40] width 23 height 6
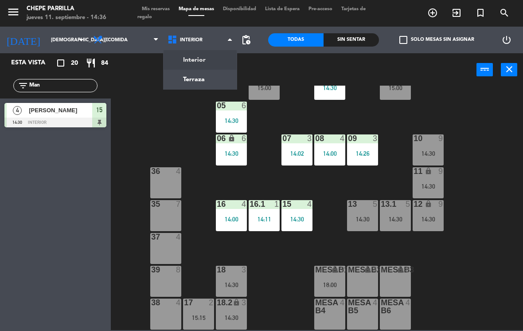
click at [209, 86] on ng-component "menu [PERSON_NAME] [DATE] 11. septiembre - 14:36 Mis reservas Mapa de mesas Dis…" at bounding box center [261, 165] width 523 height 330
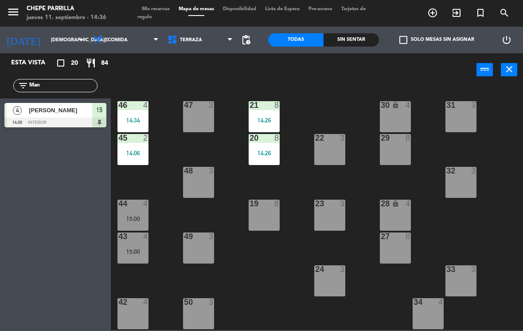
scroll to position [0, 0]
click at [137, 111] on div "46 4 14:34" at bounding box center [132, 116] width 31 height 31
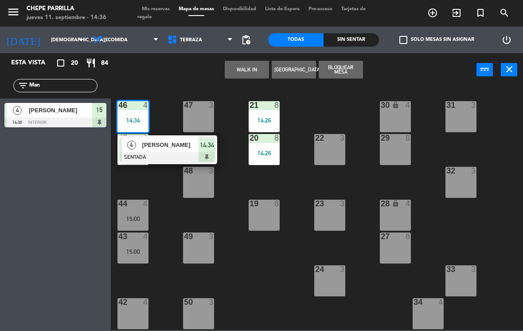
click at [169, 153] on div at bounding box center [167, 157] width 95 height 10
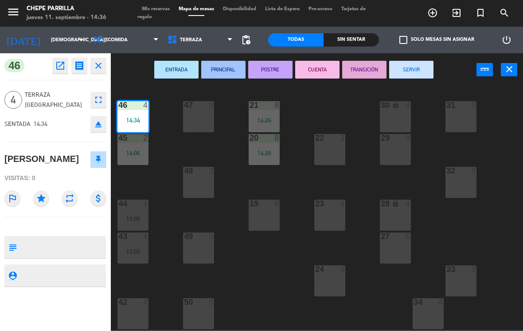
click at [139, 215] on div "15:00" at bounding box center [132, 218] width 31 height 6
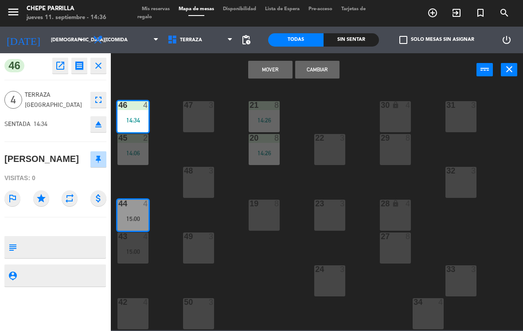
click at [313, 68] on button "Cambiar" at bounding box center [317, 70] width 44 height 18
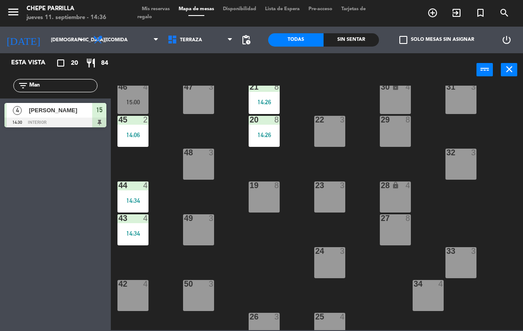
scroll to position [17, 0]
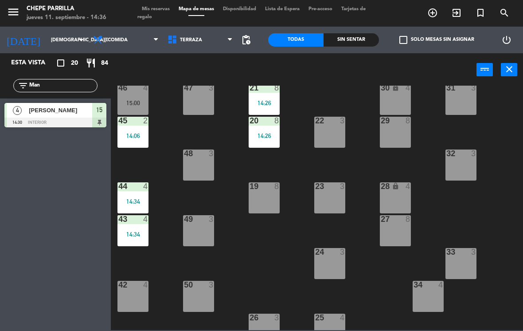
click at [137, 134] on div "14:06" at bounding box center [132, 136] width 31 height 6
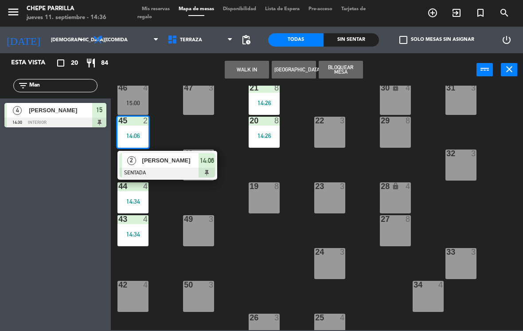
click at [157, 157] on span "[PERSON_NAME]" at bounding box center [170, 160] width 57 height 9
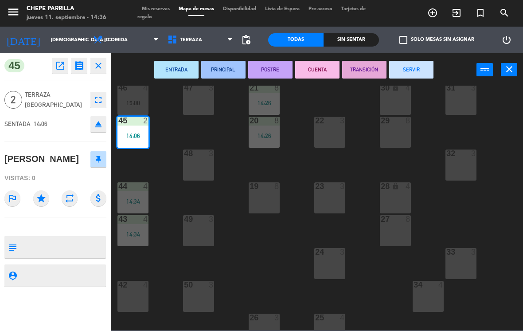
click at [137, 95] on div "46 4 15:00" at bounding box center [132, 99] width 31 height 31
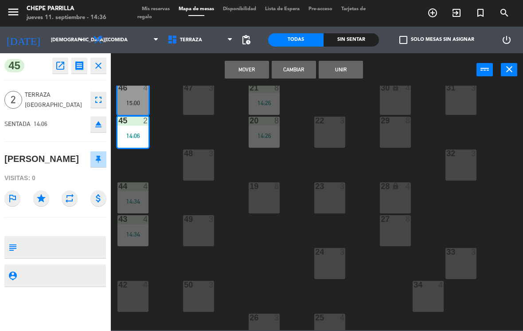
click at [295, 67] on button "Cambiar" at bounding box center [294, 70] width 44 height 18
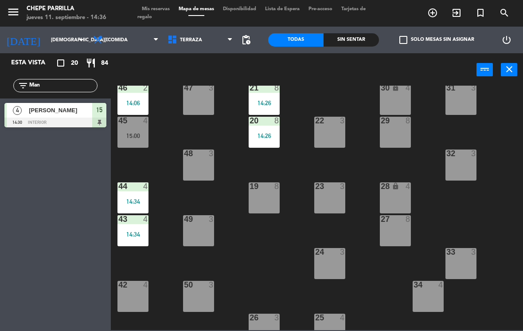
click at [137, 134] on div "15:00" at bounding box center [132, 136] width 31 height 6
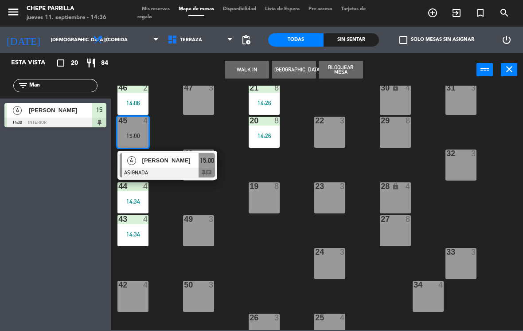
click at [175, 166] on div "[PERSON_NAME]" at bounding box center [170, 160] width 58 height 15
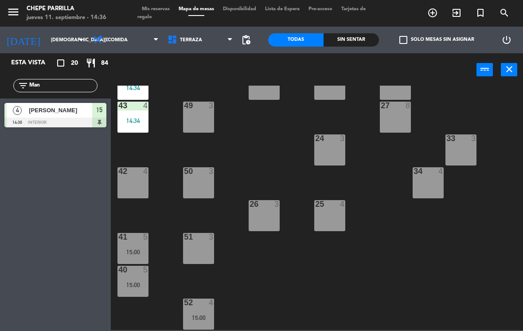
scroll to position [131, 0]
click at [134, 176] on div "42 4" at bounding box center [132, 171] width 31 height 9
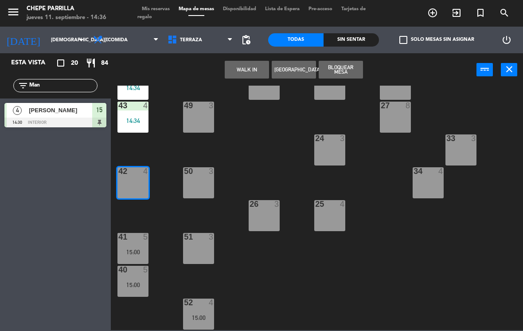
click at [241, 68] on button "WALK IN" at bounding box center [247, 70] width 44 height 18
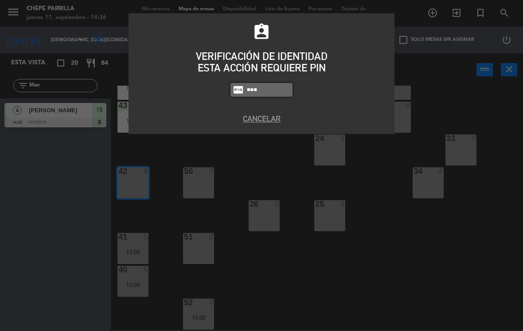
type input "9567"
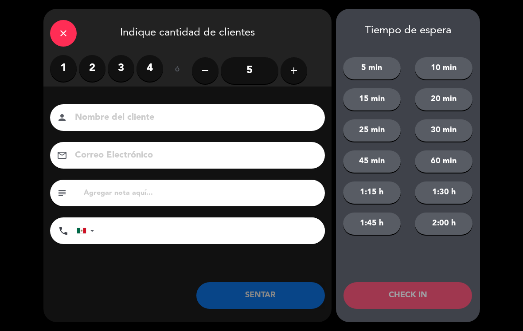
click at [94, 66] on label "2" at bounding box center [92, 68] width 27 height 27
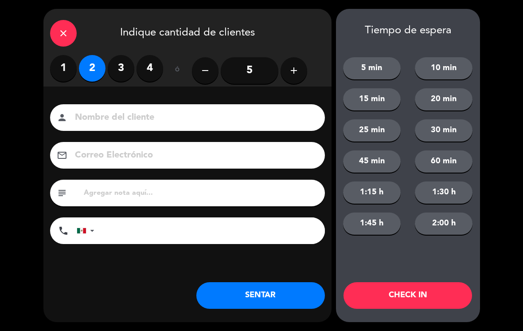
click at [11, 79] on div "close Indique cantidad de clientes 1 2 3 4 ó remove 5 add Nombre del cliente pe…" at bounding box center [261, 165] width 523 height 331
click at [275, 293] on button "SENTAR" at bounding box center [260, 295] width 129 height 27
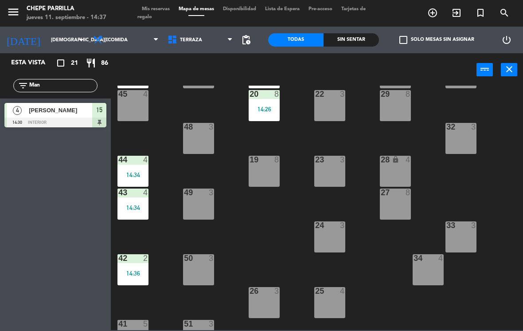
scroll to position [59, 0]
